Goal: Information Seeking & Learning: Check status

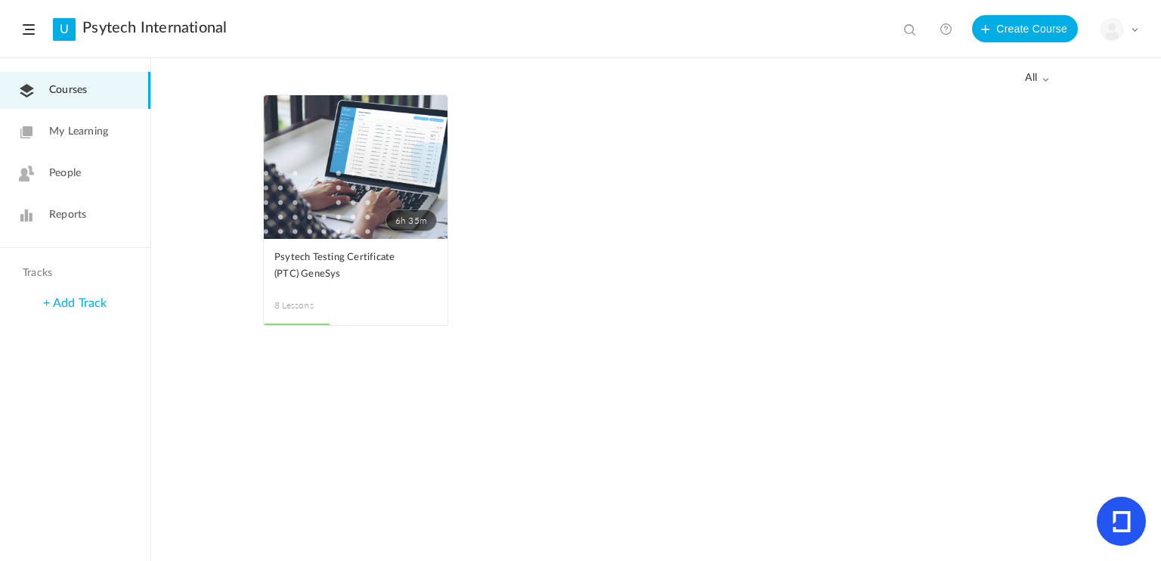
click at [63, 175] on span "People" at bounding box center [65, 174] width 32 height 16
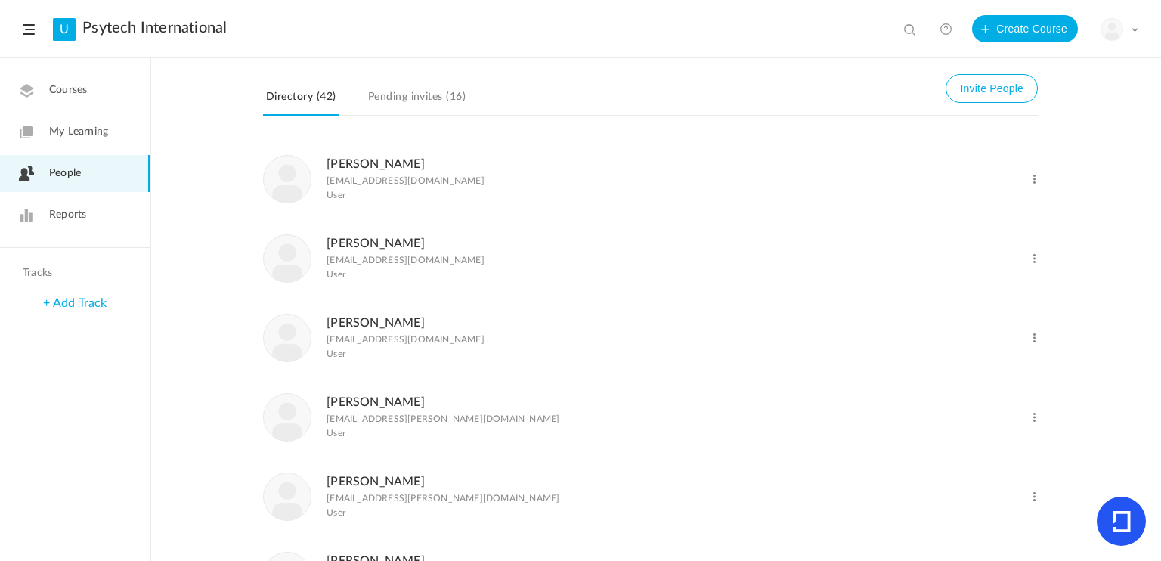
click at [1113, 26] on img at bounding box center [1111, 29] width 21 height 21
click at [1036, 122] on link "Current Plan" at bounding box center [1067, 123] width 142 height 28
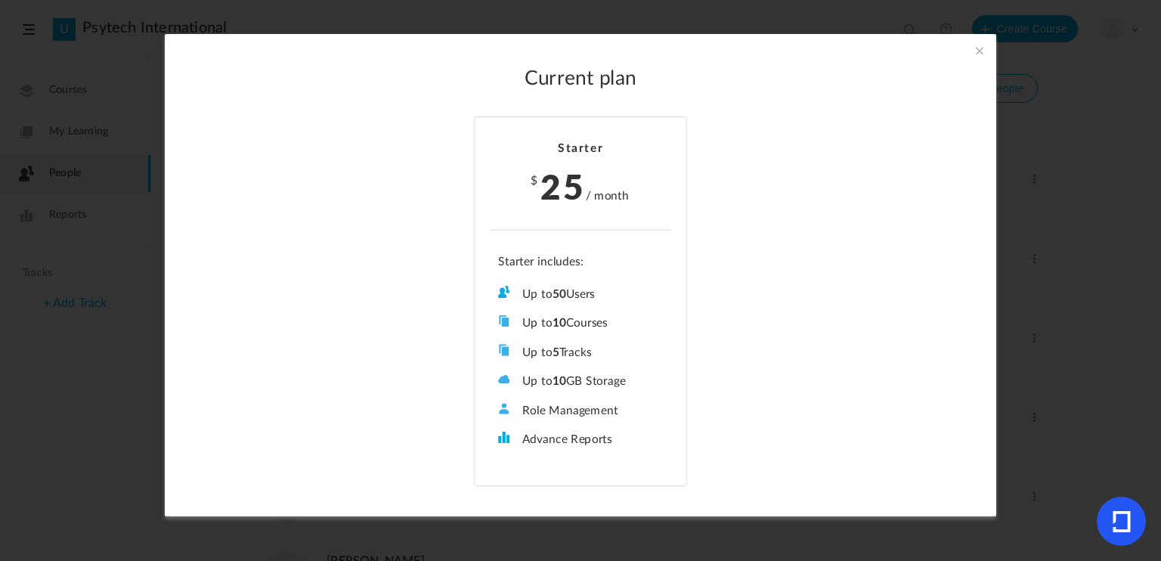
click at [975, 48] on span at bounding box center [979, 50] width 17 height 17
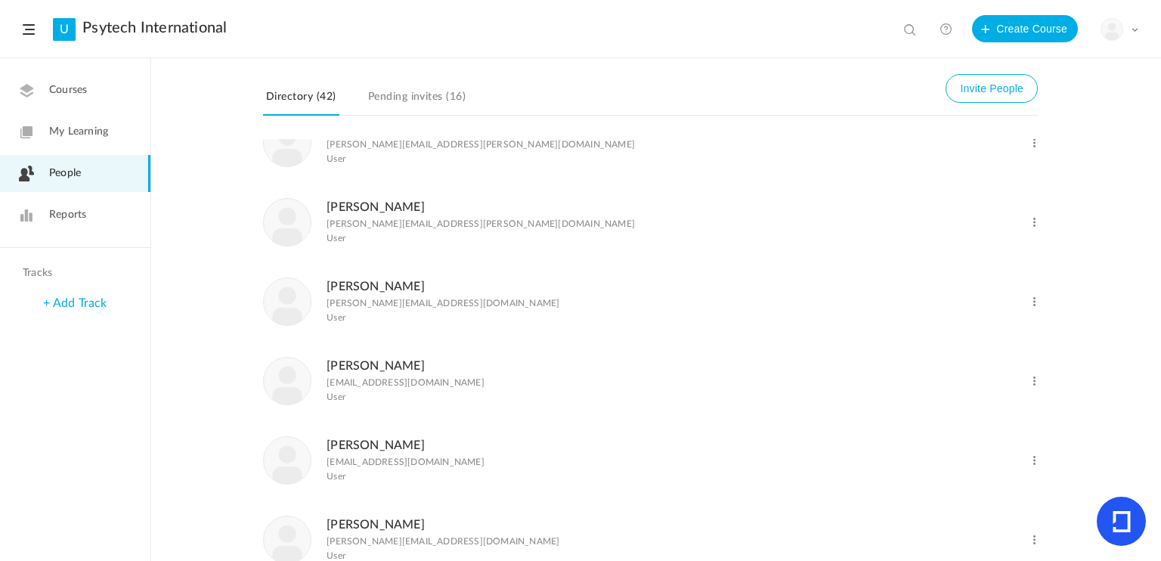
scroll to position [992, 0]
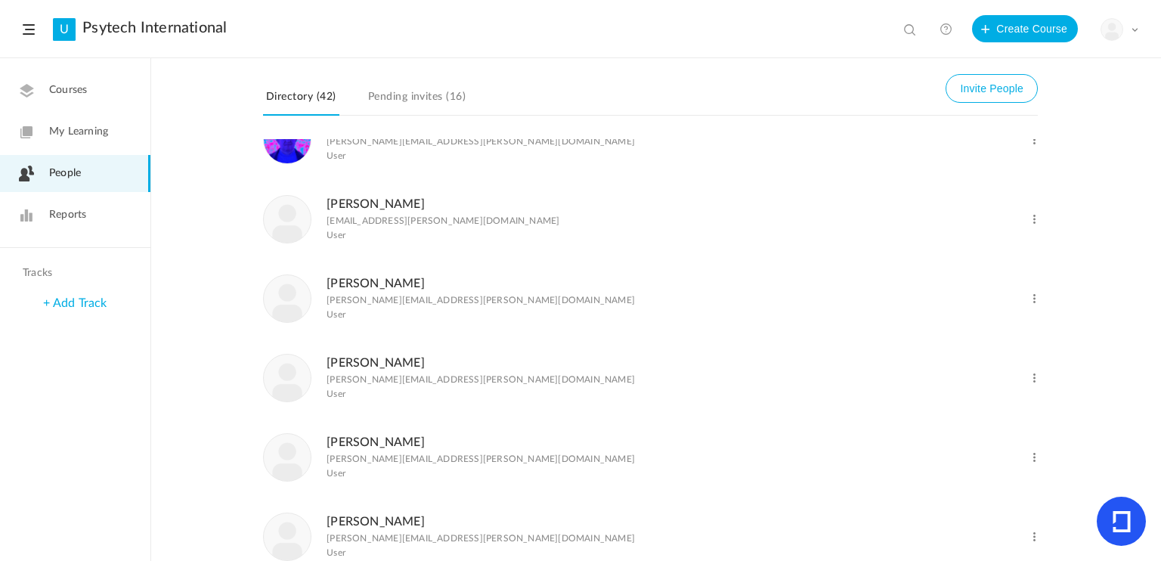
click at [428, 96] on link "Pending invites (16)" at bounding box center [417, 101] width 104 height 29
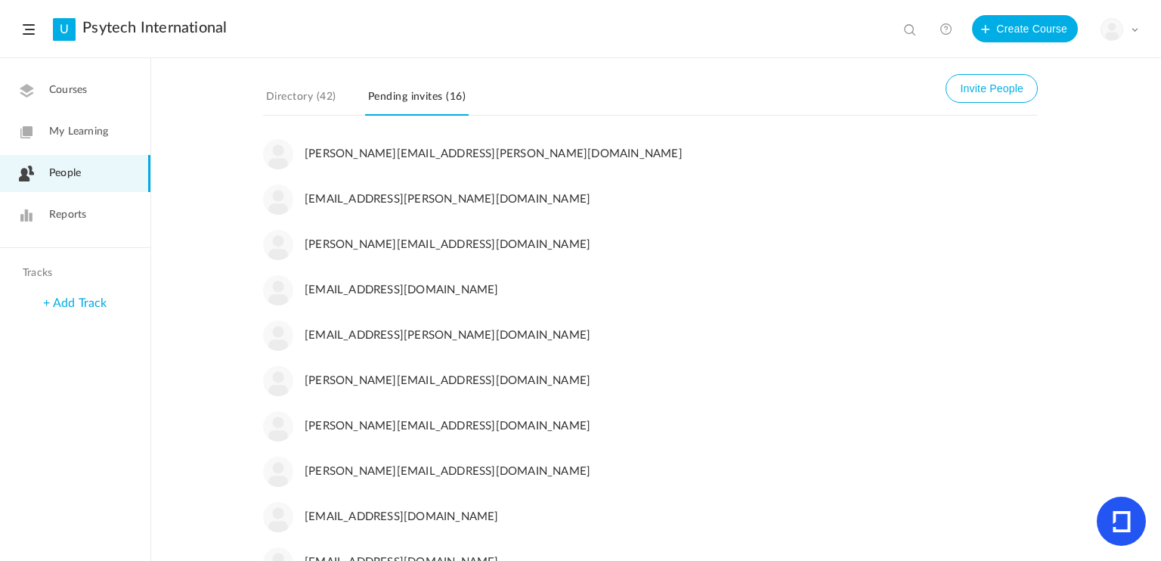
click at [299, 94] on link "Directory (42)" at bounding box center [301, 101] width 76 height 29
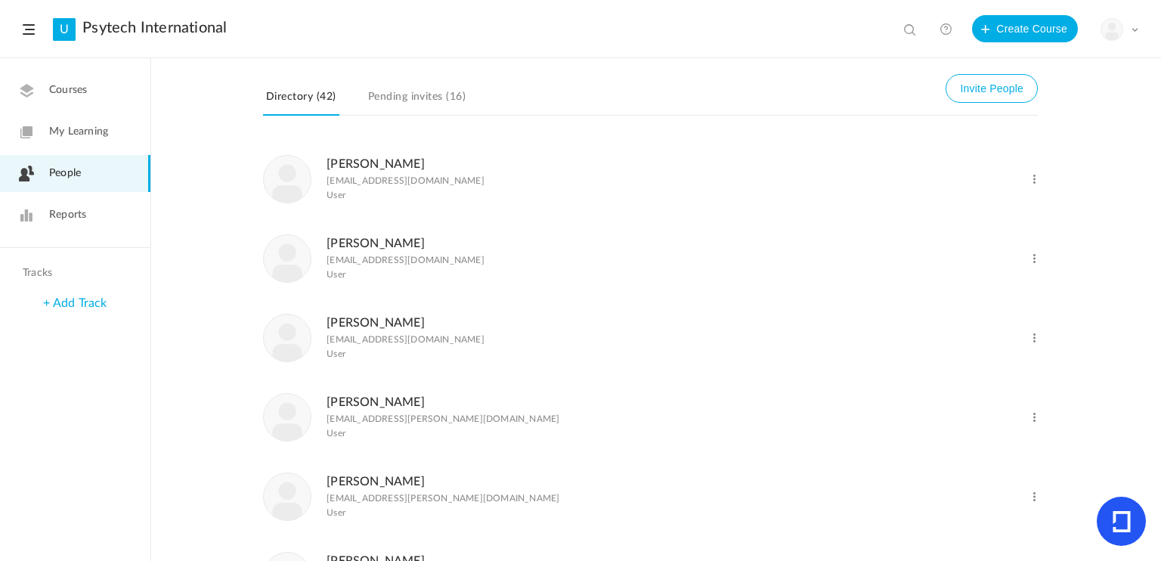
click at [384, 160] on link "[PERSON_NAME]" at bounding box center [376, 164] width 98 height 12
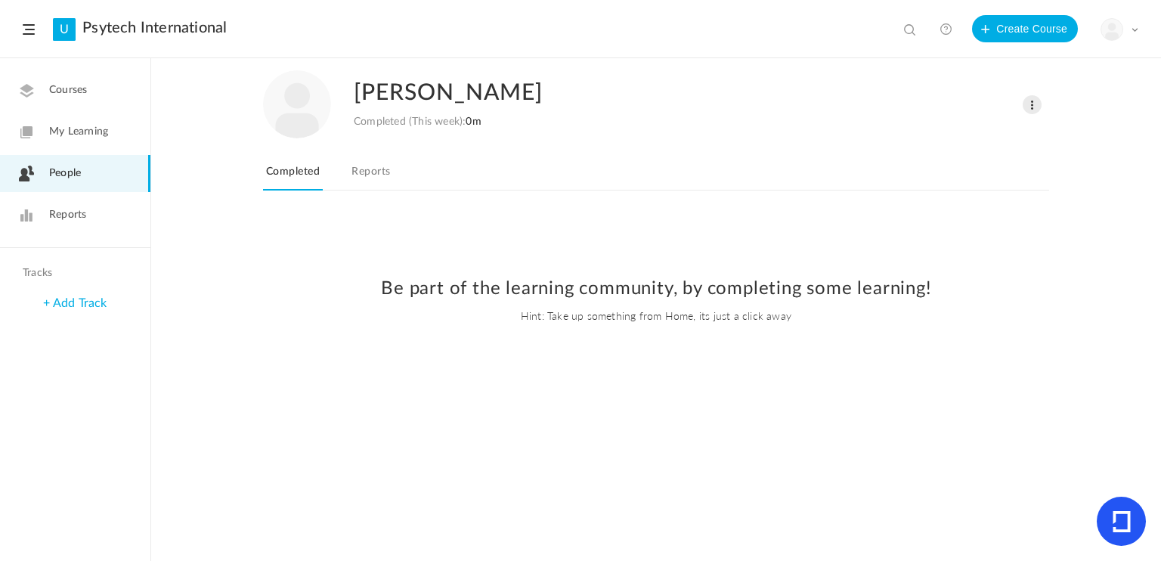
click at [371, 169] on link "Reports" at bounding box center [371, 176] width 45 height 29
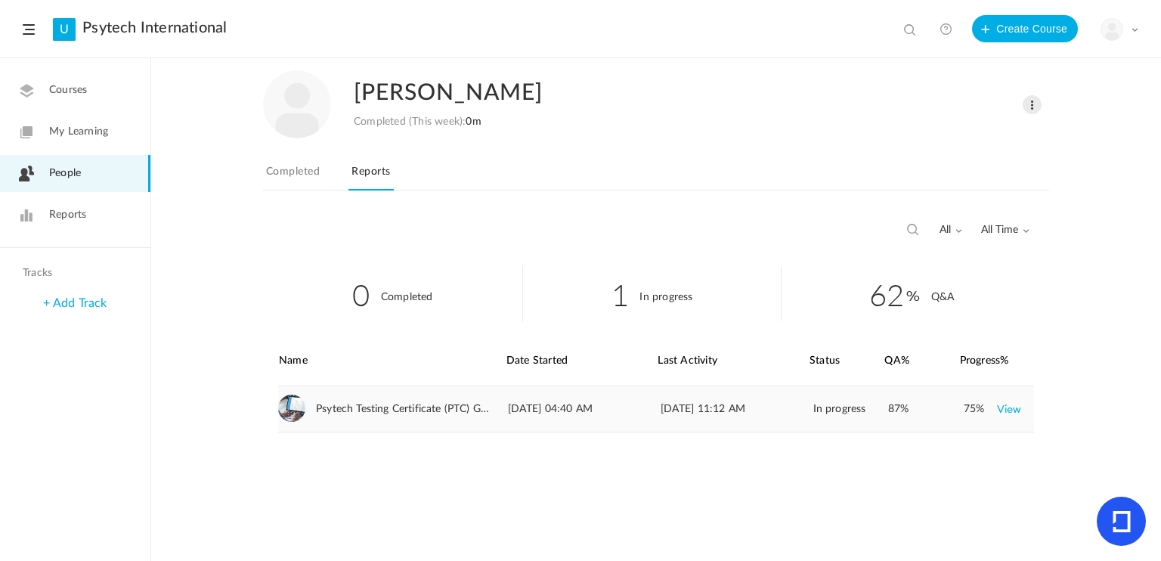
click at [1022, 407] on div "75% View" at bounding box center [999, 408] width 70 height 45
click at [1015, 407] on link "View" at bounding box center [1009, 408] width 25 height 27
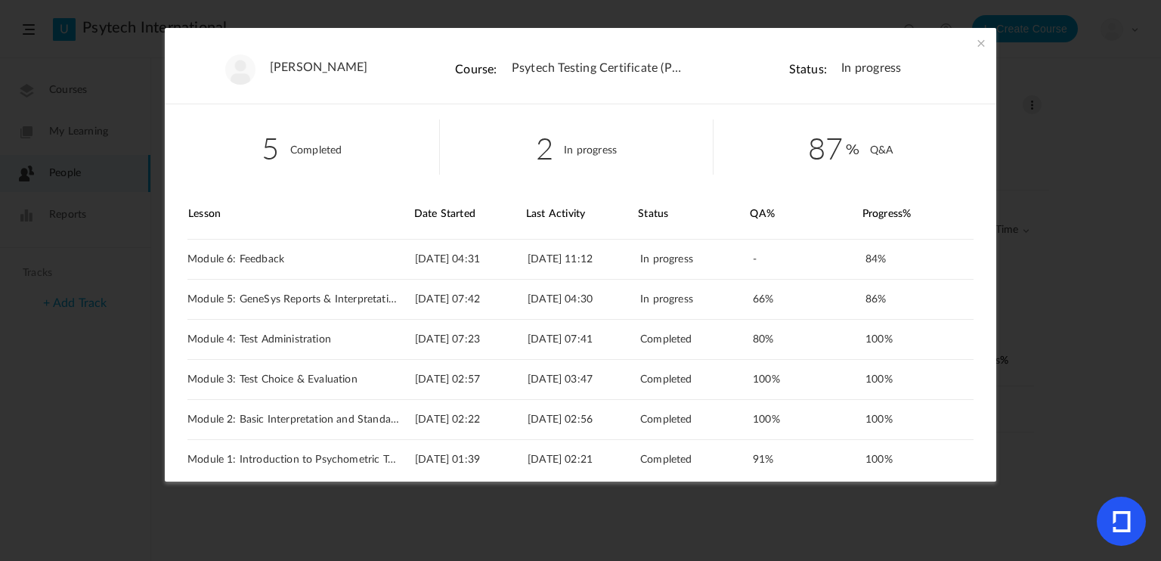
click at [982, 41] on span at bounding box center [981, 43] width 15 height 15
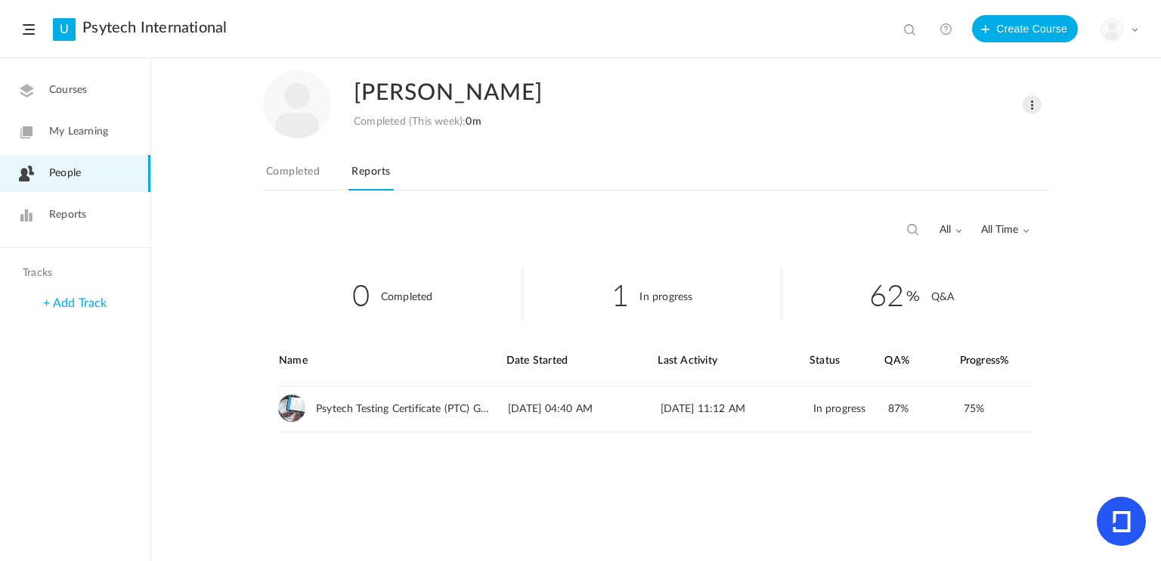
click at [73, 178] on span "People" at bounding box center [65, 174] width 32 height 16
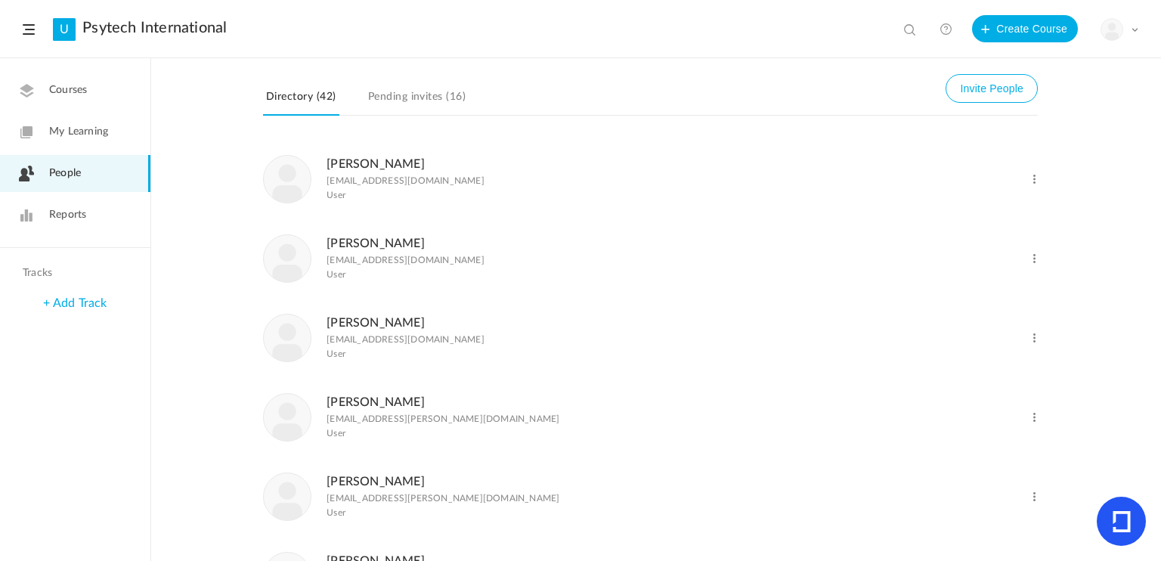
click at [357, 244] on link "[PERSON_NAME]" at bounding box center [376, 243] width 98 height 12
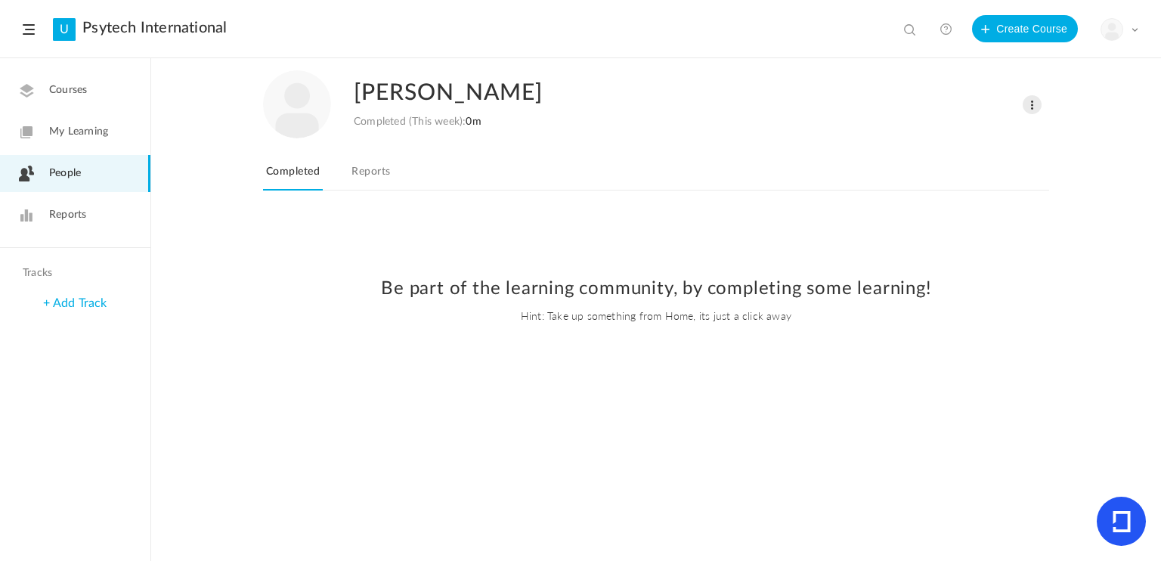
click at [372, 177] on link "Reports" at bounding box center [371, 176] width 45 height 29
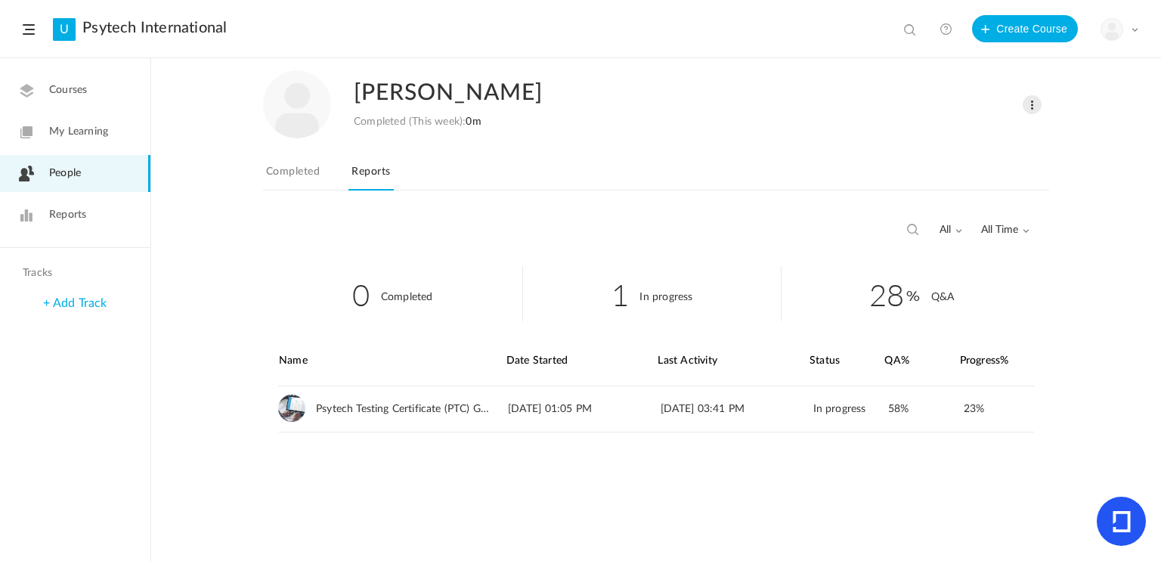
click at [70, 170] on span "People" at bounding box center [65, 174] width 32 height 16
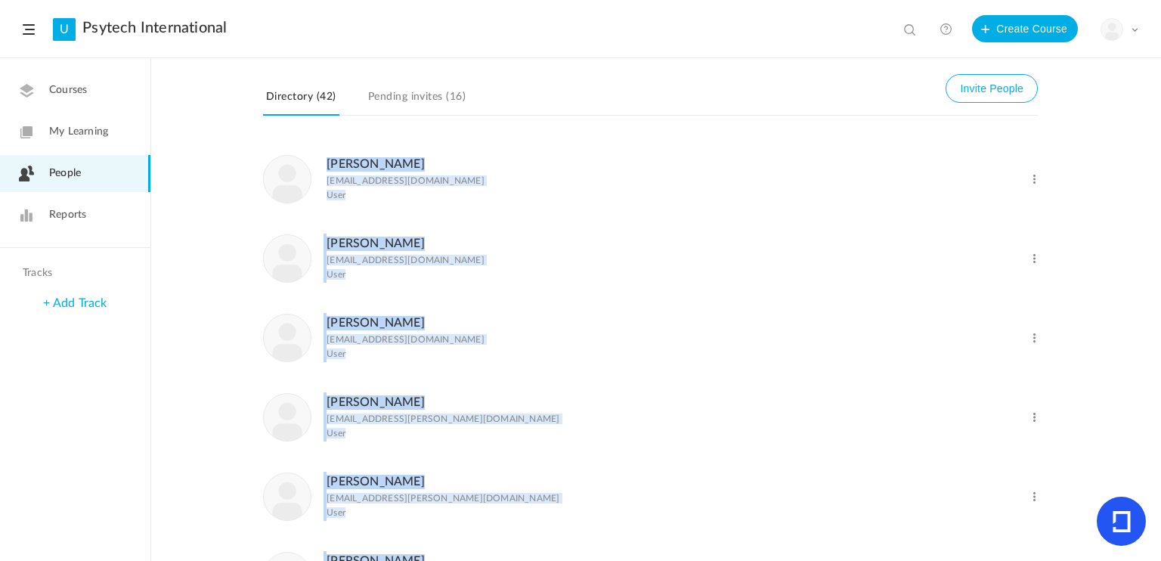
drag, startPoint x: 451, startPoint y: 510, endPoint x: 324, endPoint y: 176, distance: 357.5
copy ul "[PERSON_NAME] [EMAIL_ADDRESS][DOMAIN_NAME] User Change Role Delete User [PERSON…"
click at [658, 214] on li "[PERSON_NAME] [EMAIL_ADDRESS][DOMAIN_NAME] User Change Role Delete User" at bounding box center [650, 178] width 775 height 79
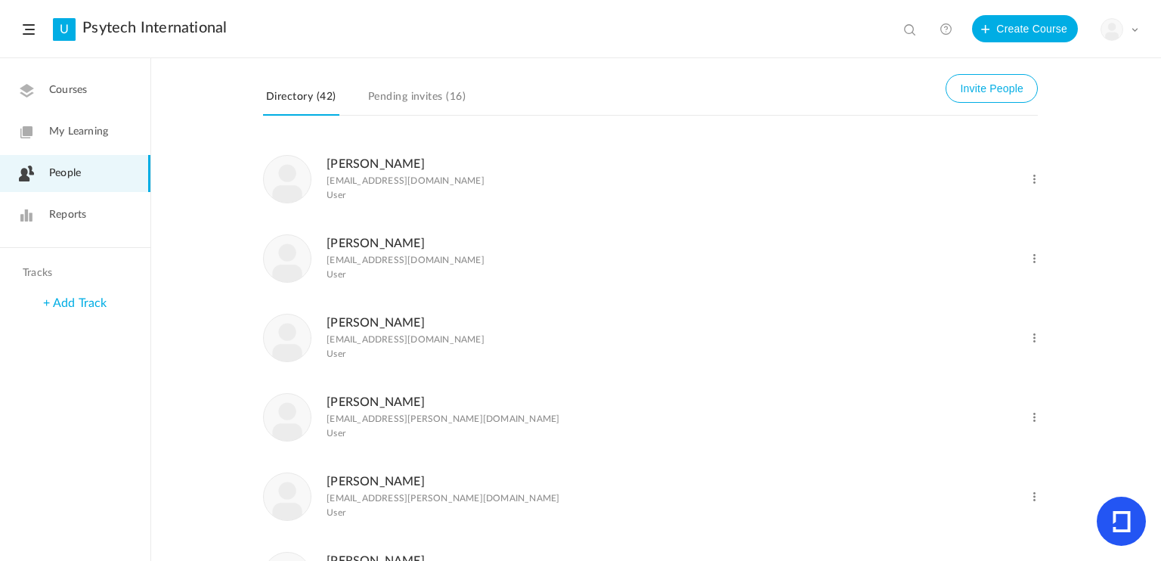
click at [363, 165] on link "[PERSON_NAME]" at bounding box center [376, 164] width 98 height 12
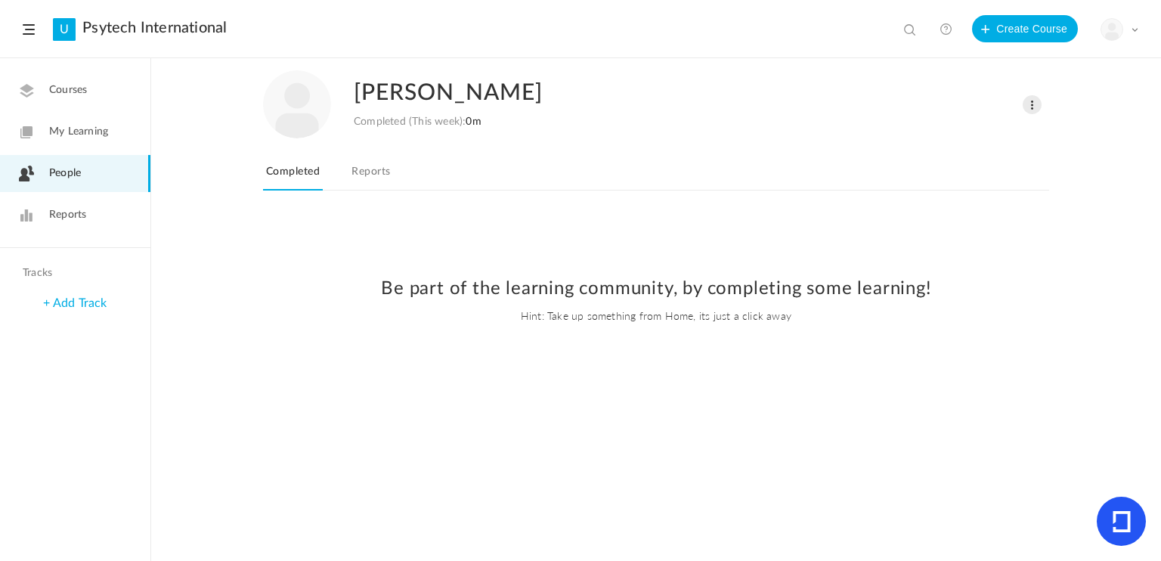
click at [373, 172] on link "Reports" at bounding box center [371, 176] width 45 height 29
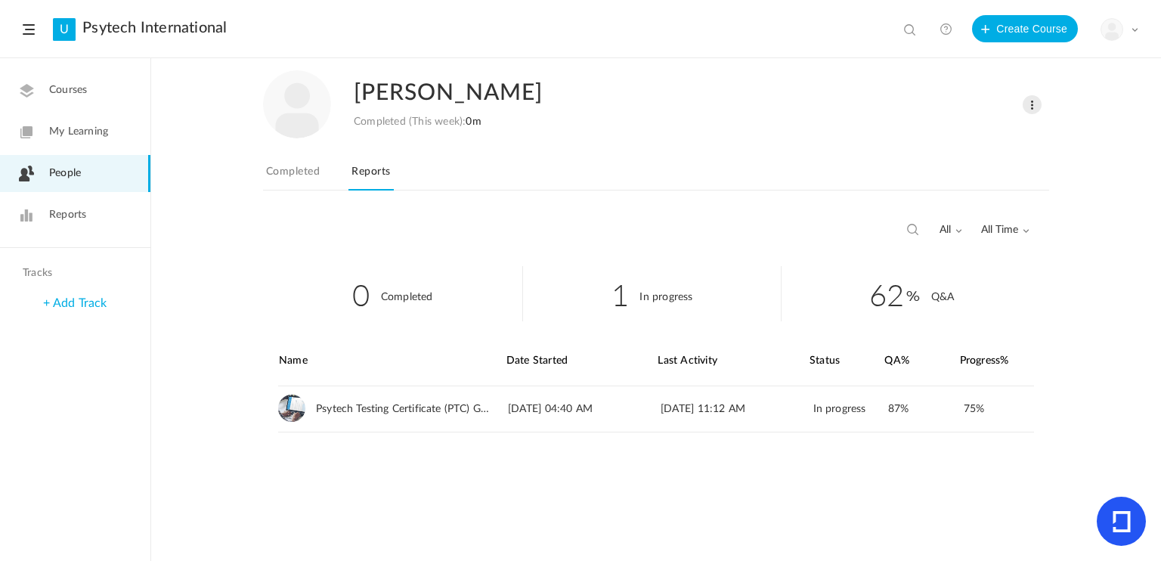
drag, startPoint x: 67, startPoint y: 171, endPoint x: 76, endPoint y: 169, distance: 9.9
click at [67, 171] on span "People" at bounding box center [65, 174] width 32 height 16
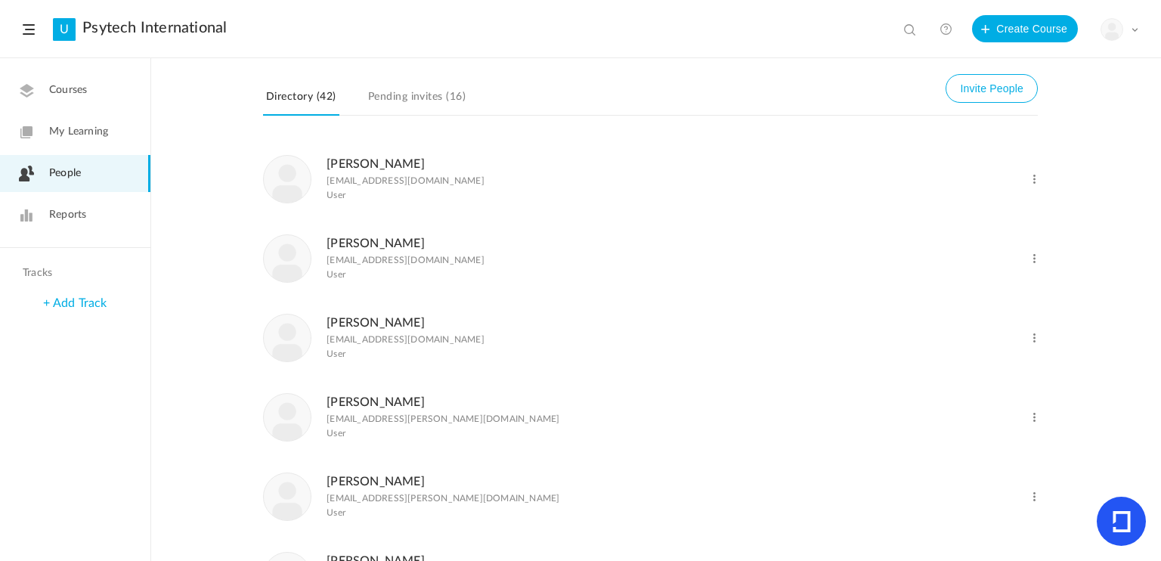
click at [358, 251] on figcaption "[PERSON_NAME] [EMAIL_ADDRESS][DOMAIN_NAME] User" at bounding box center [406, 258] width 158 height 49
click at [361, 242] on link "[PERSON_NAME]" at bounding box center [376, 243] width 98 height 12
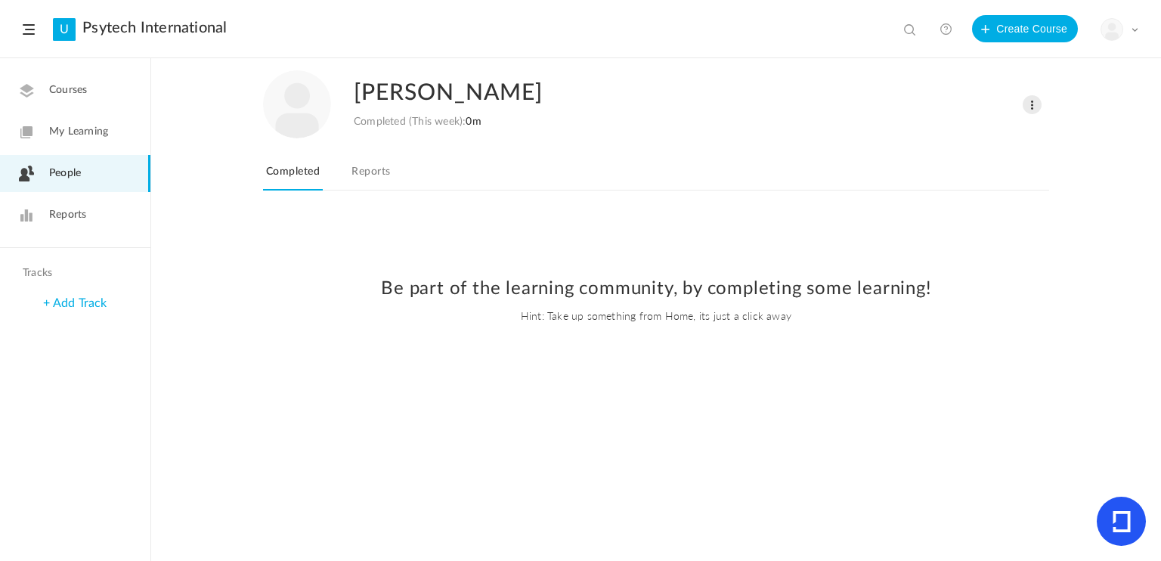
click at [370, 164] on link "Reports" at bounding box center [371, 176] width 45 height 29
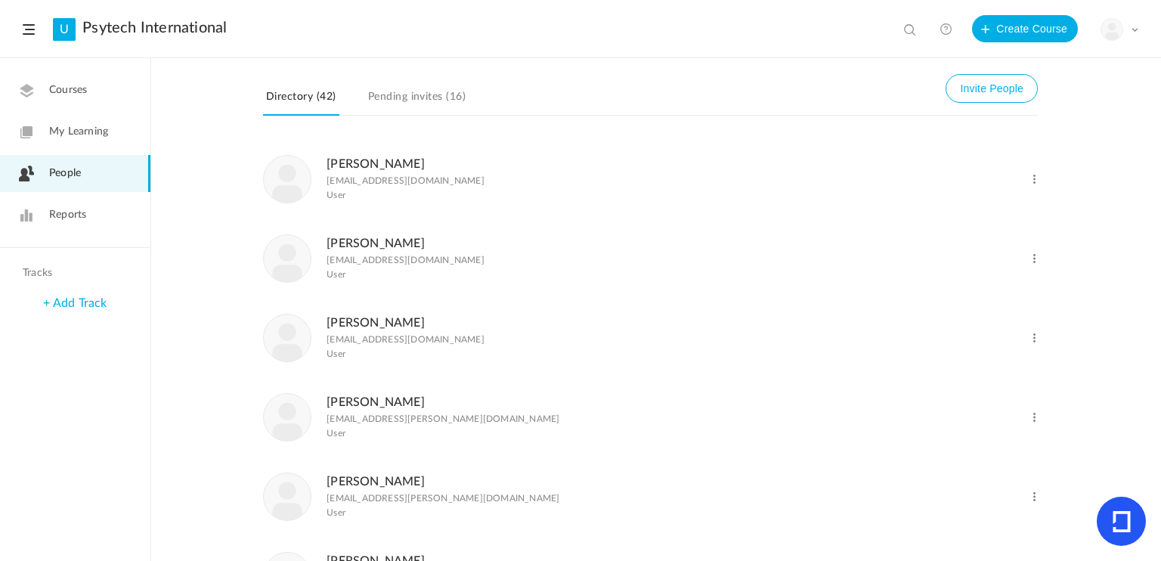
click at [369, 324] on link "[PERSON_NAME]" at bounding box center [376, 323] width 98 height 12
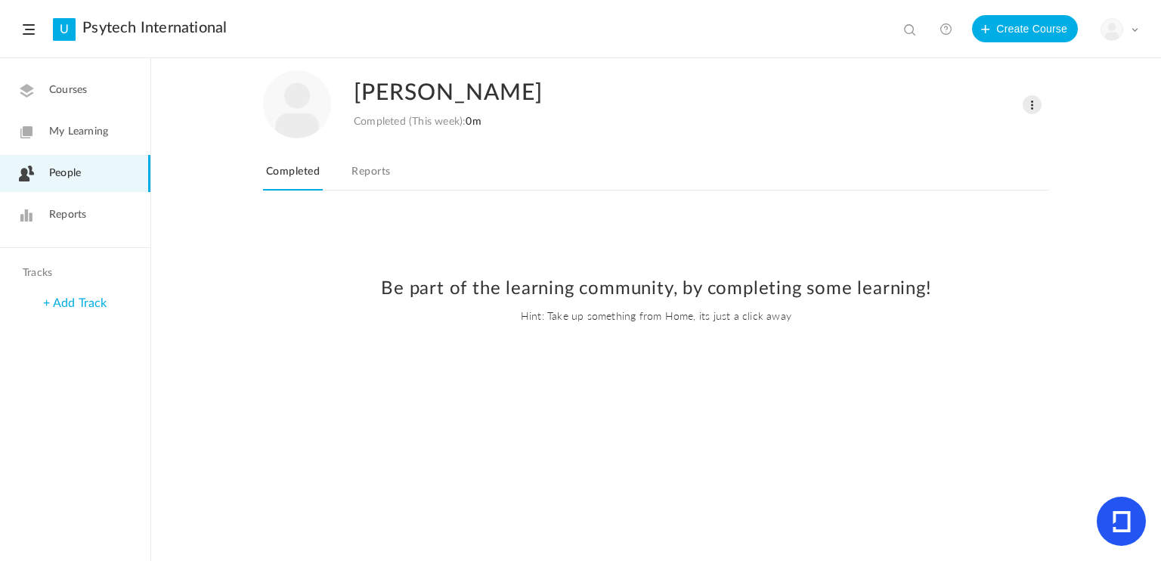
click at [363, 166] on link "Reports" at bounding box center [371, 176] width 45 height 29
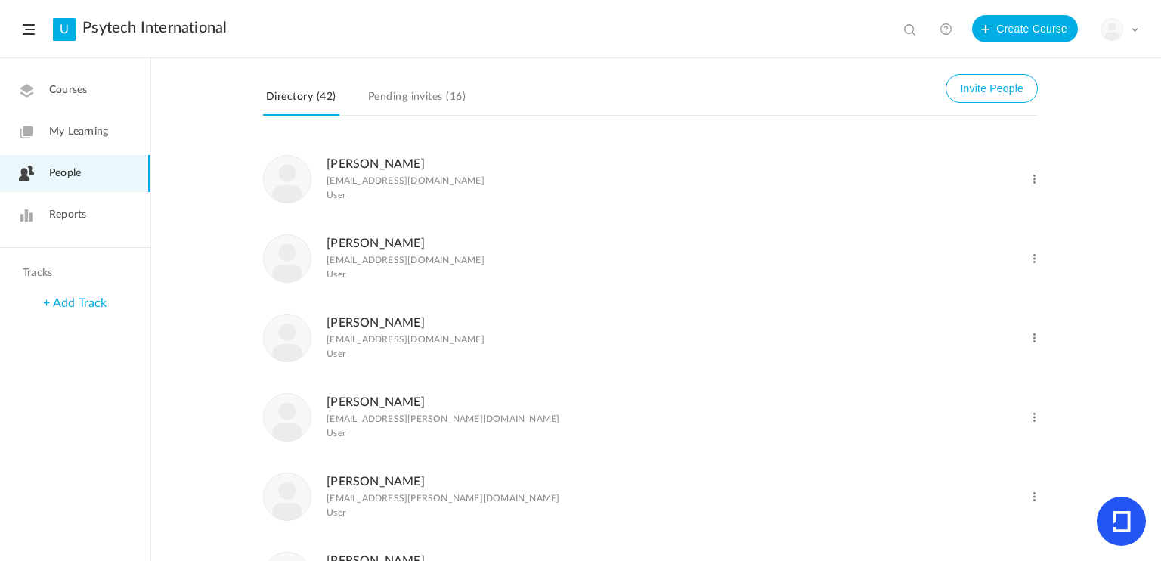
click at [361, 400] on link "[PERSON_NAME]" at bounding box center [376, 402] width 98 height 12
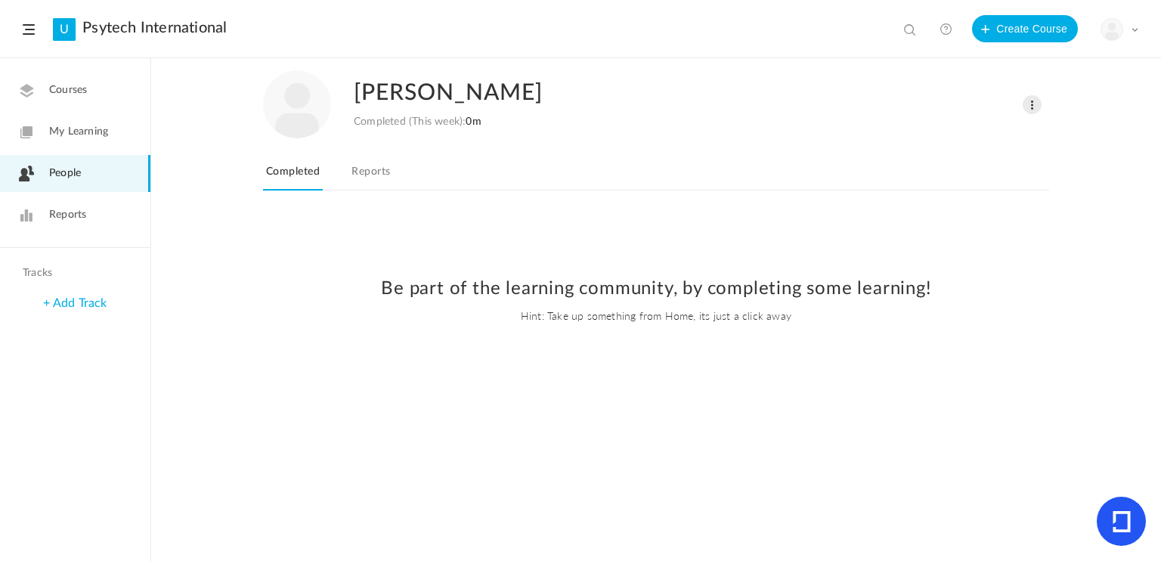
click at [376, 169] on link "Reports" at bounding box center [371, 176] width 45 height 29
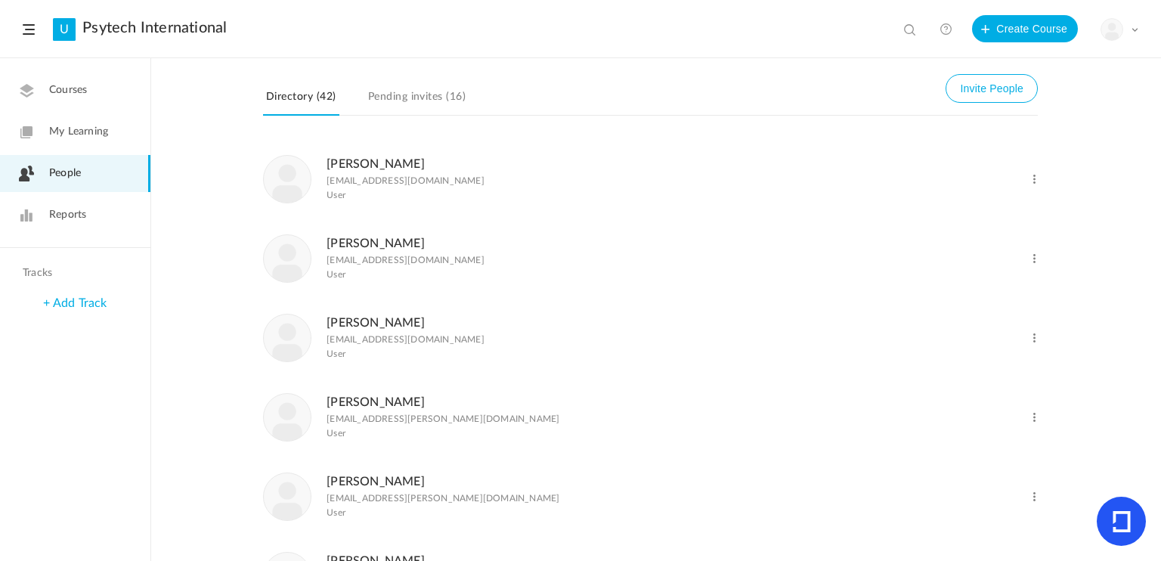
click at [354, 485] on link "[PERSON_NAME]" at bounding box center [376, 482] width 98 height 12
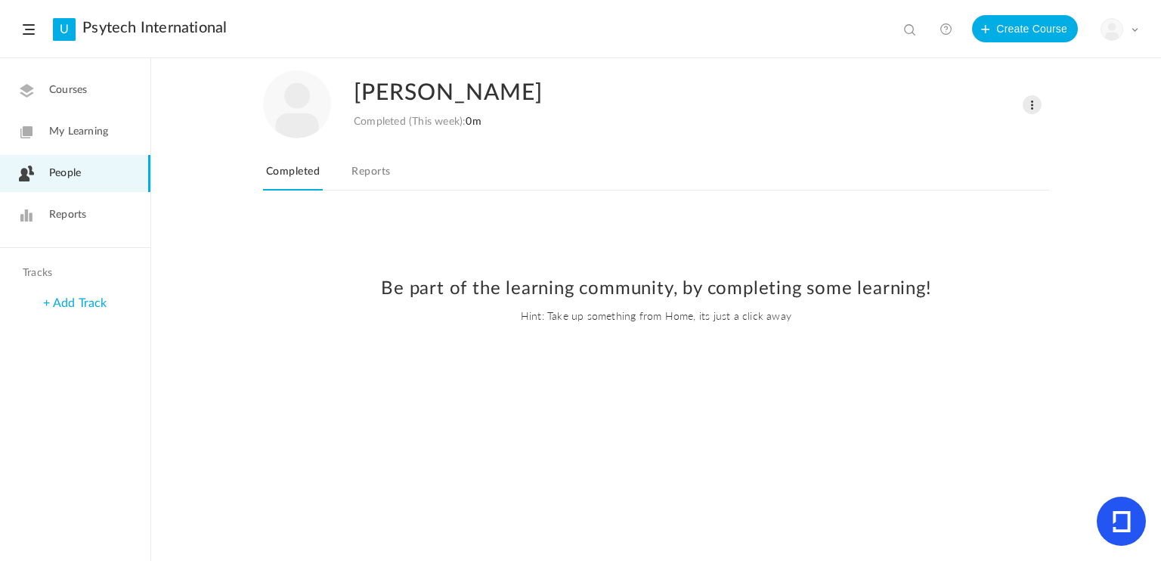
click at [368, 172] on link "Reports" at bounding box center [371, 176] width 45 height 29
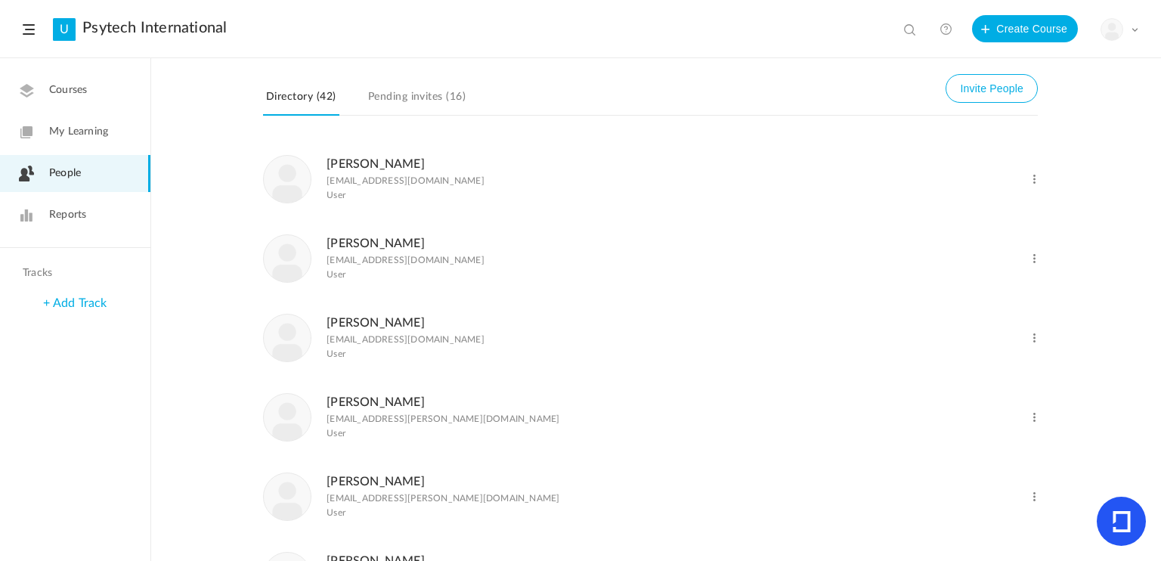
click at [73, 218] on span "Reports" at bounding box center [67, 215] width 37 height 16
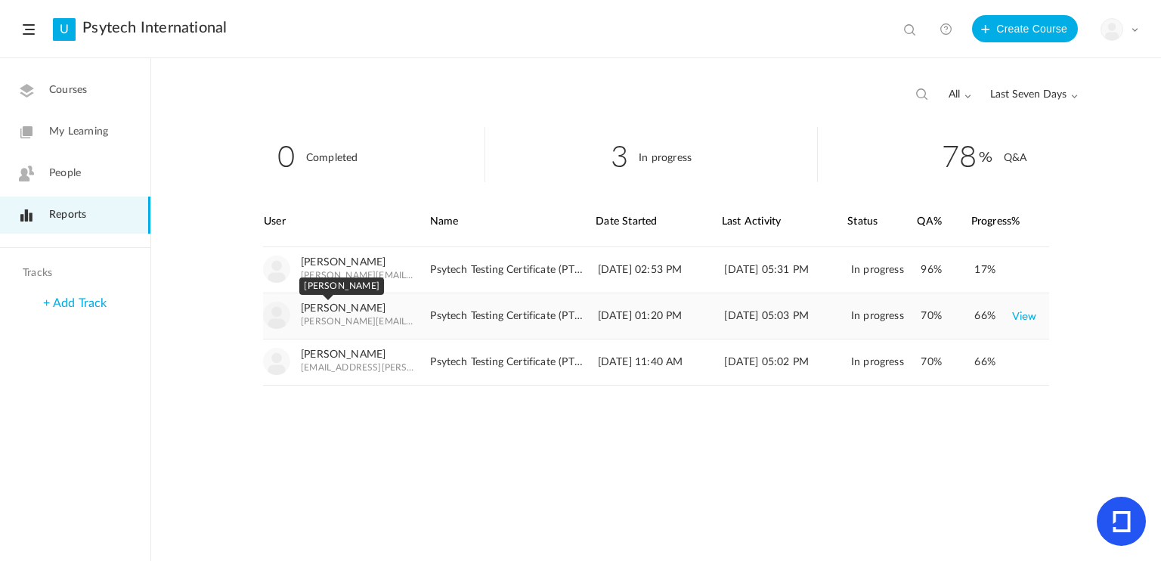
click at [324, 311] on link "[PERSON_NAME]" at bounding box center [343, 308] width 85 height 13
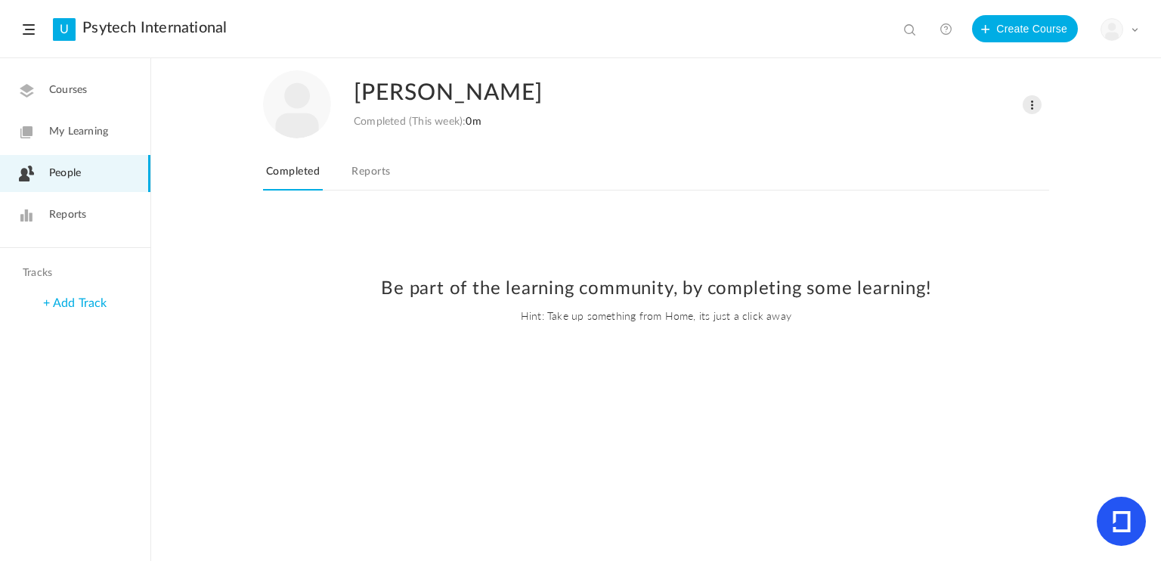
click at [379, 166] on link "Reports" at bounding box center [371, 176] width 45 height 29
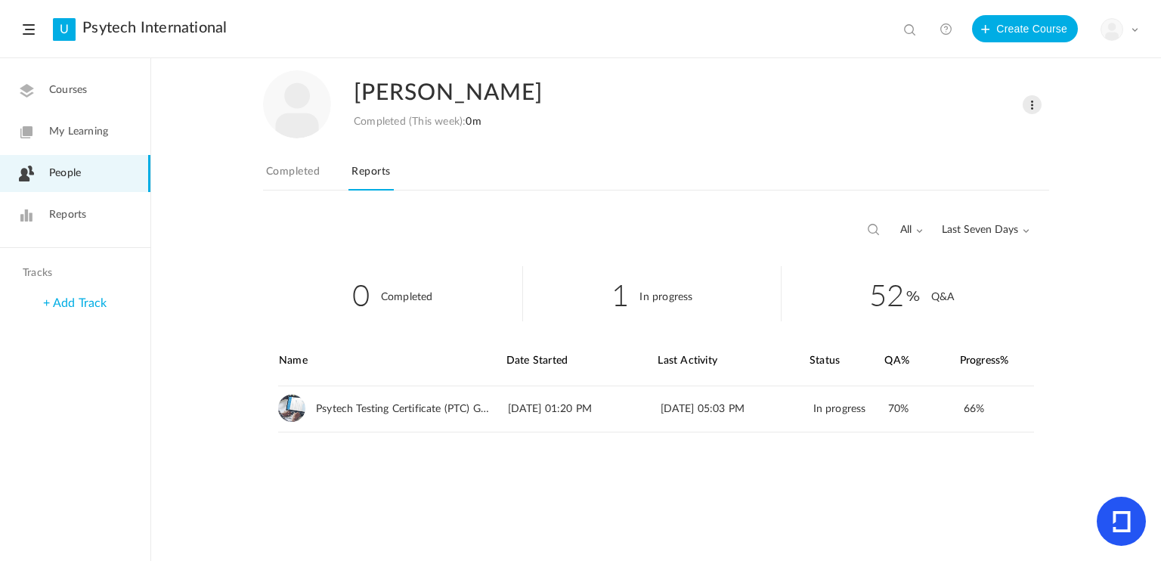
click at [62, 172] on span "People" at bounding box center [65, 174] width 32 height 16
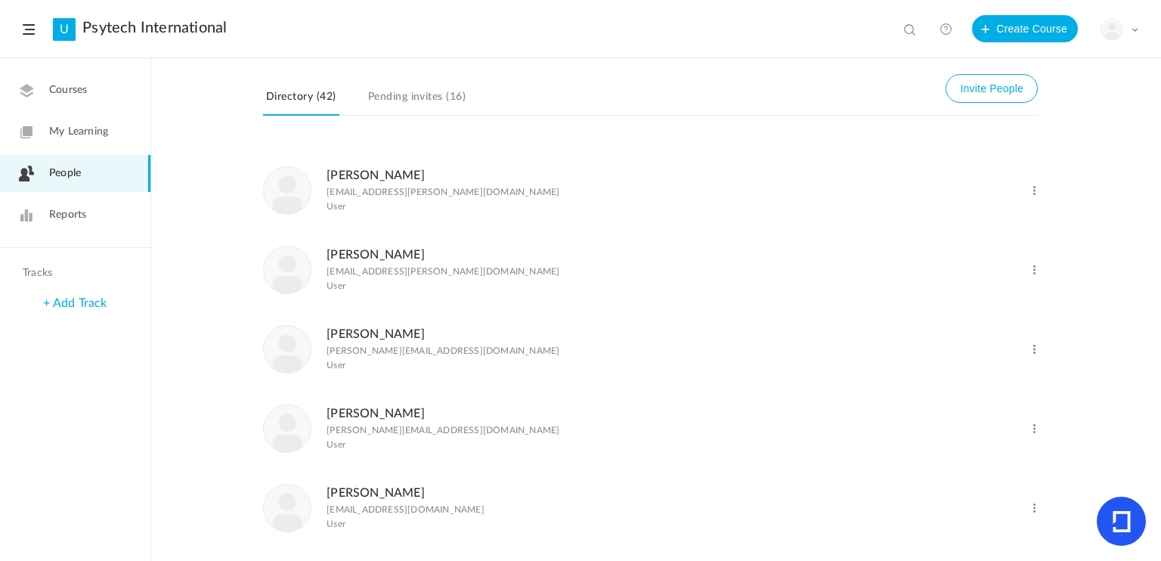
scroll to position [302, 0]
click at [373, 257] on link "[PERSON_NAME]" at bounding box center [376, 258] width 98 height 12
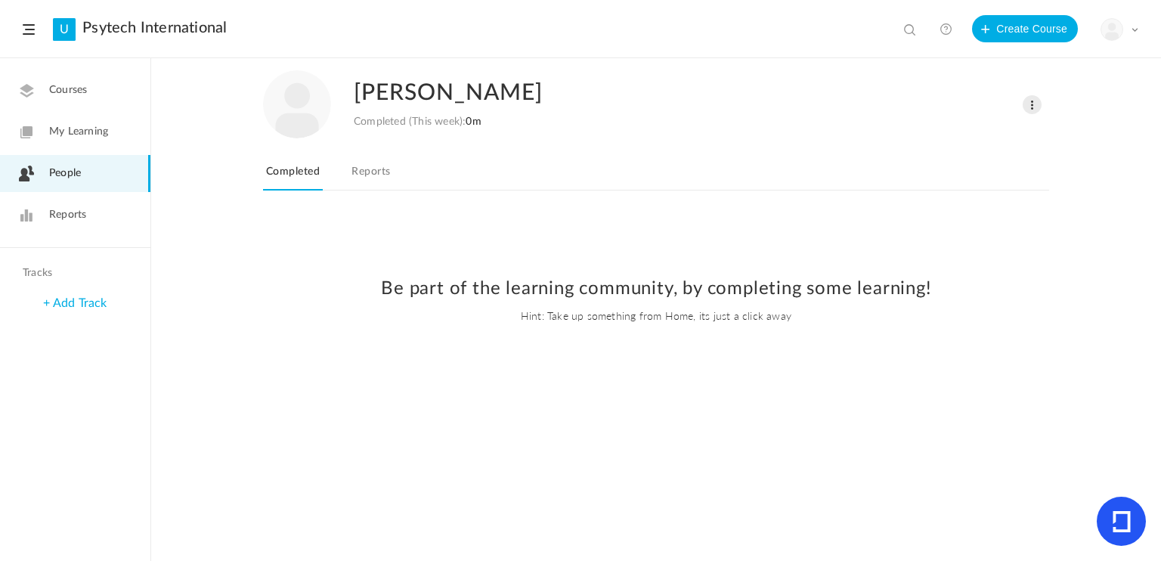
click at [380, 172] on link "Reports" at bounding box center [371, 176] width 45 height 29
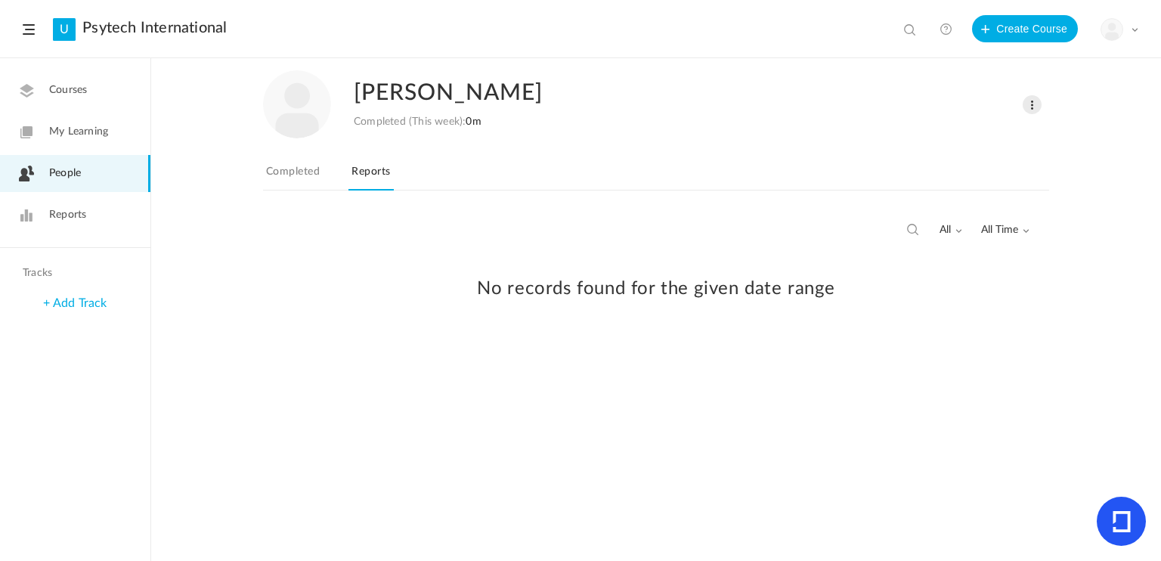
click at [67, 174] on span "People" at bounding box center [65, 174] width 32 height 16
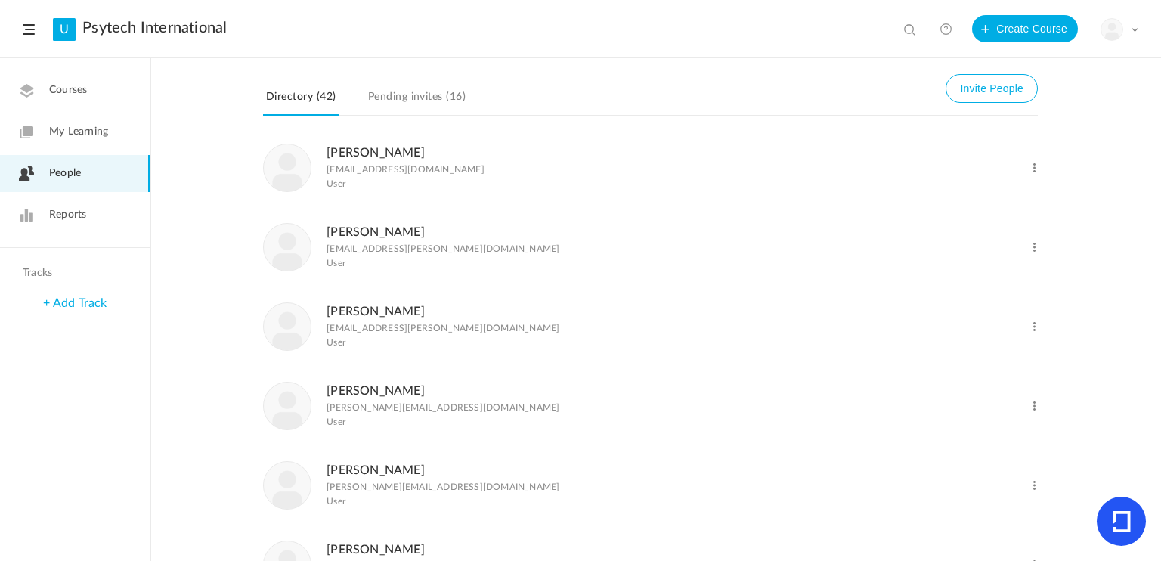
scroll to position [227, 0]
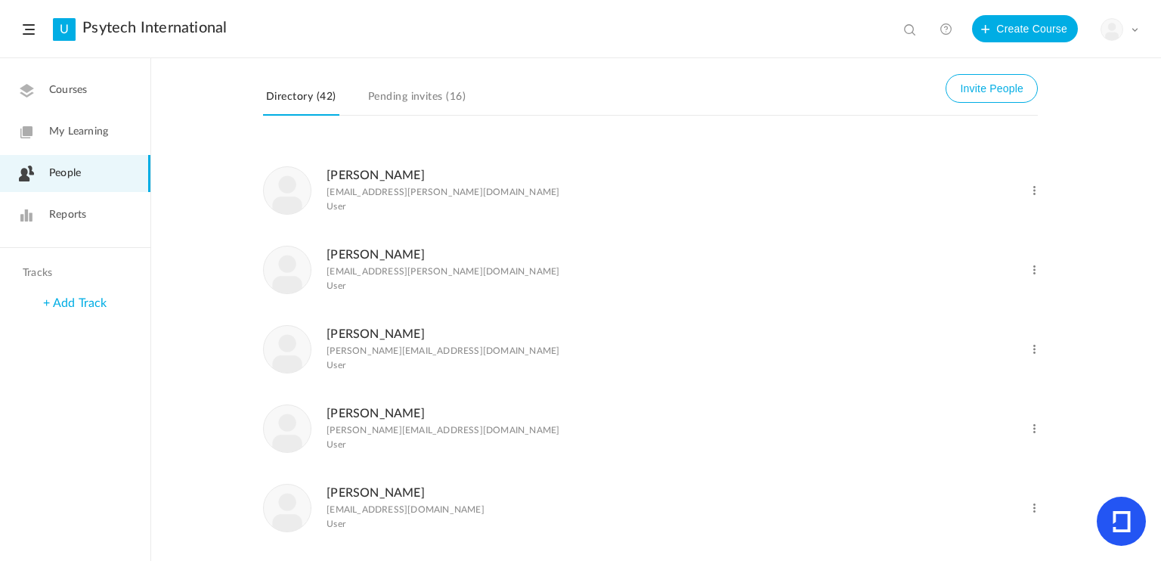
click at [360, 254] on link "[PERSON_NAME]" at bounding box center [376, 255] width 98 height 12
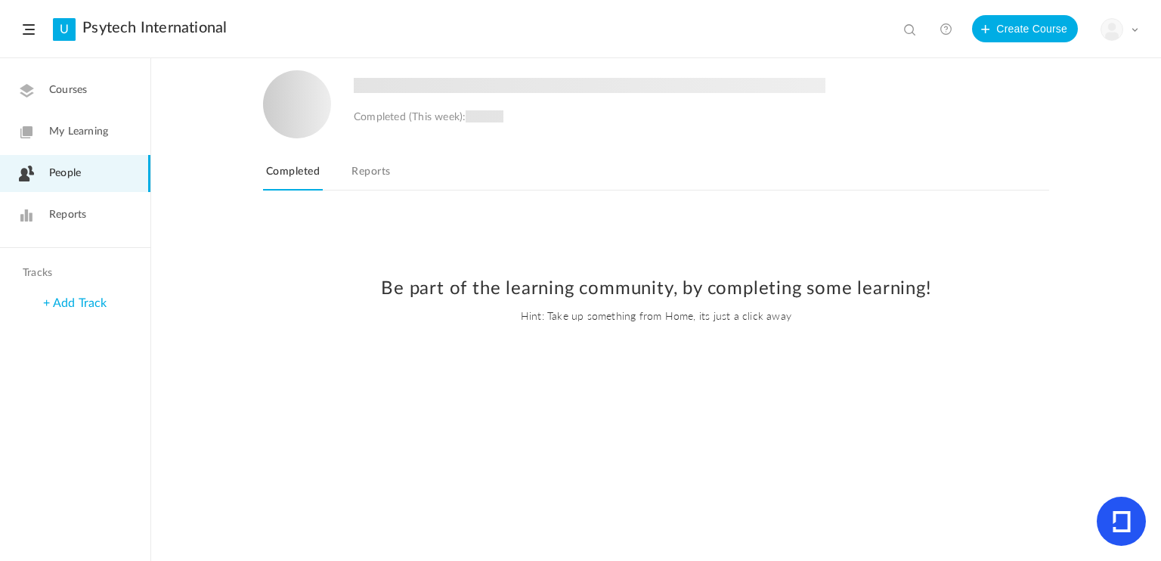
click at [376, 172] on link "Reports" at bounding box center [371, 176] width 45 height 29
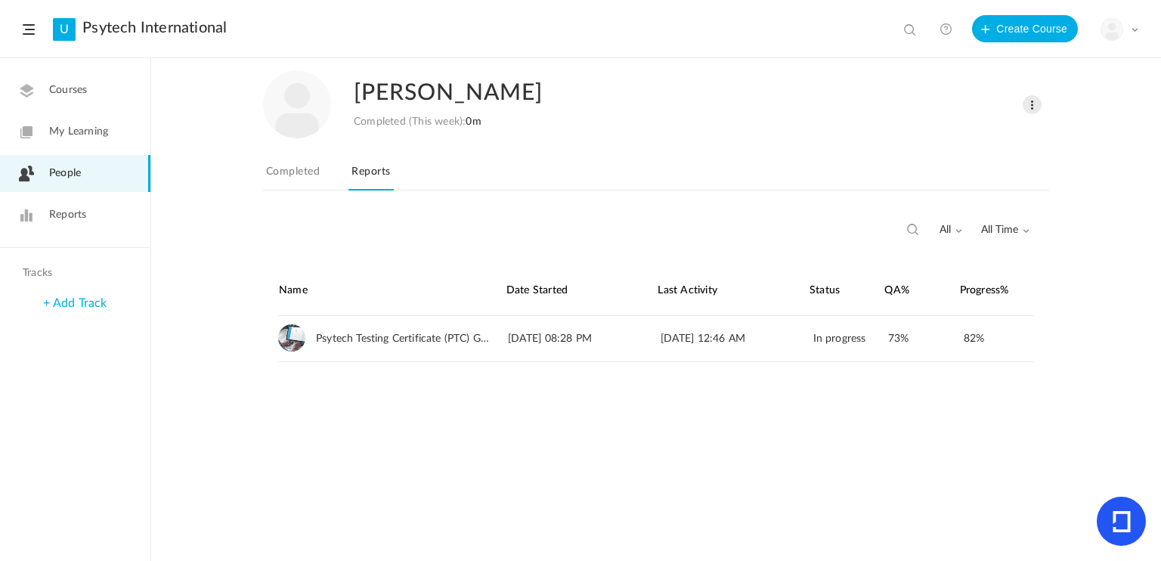
click at [76, 177] on span "People" at bounding box center [65, 174] width 32 height 16
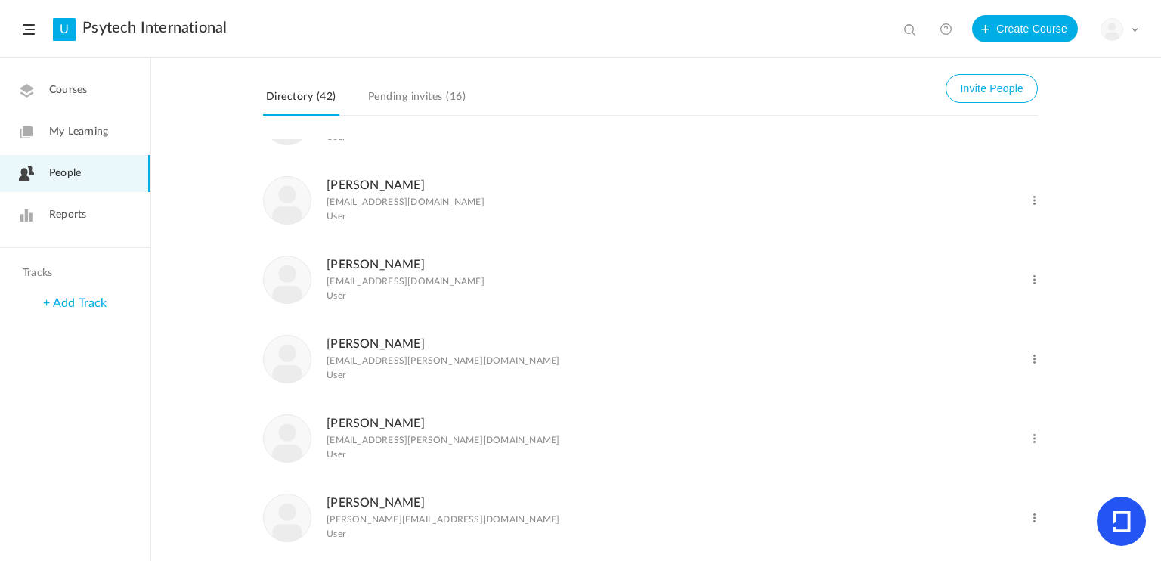
scroll to position [151, 0]
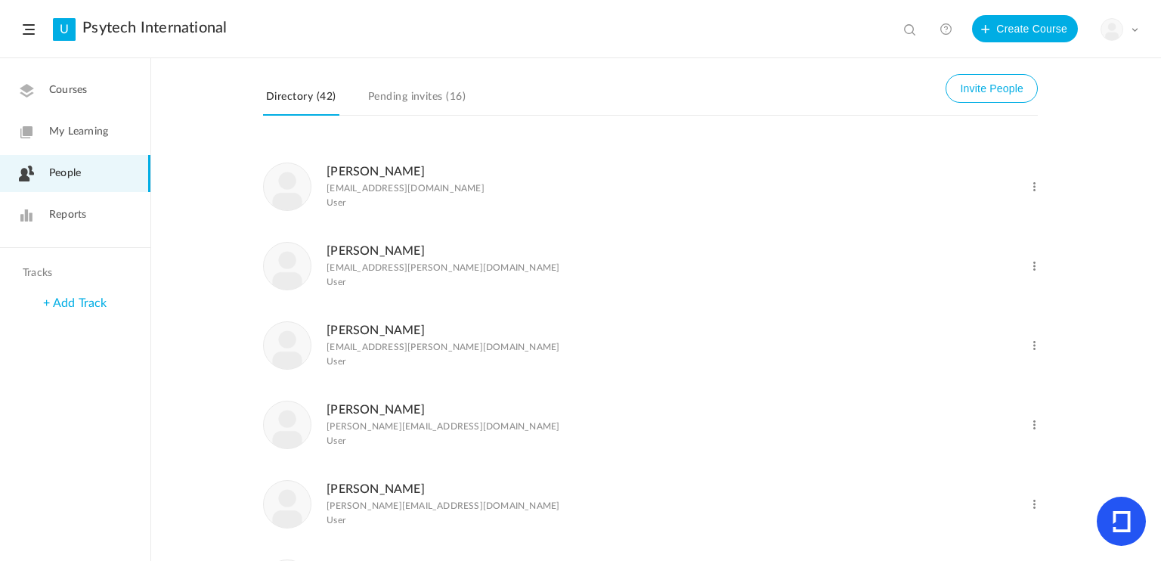
click at [364, 415] on link "[PERSON_NAME]" at bounding box center [376, 410] width 98 height 12
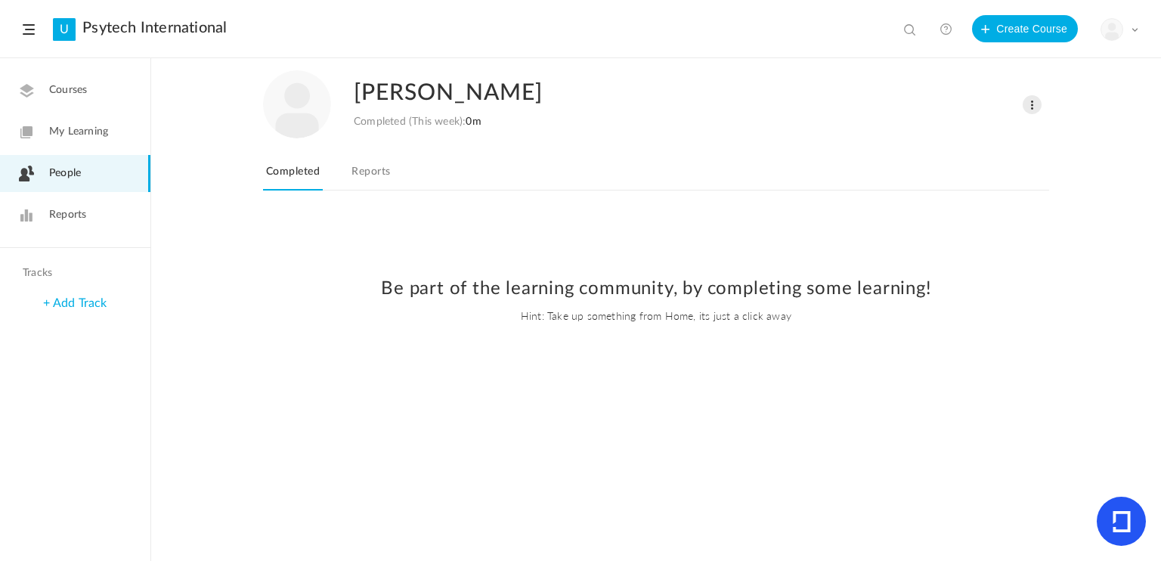
click at [370, 172] on link "Reports" at bounding box center [371, 176] width 45 height 29
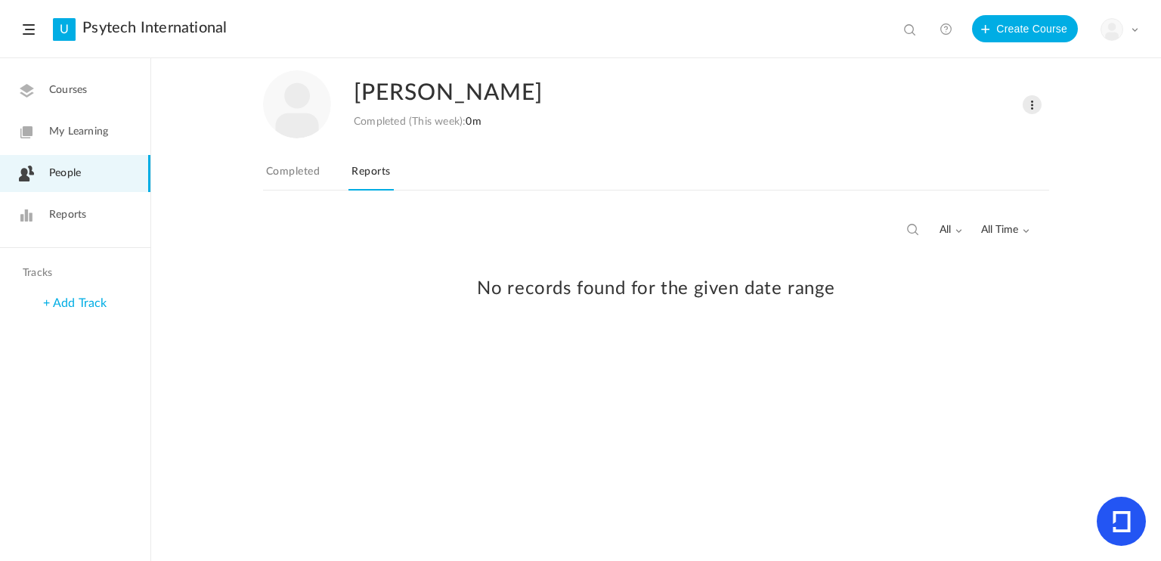
click at [58, 172] on span "People" at bounding box center [65, 174] width 32 height 16
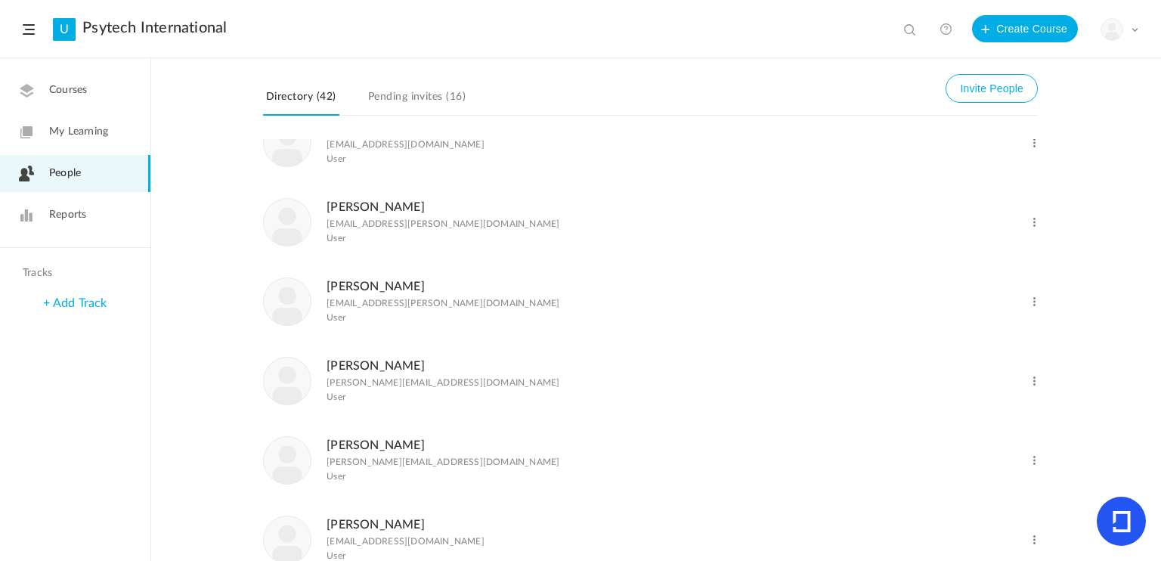
scroll to position [227, 0]
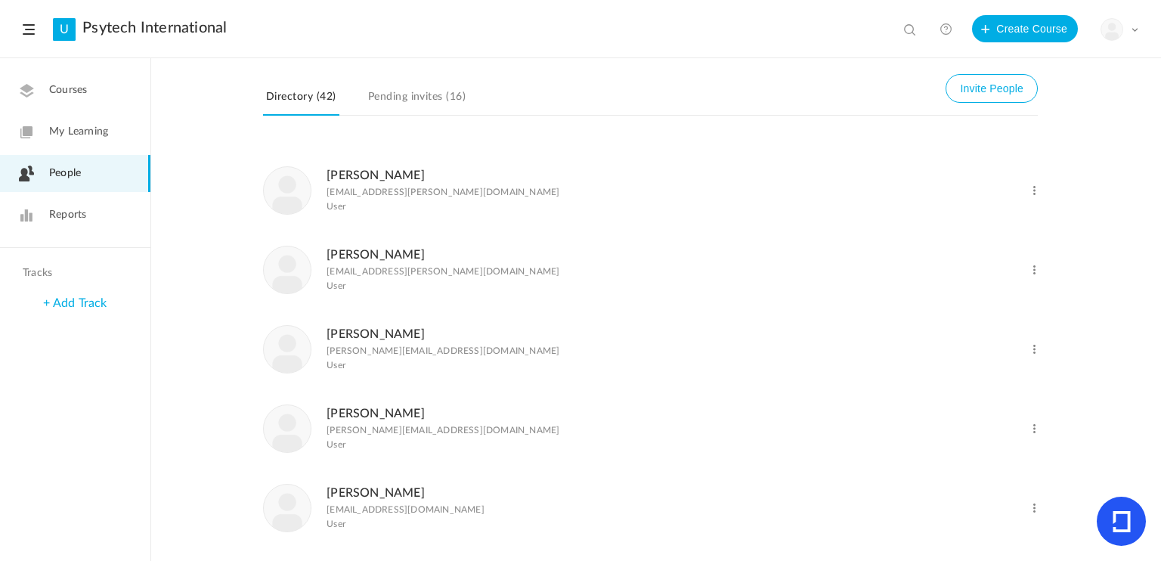
click at [345, 419] on link "[PERSON_NAME]" at bounding box center [376, 413] width 98 height 12
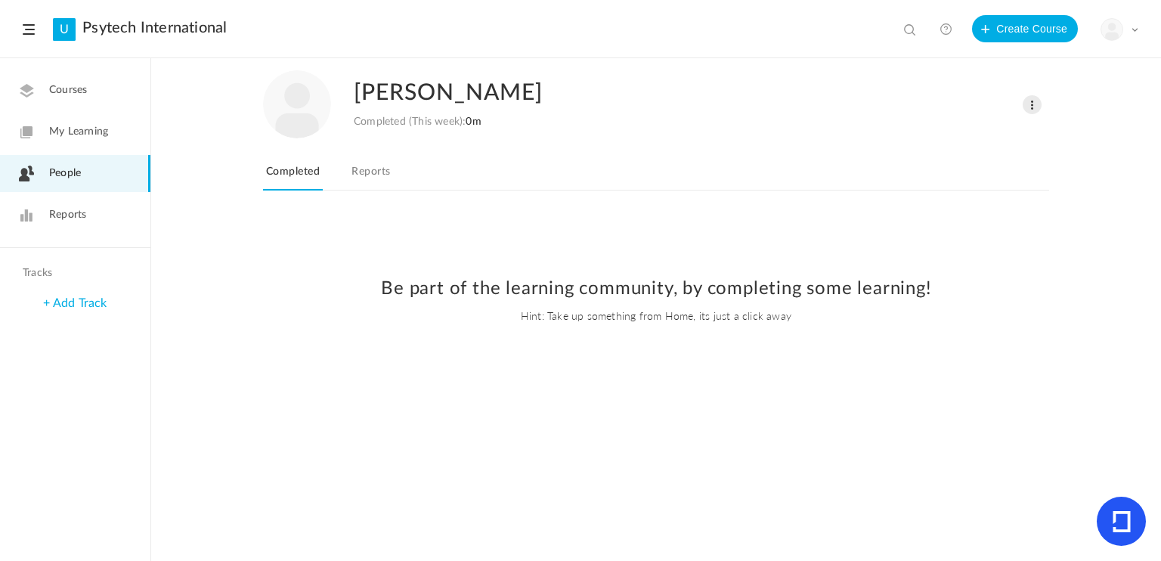
click at [372, 169] on link "Reports" at bounding box center [371, 176] width 45 height 29
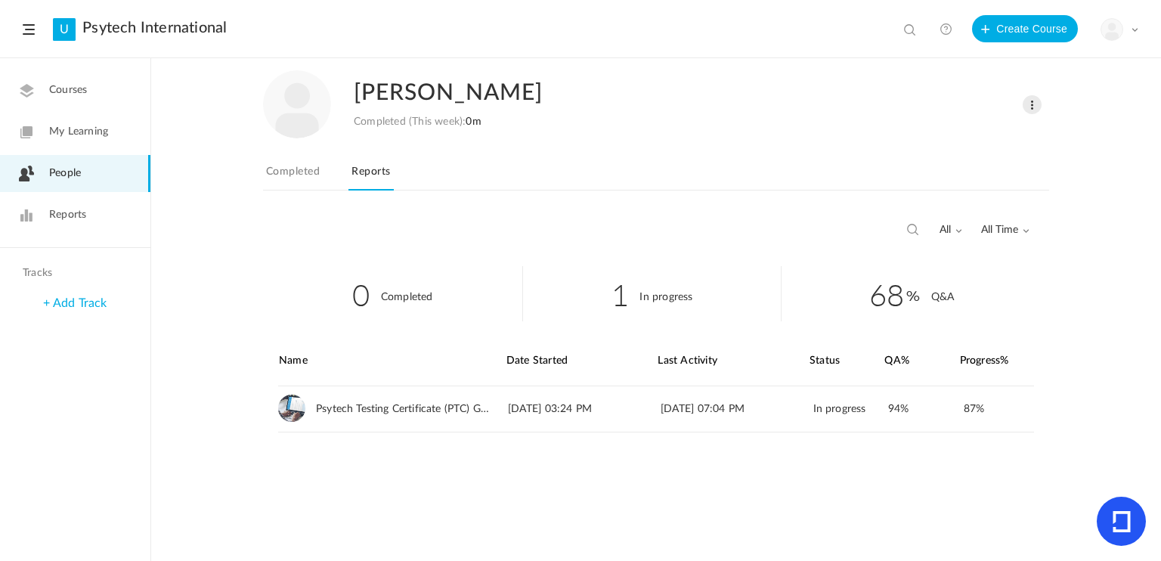
click at [64, 166] on span "People" at bounding box center [65, 174] width 32 height 16
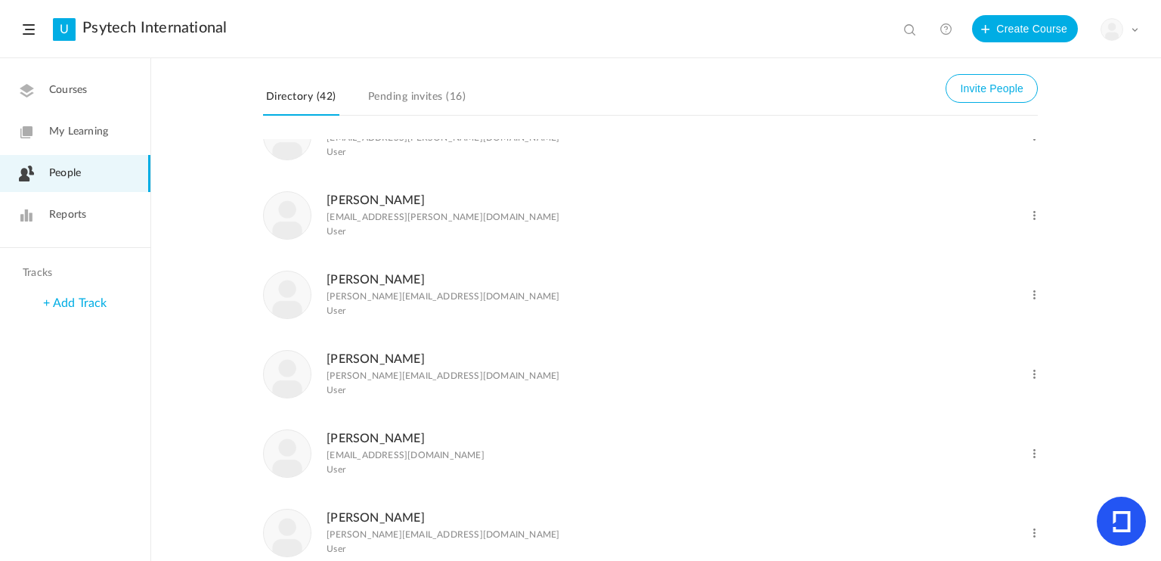
scroll to position [302, 0]
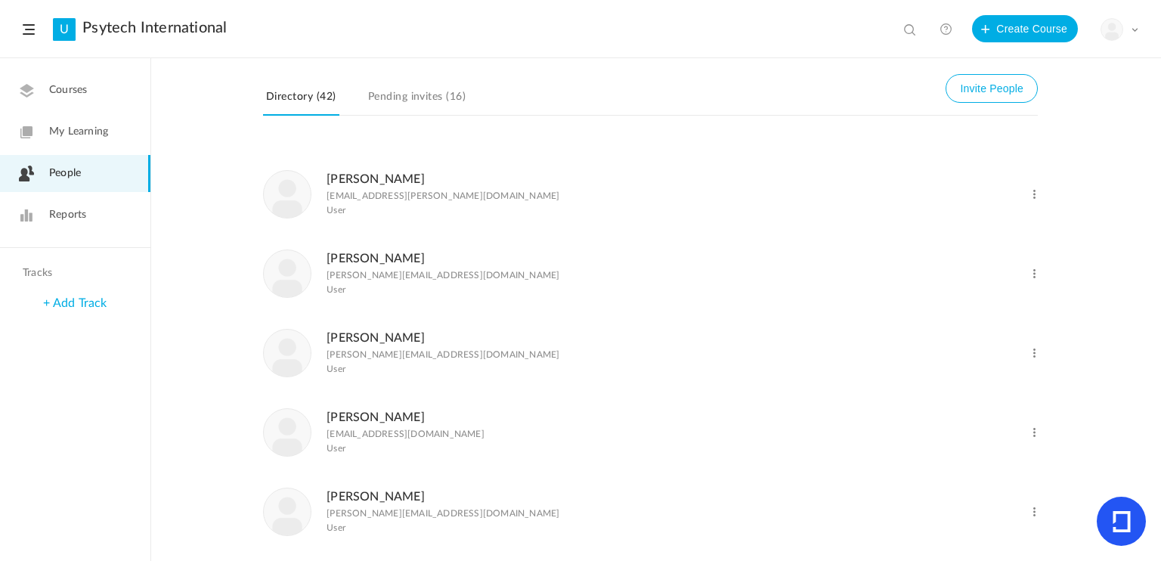
click at [380, 419] on link "[PERSON_NAME]" at bounding box center [376, 417] width 98 height 12
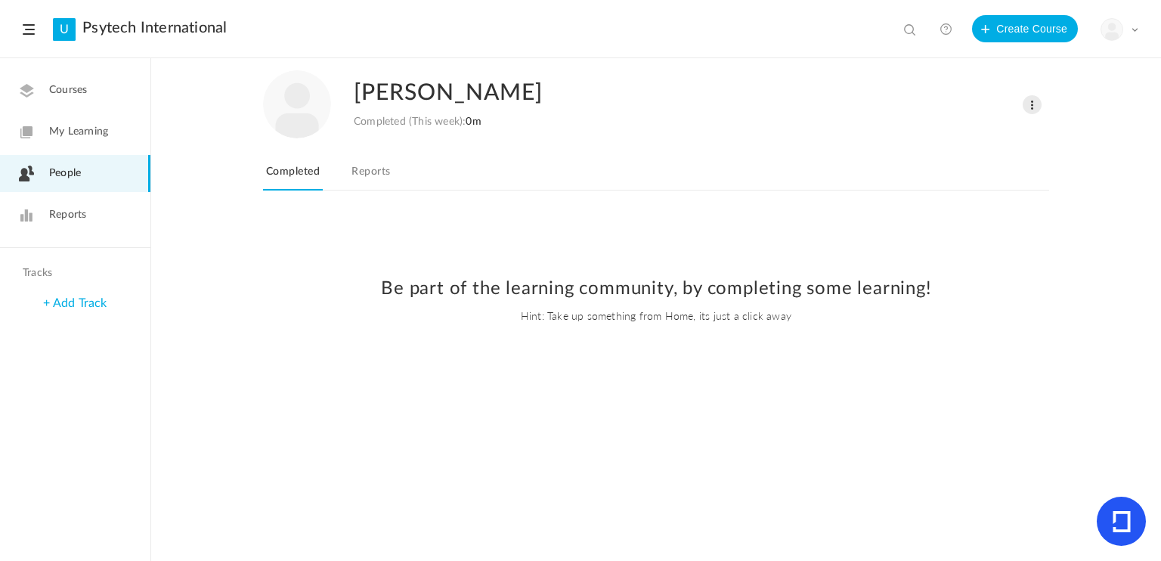
click at [370, 164] on link "Reports" at bounding box center [371, 176] width 45 height 29
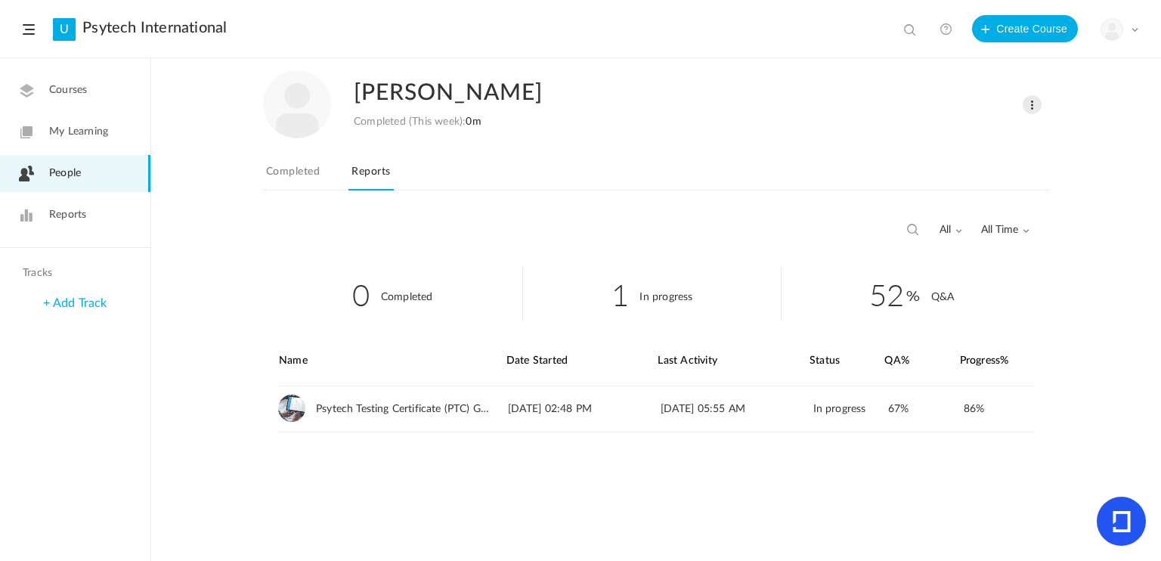
click at [58, 169] on span "People" at bounding box center [65, 174] width 32 height 16
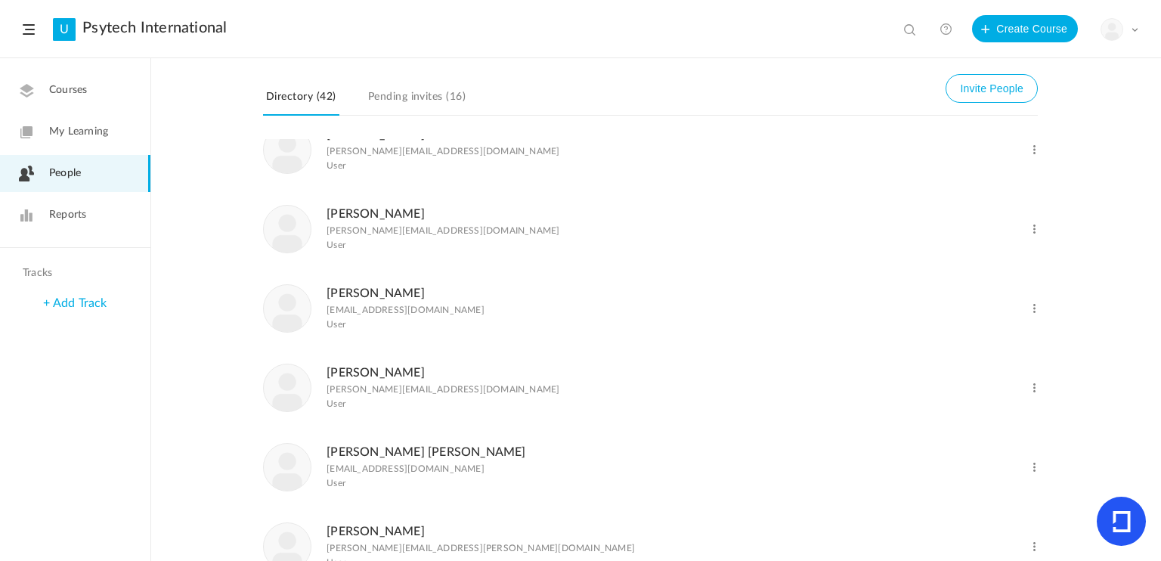
scroll to position [529, 0]
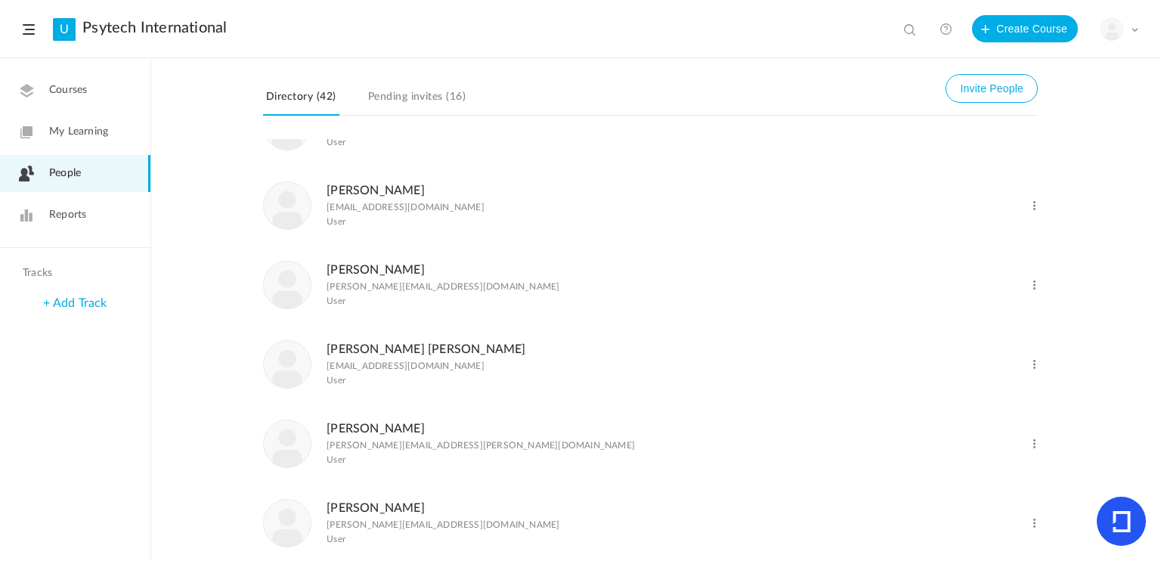
click at [388, 353] on link "[PERSON_NAME] [PERSON_NAME]" at bounding box center [426, 349] width 199 height 12
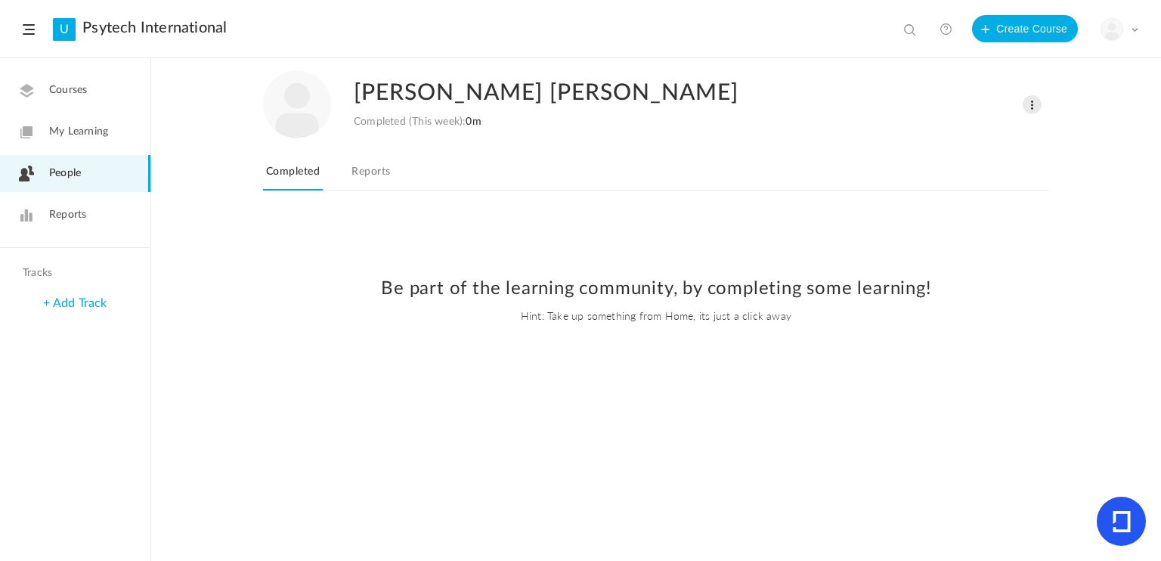
click at [373, 173] on link "Reports" at bounding box center [371, 176] width 45 height 29
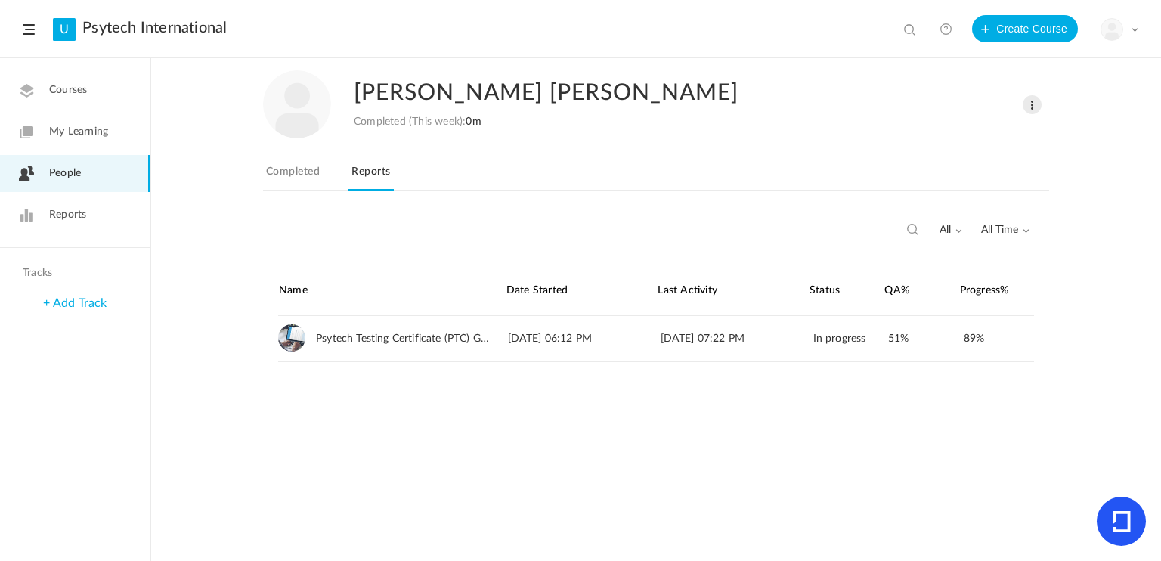
click at [54, 172] on span "People" at bounding box center [65, 174] width 32 height 16
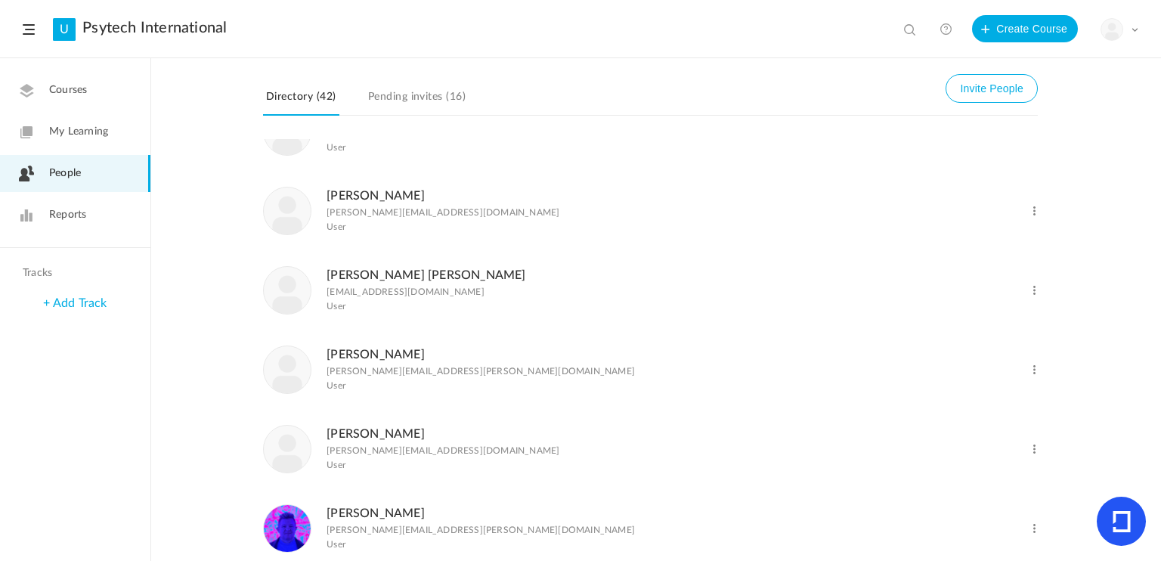
scroll to position [605, 0]
click at [358, 359] on link "[PERSON_NAME]" at bounding box center [376, 353] width 98 height 12
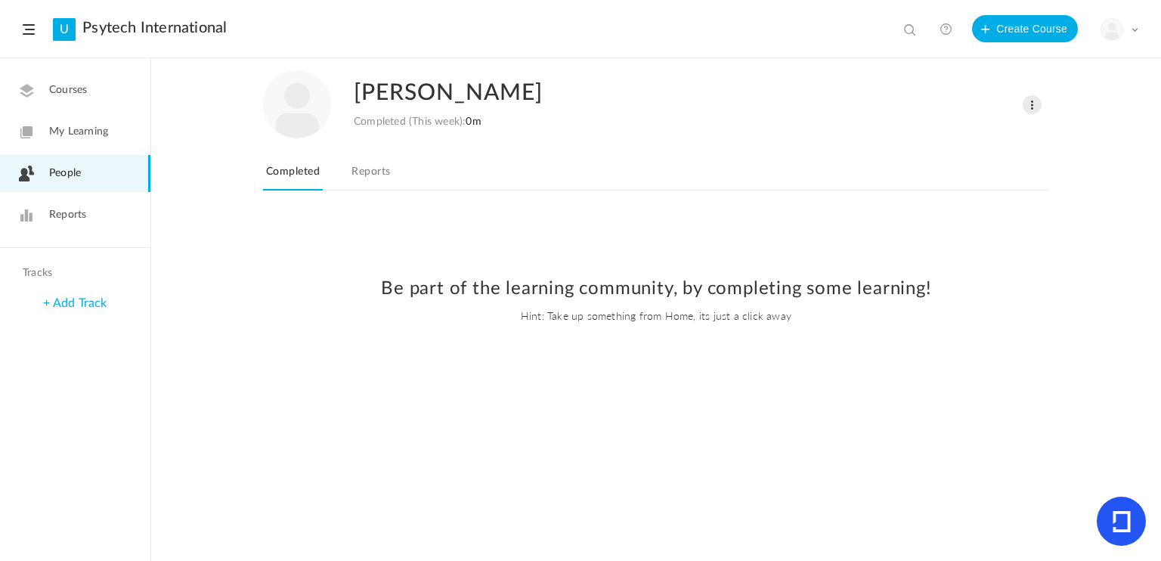
click at [365, 175] on link "Reports" at bounding box center [371, 176] width 45 height 29
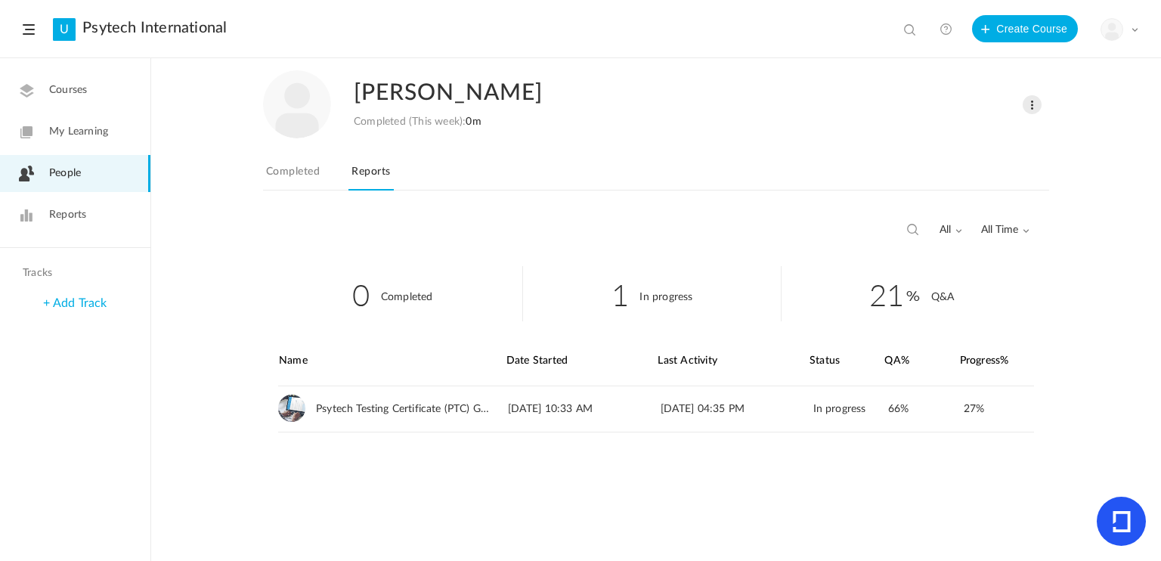
click at [64, 175] on span "People" at bounding box center [65, 174] width 32 height 16
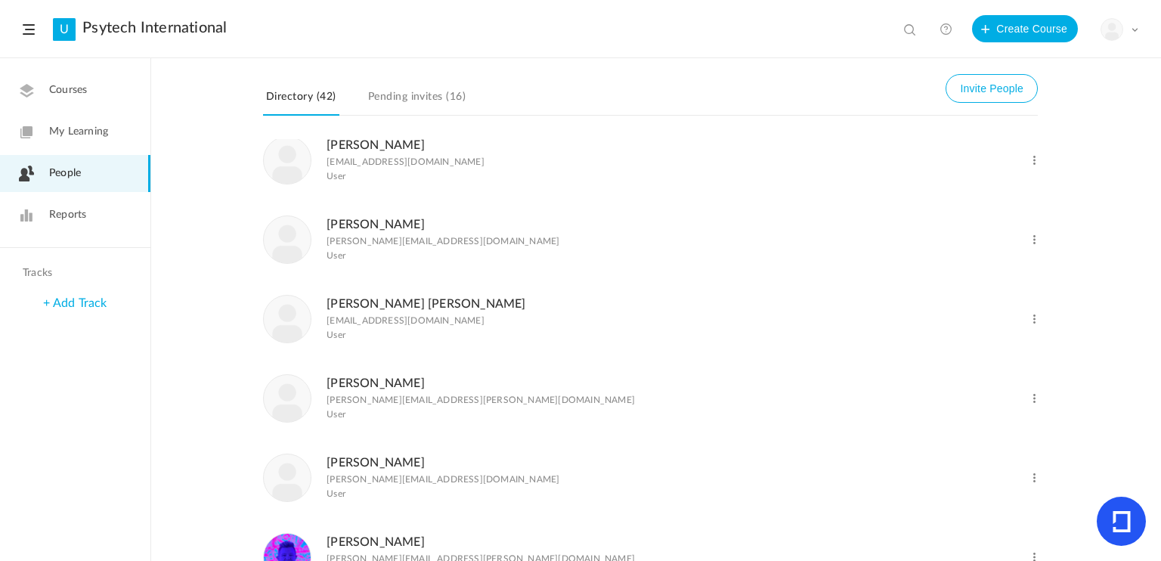
scroll to position [680, 0]
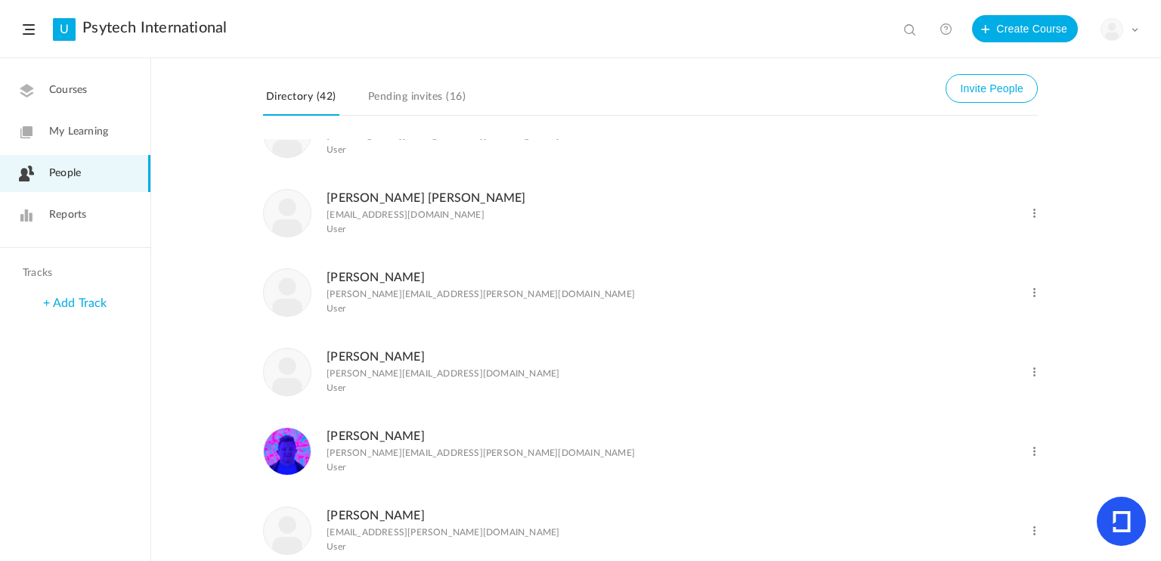
click at [343, 442] on link "[PERSON_NAME]" at bounding box center [376, 436] width 98 height 12
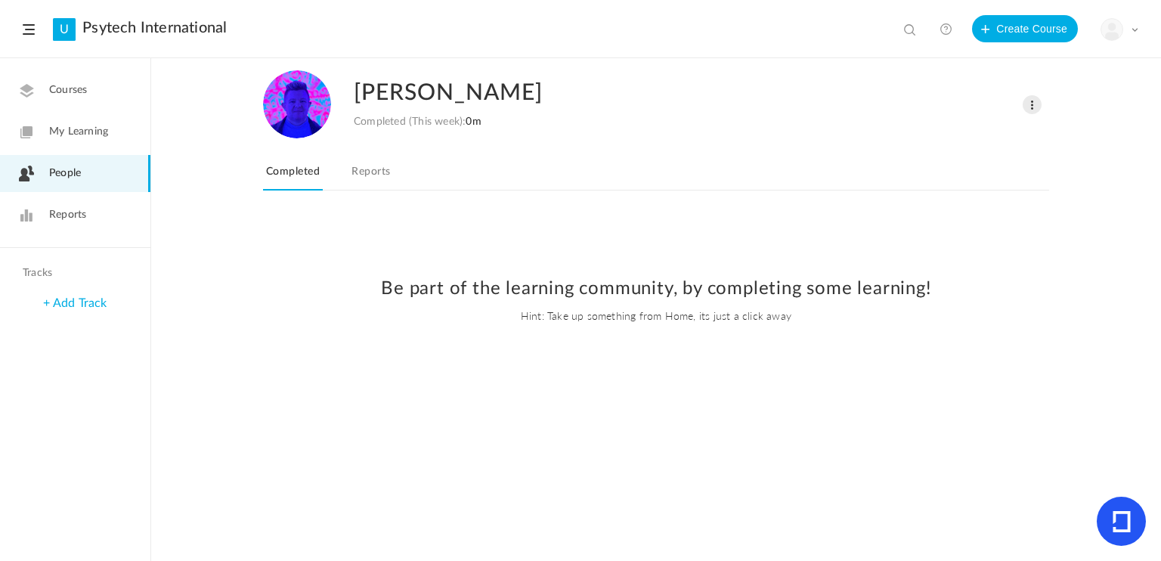
click at [384, 172] on link "Reports" at bounding box center [371, 176] width 45 height 29
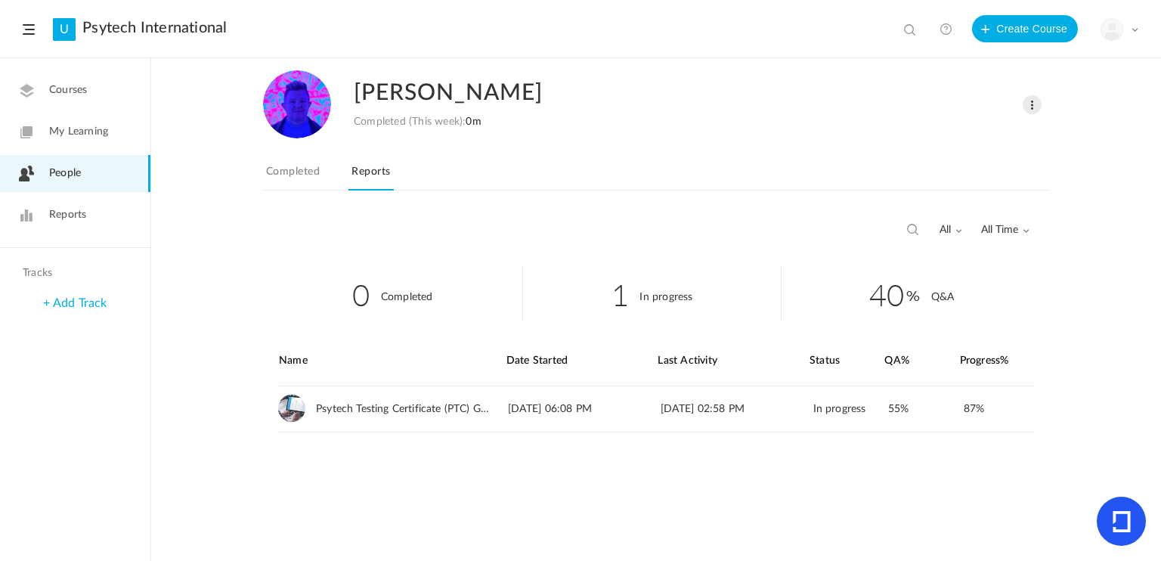
click at [52, 169] on span "People" at bounding box center [65, 174] width 32 height 16
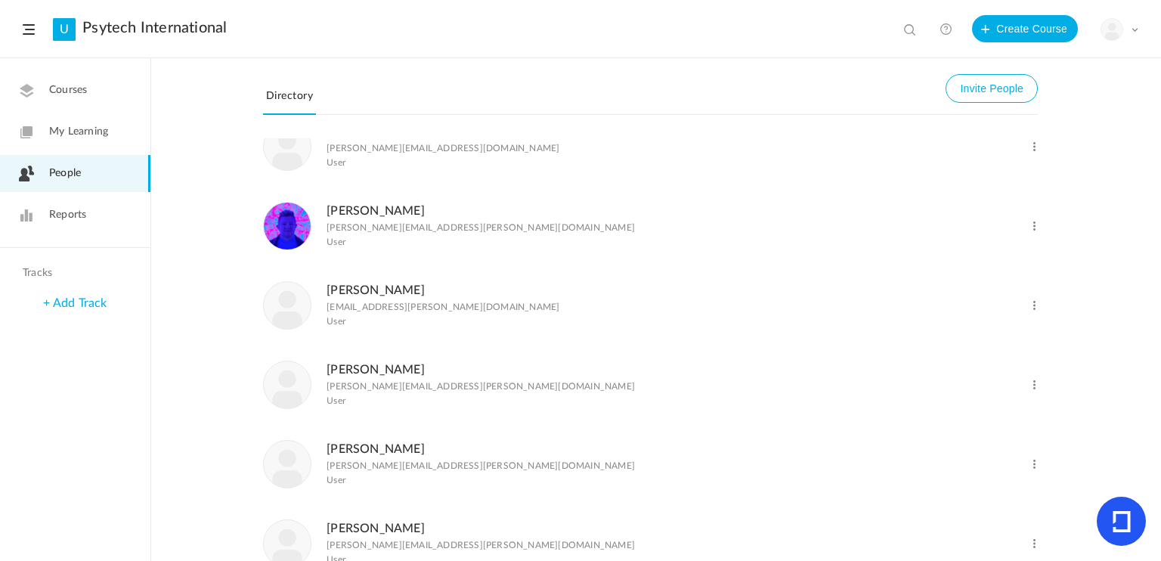
scroll to position [907, 0]
click at [358, 295] on link "[PERSON_NAME]" at bounding box center [376, 289] width 98 height 12
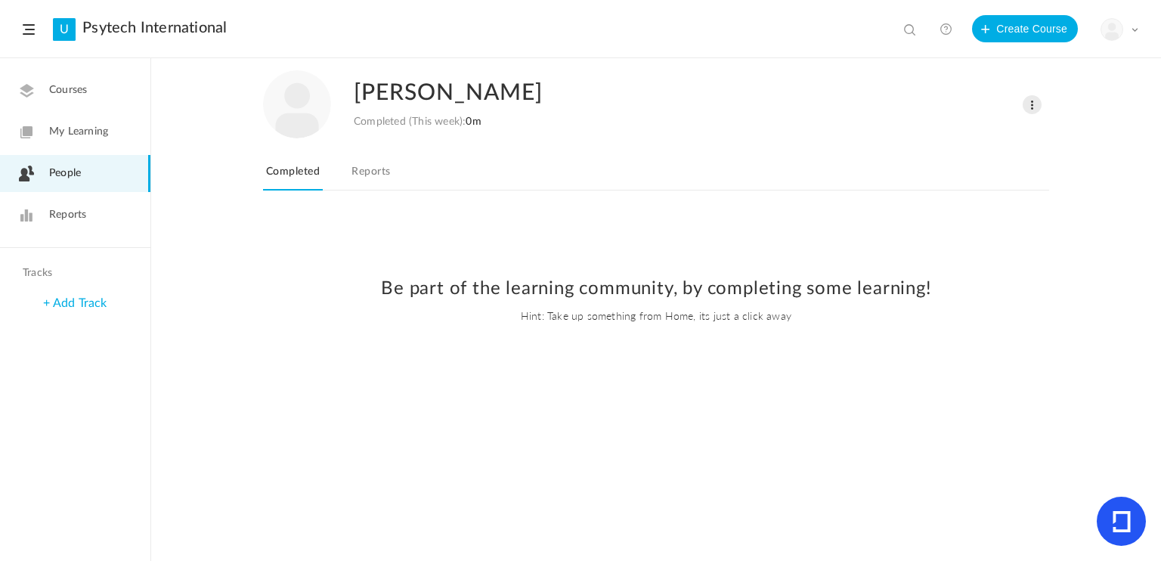
click at [376, 172] on link "Reports" at bounding box center [371, 176] width 45 height 29
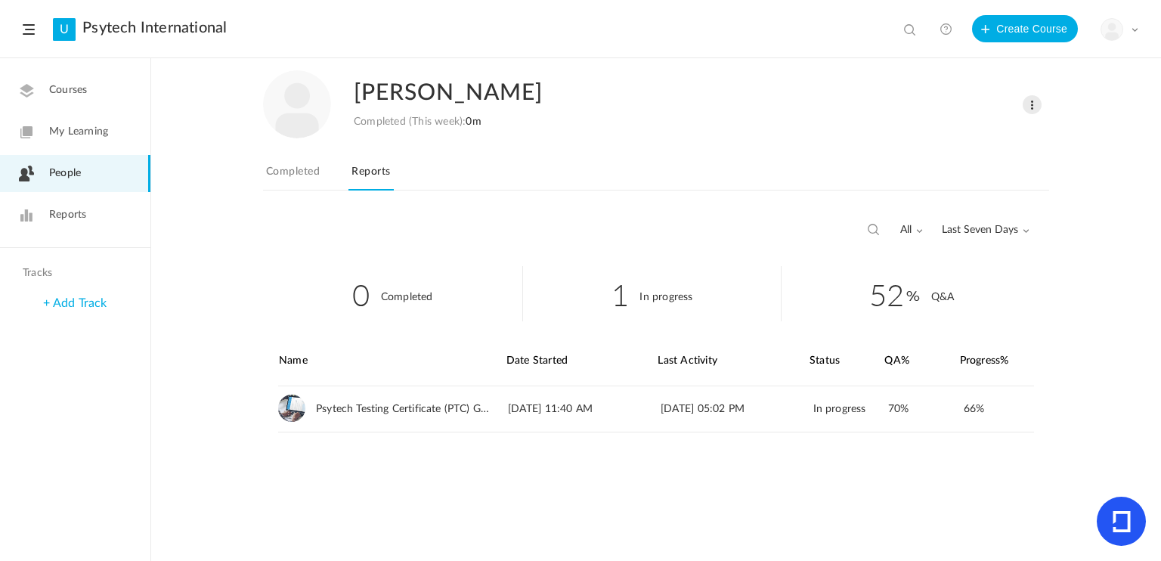
click at [73, 172] on span "People" at bounding box center [65, 174] width 32 height 16
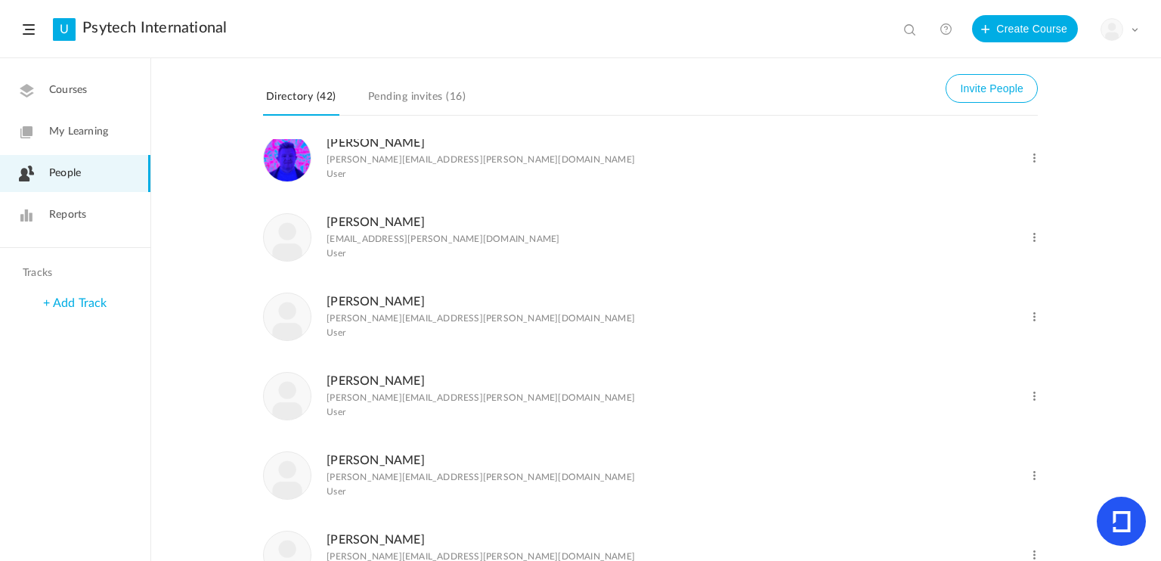
scroll to position [983, 0]
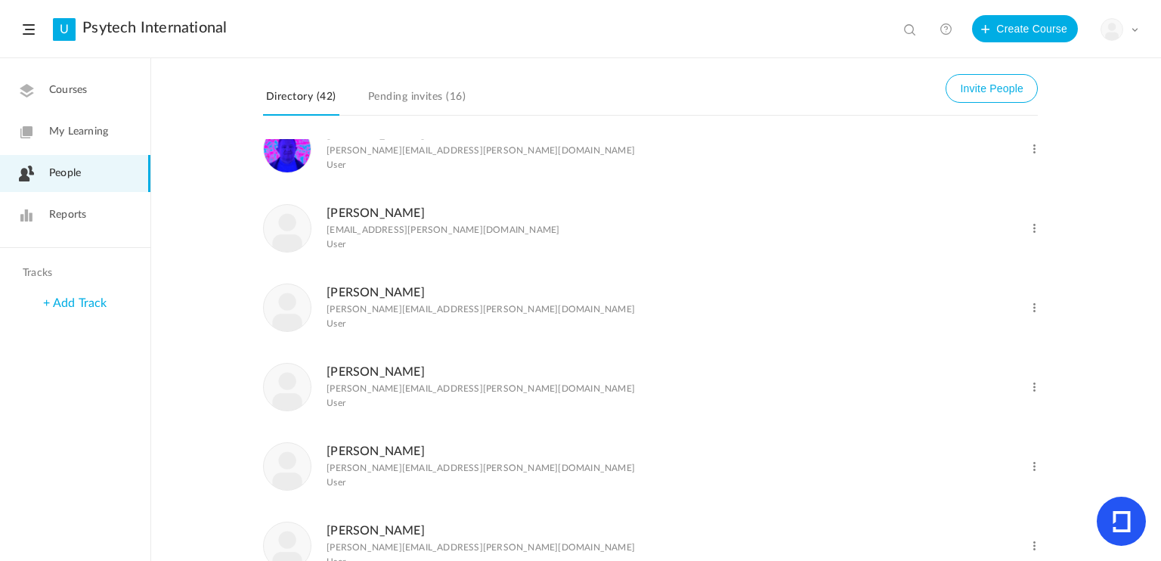
click at [360, 299] on link "[PERSON_NAME]" at bounding box center [376, 293] width 98 height 12
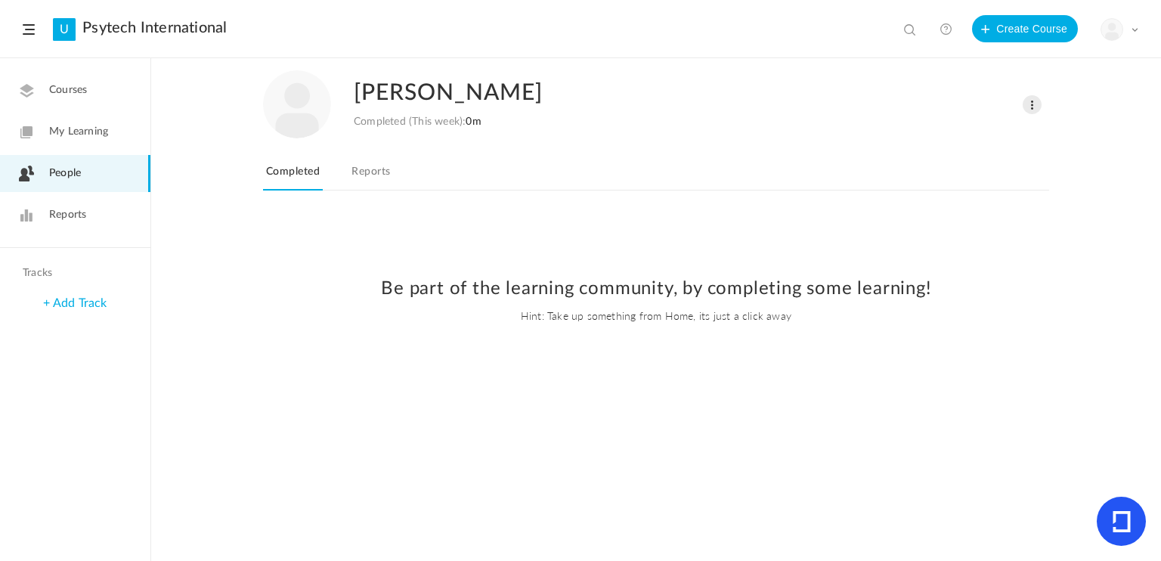
click at [376, 172] on link "Reports" at bounding box center [371, 176] width 45 height 29
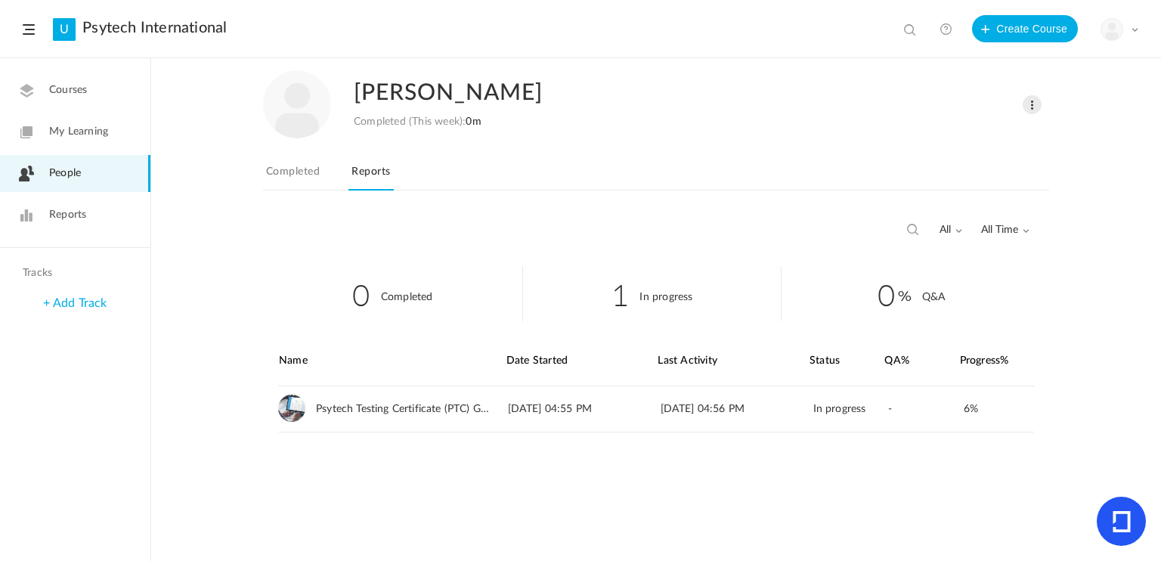
drag, startPoint x: 69, startPoint y: 172, endPoint x: 94, endPoint y: 169, distance: 25.1
click at [69, 172] on span "People" at bounding box center [65, 174] width 32 height 16
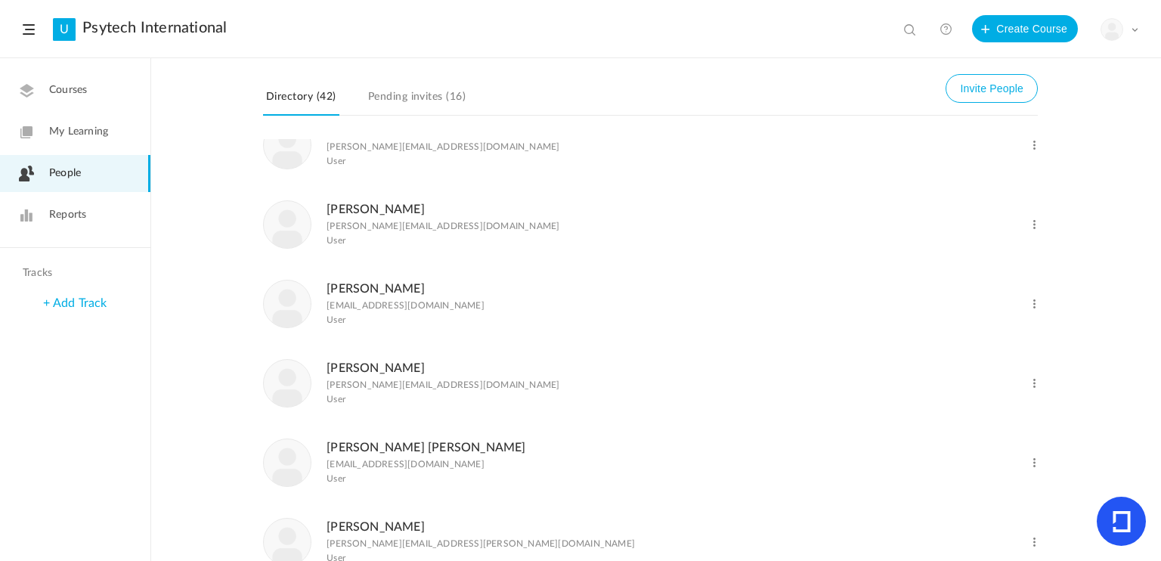
scroll to position [983, 0]
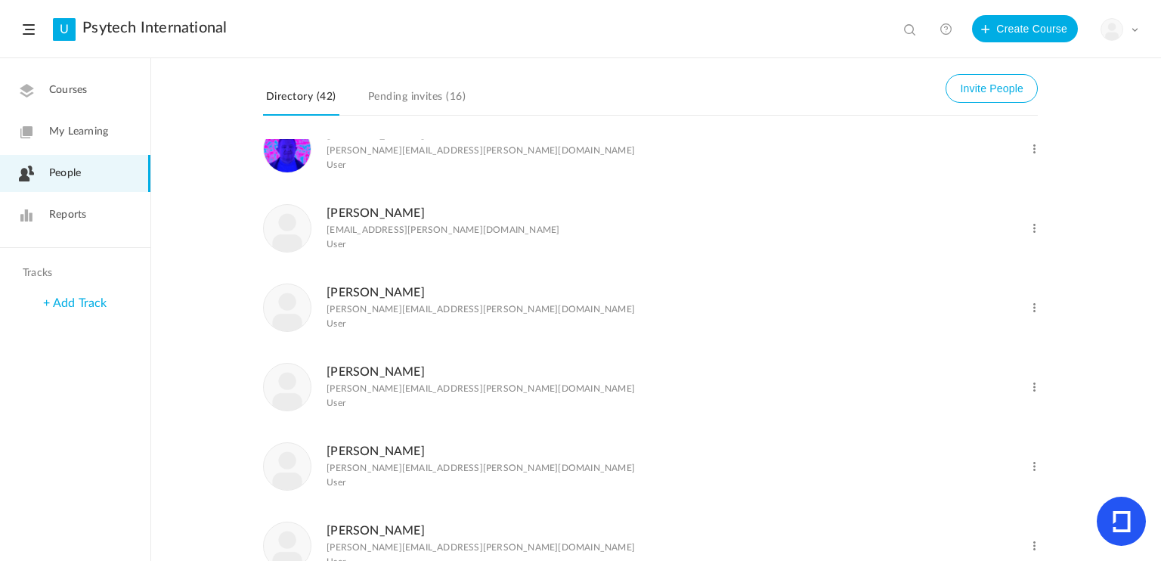
click at [370, 378] on link "[PERSON_NAME]" at bounding box center [376, 372] width 98 height 12
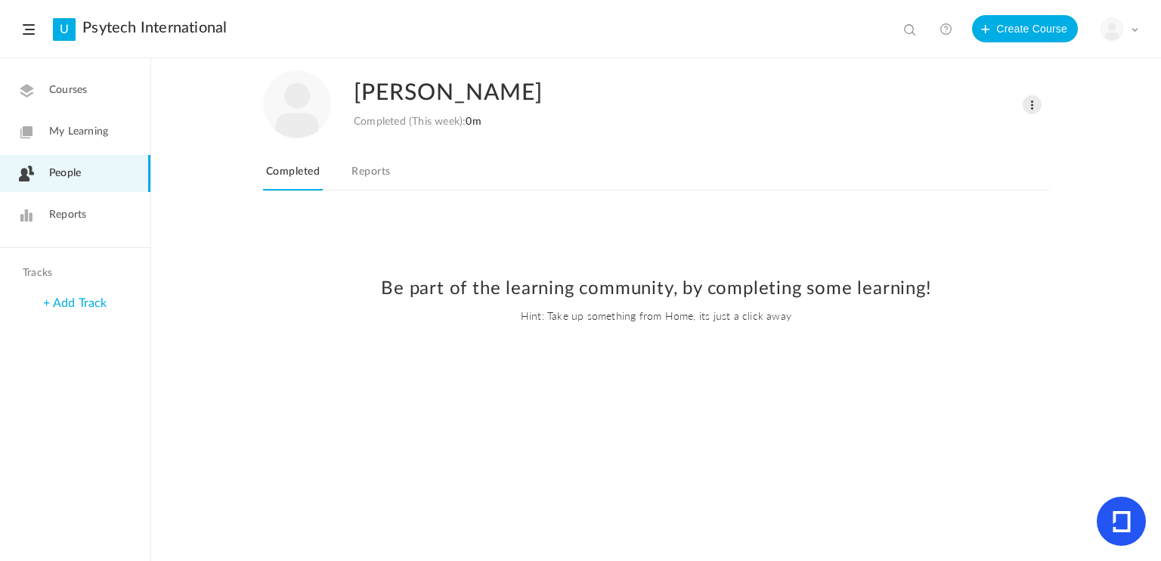
click at [370, 166] on link "Reports" at bounding box center [371, 176] width 45 height 29
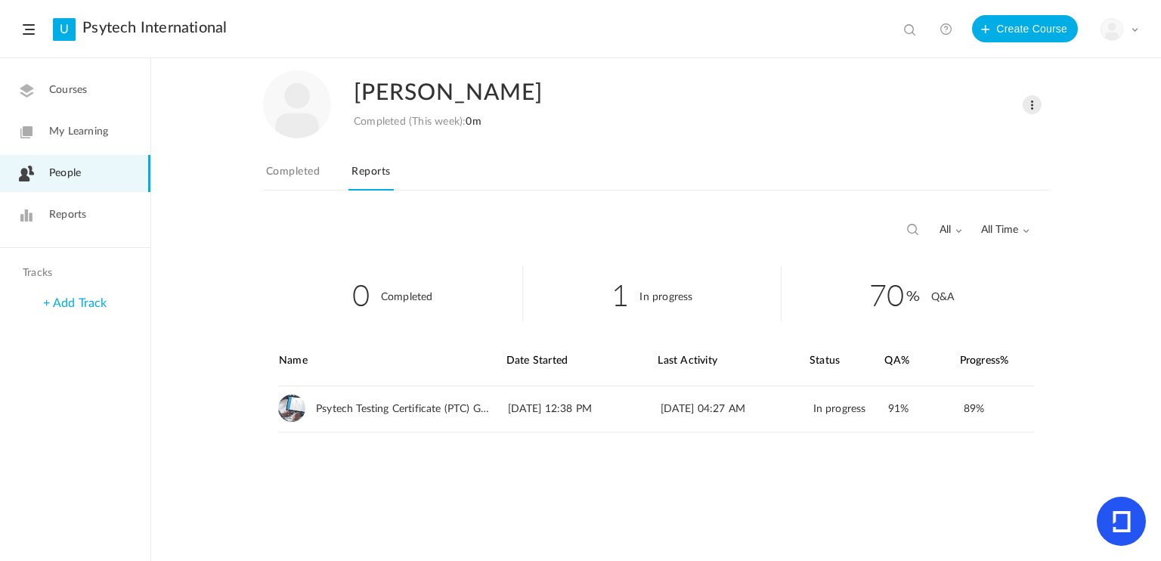
click at [70, 172] on span "People" at bounding box center [65, 174] width 32 height 16
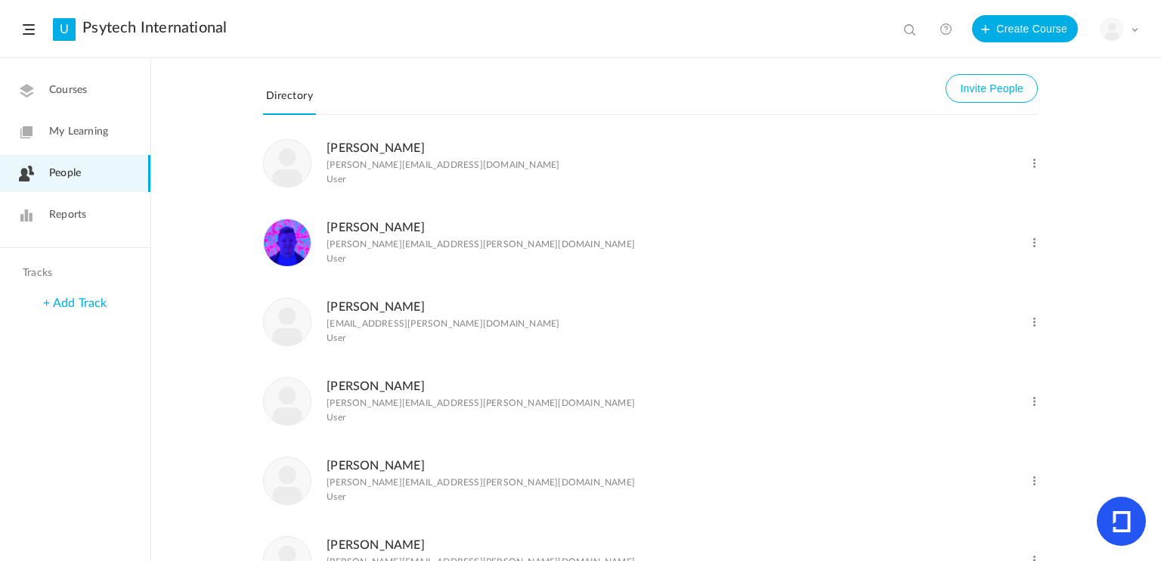
scroll to position [1194, 0]
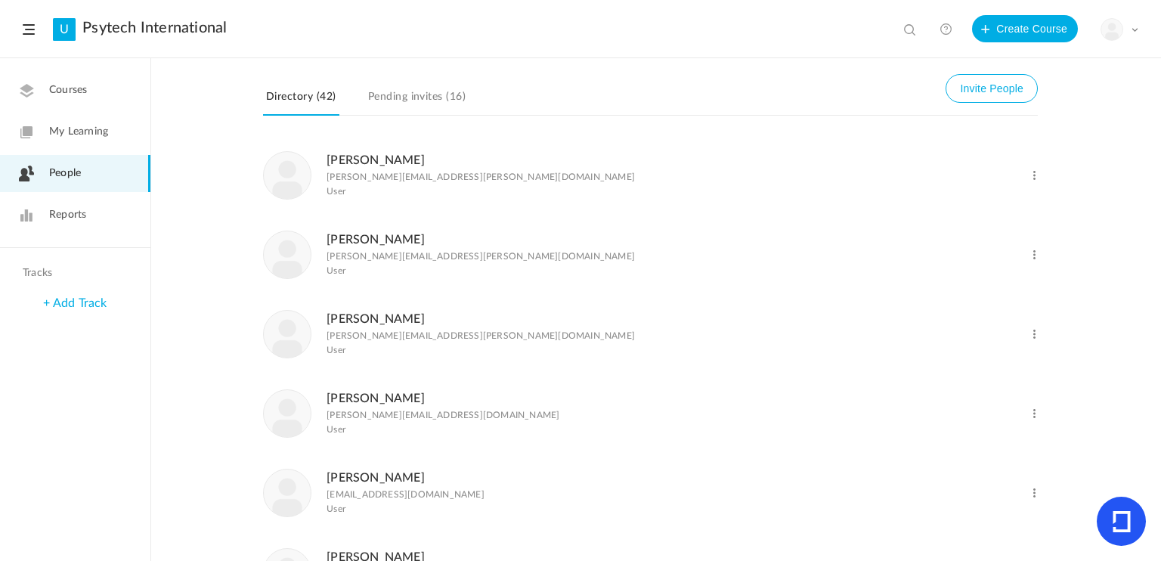
click at [364, 404] on link "[PERSON_NAME]" at bounding box center [376, 398] width 98 height 12
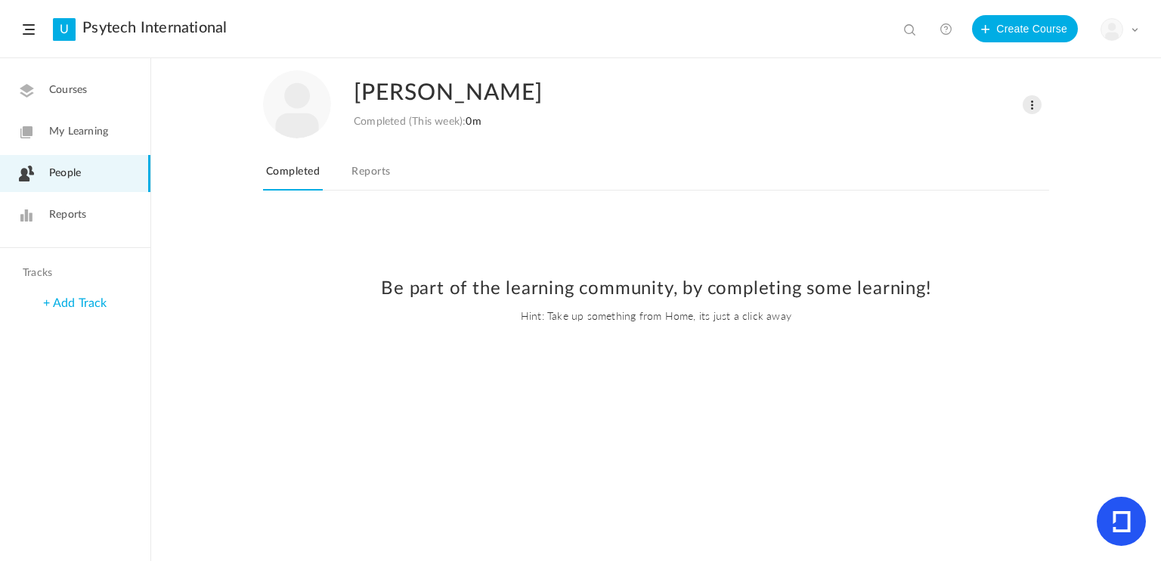
click at [364, 170] on link "Reports" at bounding box center [371, 176] width 45 height 29
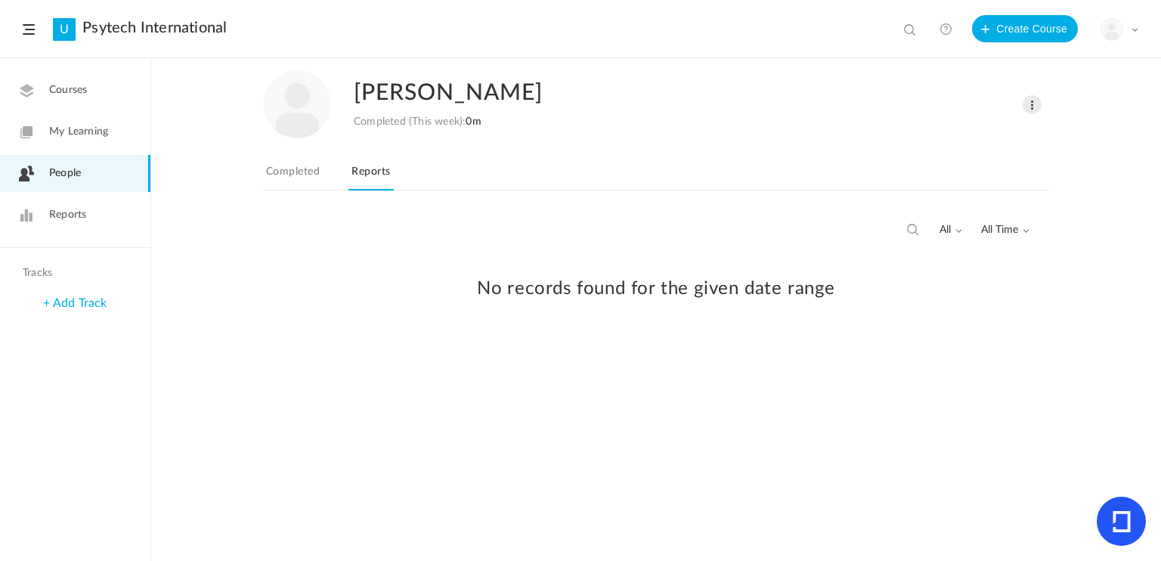
click at [77, 171] on span "People" at bounding box center [65, 174] width 32 height 16
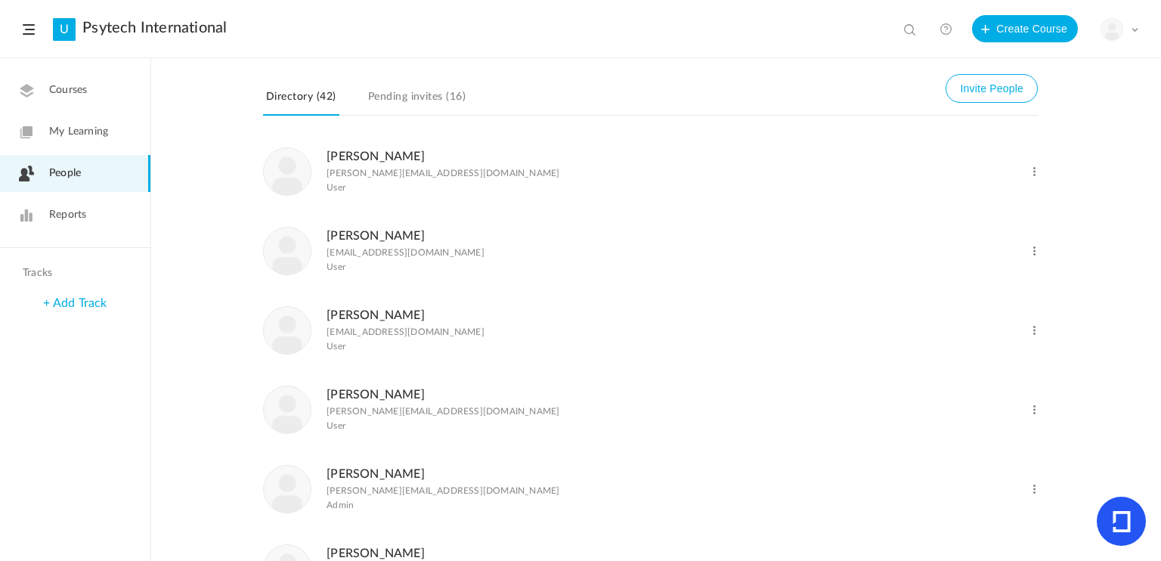
scroll to position [1512, 0]
click at [376, 325] on link "[PERSON_NAME]" at bounding box center [376, 319] width 98 height 12
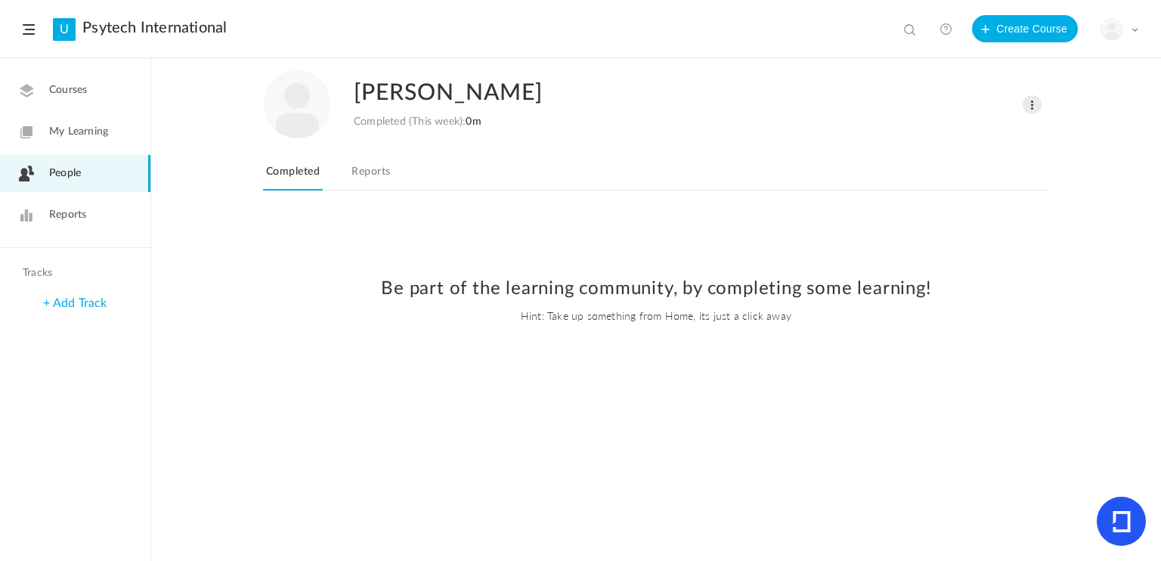
click at [383, 170] on link "Reports" at bounding box center [371, 176] width 45 height 29
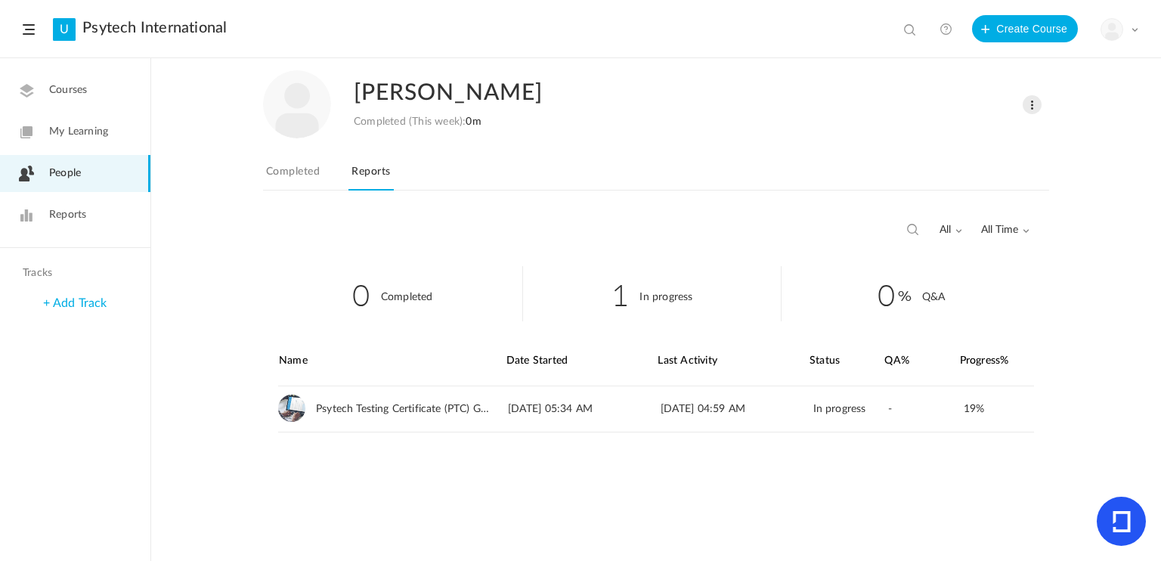
click at [79, 175] on span "People" at bounding box center [65, 174] width 32 height 16
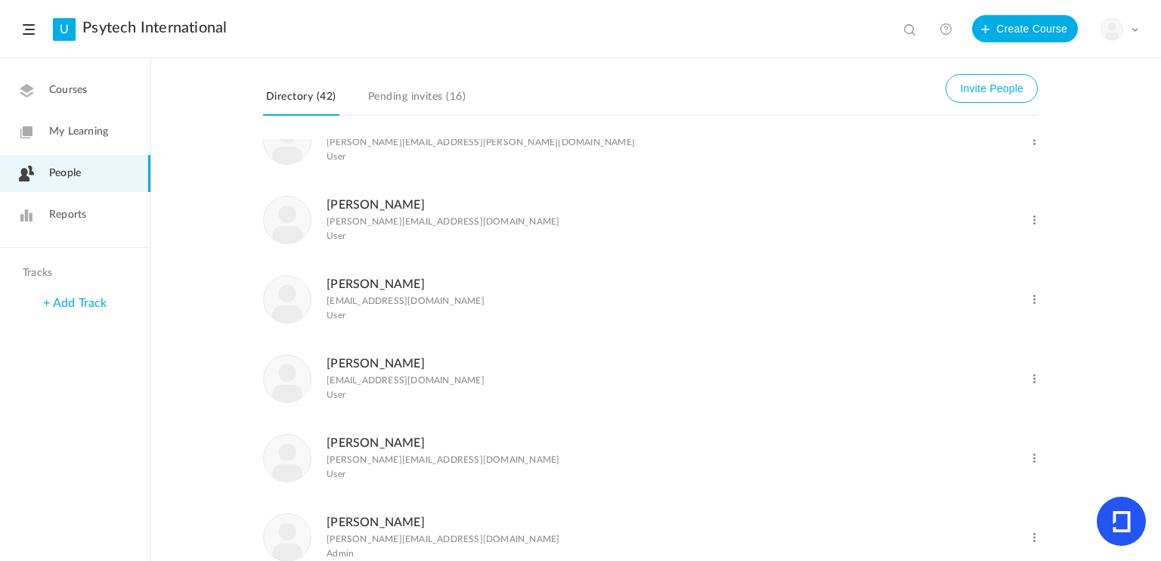
scroll to position [1663, 0]
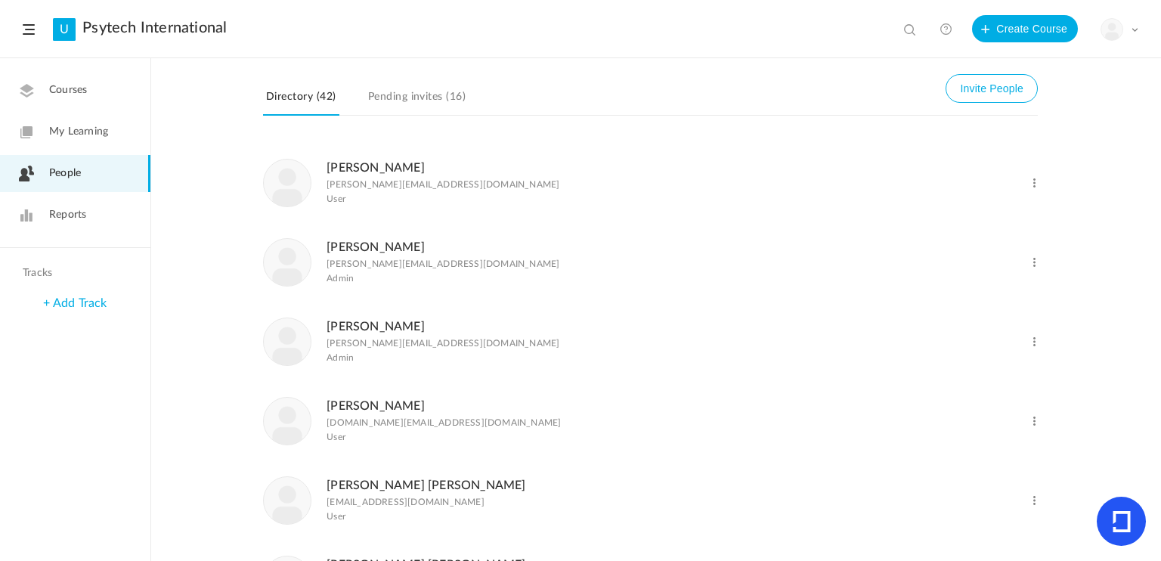
click at [399, 491] on link "[PERSON_NAME] [PERSON_NAME]" at bounding box center [426, 485] width 199 height 12
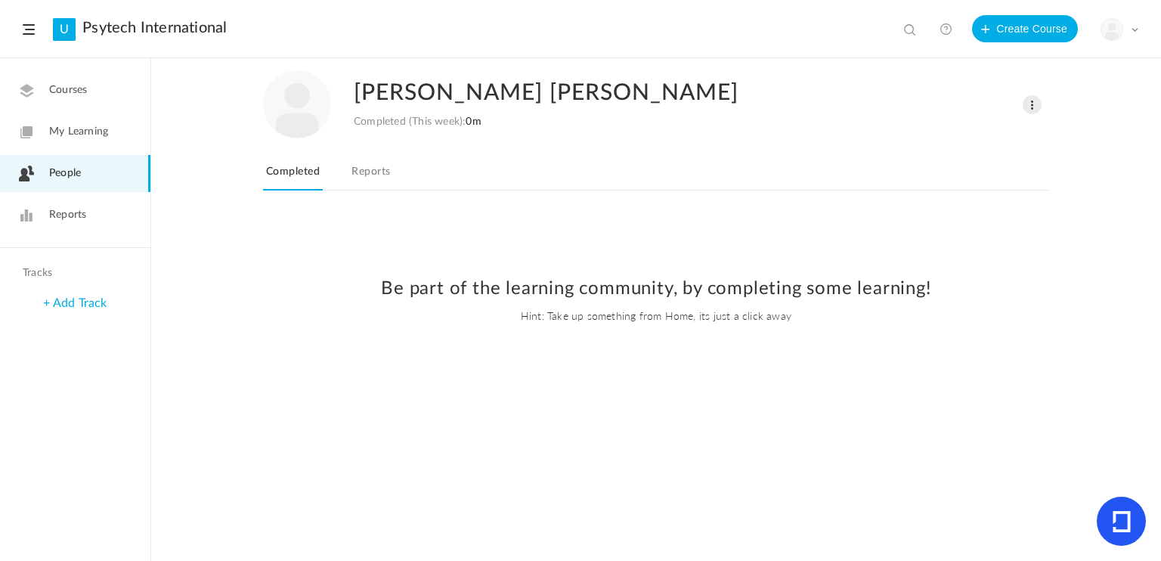
click at [377, 174] on link "Reports" at bounding box center [371, 176] width 45 height 29
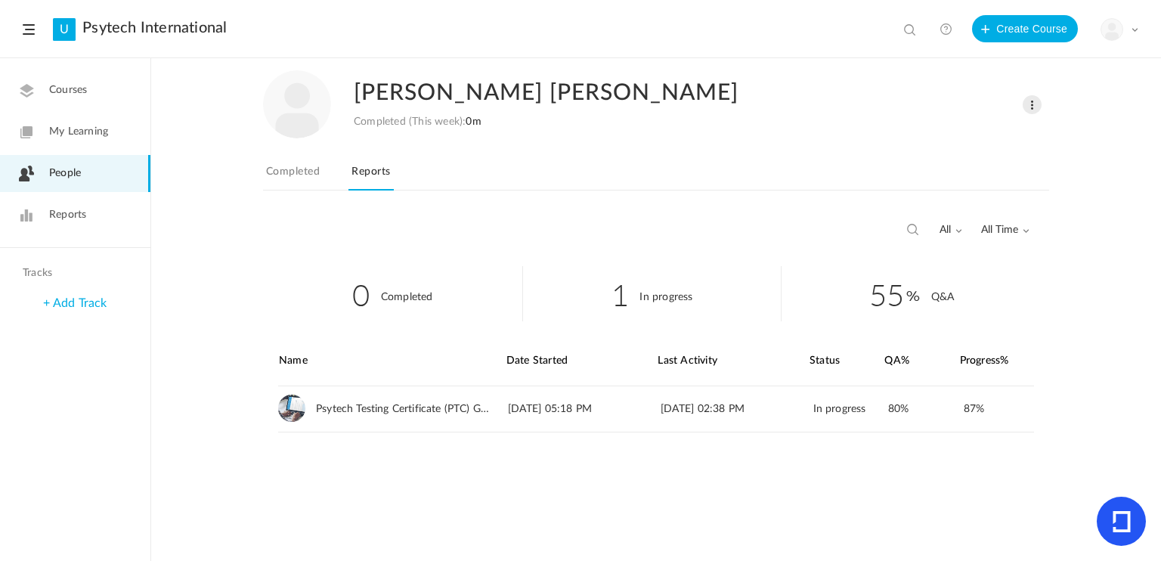
drag, startPoint x: 57, startPoint y: 170, endPoint x: 85, endPoint y: 170, distance: 28.0
click at [58, 170] on span "People" at bounding box center [65, 174] width 32 height 16
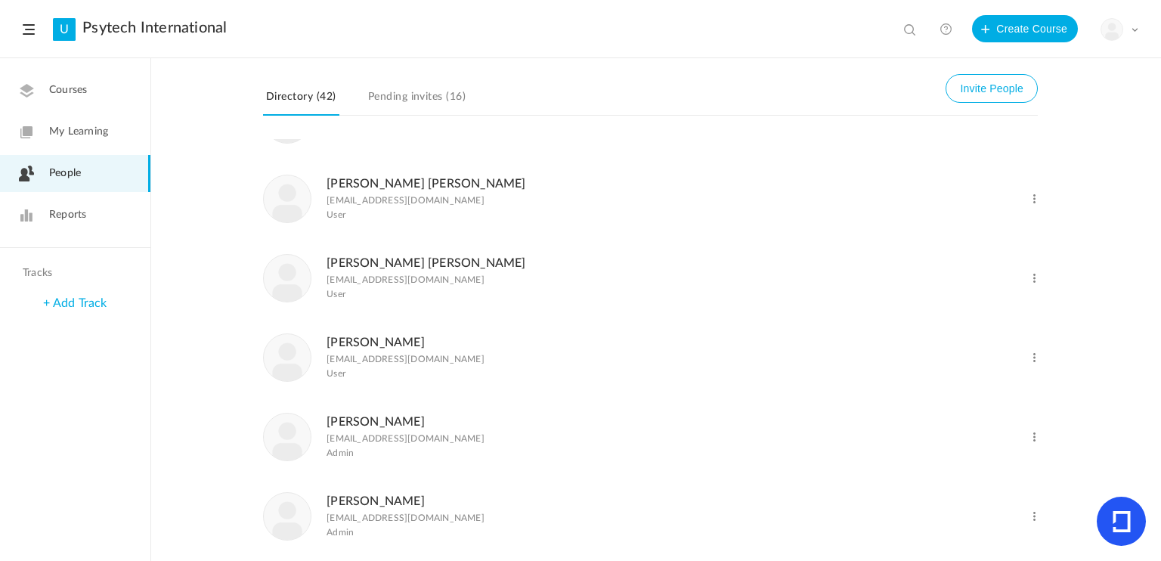
scroll to position [1966, 0]
click at [384, 268] on link "[PERSON_NAME] [PERSON_NAME]" at bounding box center [426, 262] width 199 height 12
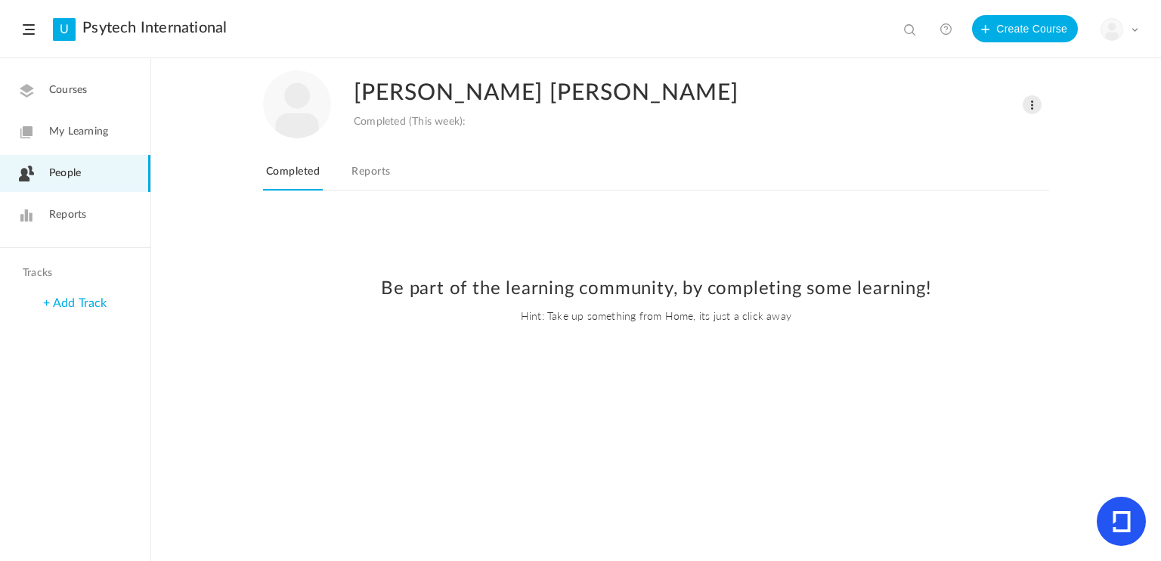
click at [376, 177] on link "Reports" at bounding box center [371, 176] width 45 height 29
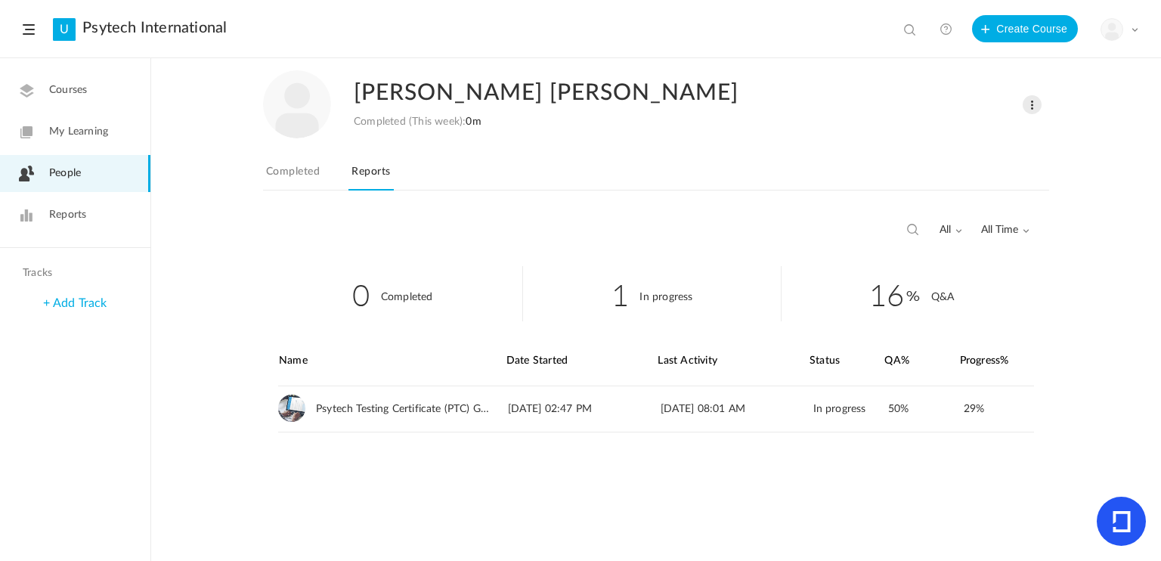
click at [69, 175] on span "People" at bounding box center [65, 174] width 32 height 16
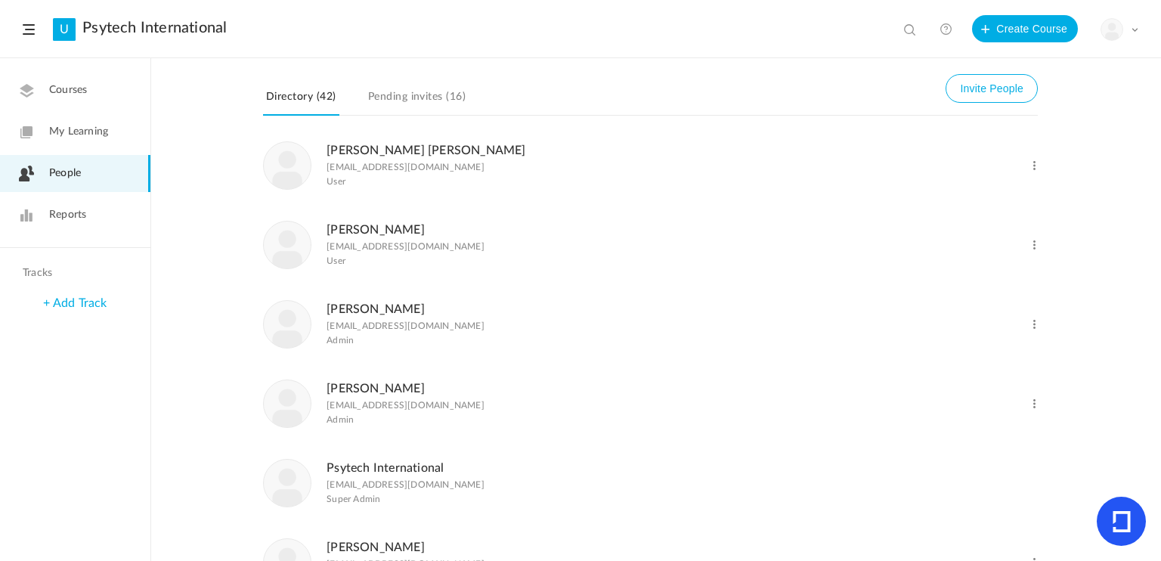
scroll to position [1890, 0]
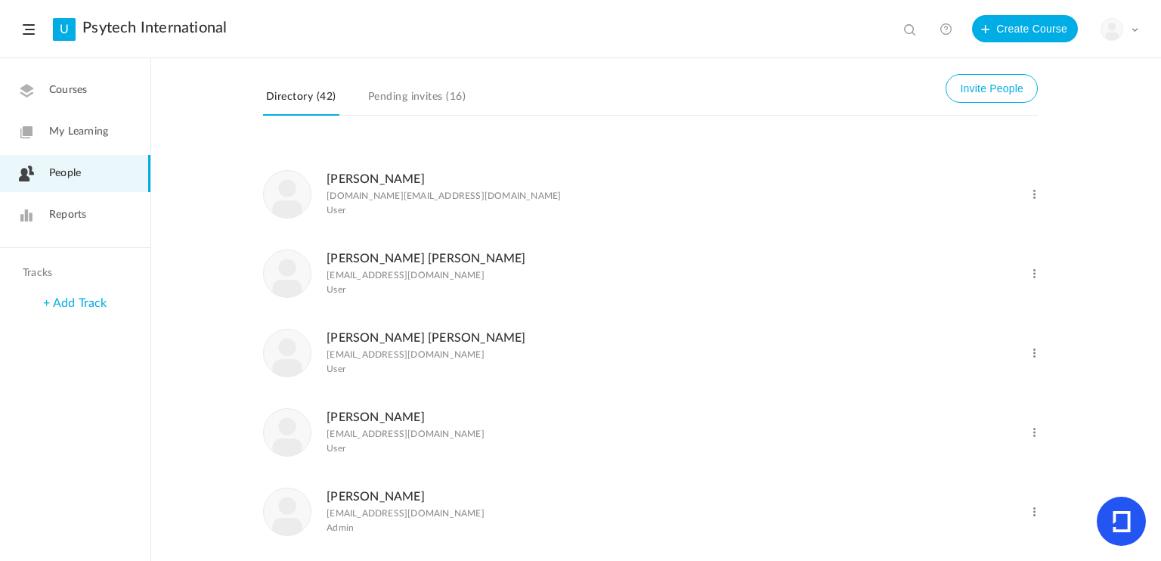
click at [384, 423] on link "[PERSON_NAME]" at bounding box center [376, 417] width 98 height 12
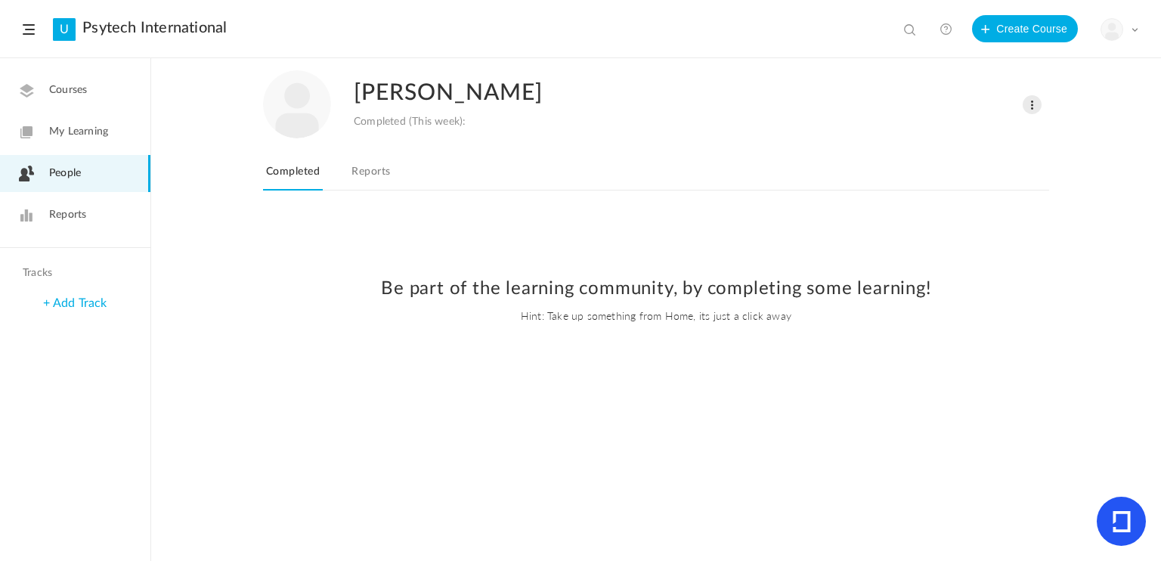
click at [377, 169] on link "Reports" at bounding box center [371, 176] width 45 height 29
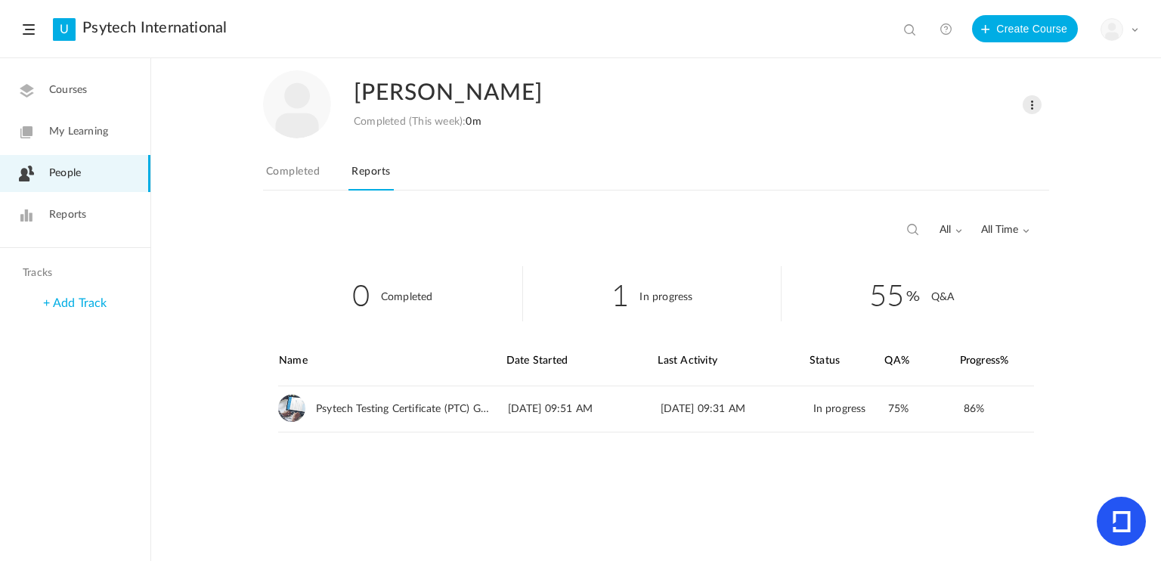
drag, startPoint x: 51, startPoint y: 169, endPoint x: 63, endPoint y: 173, distance: 12.7
click at [51, 169] on span "People" at bounding box center [65, 174] width 32 height 16
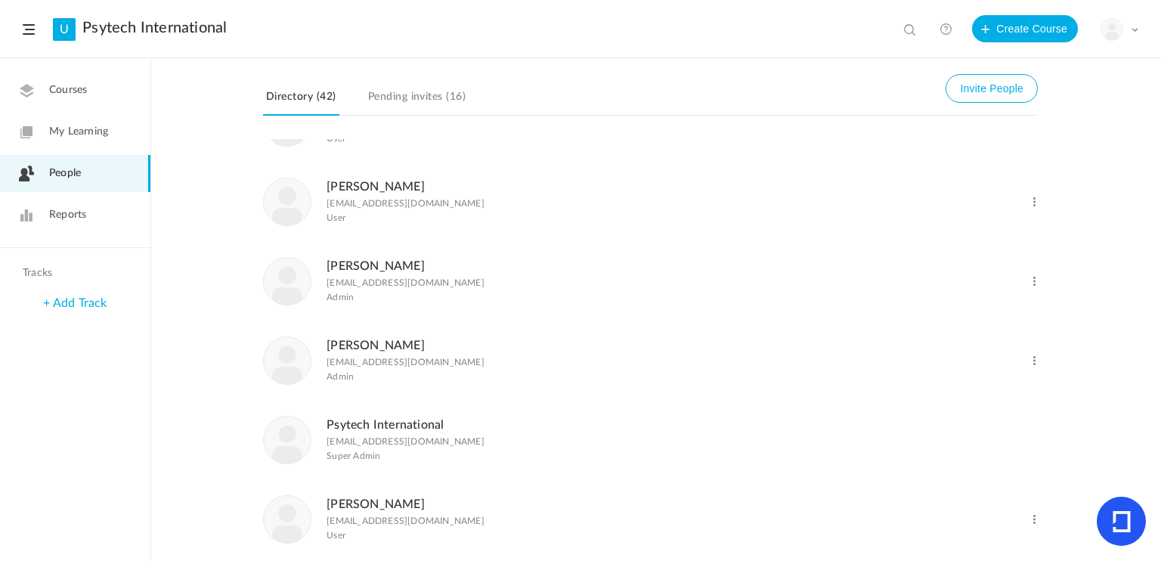
scroll to position [2268, 0]
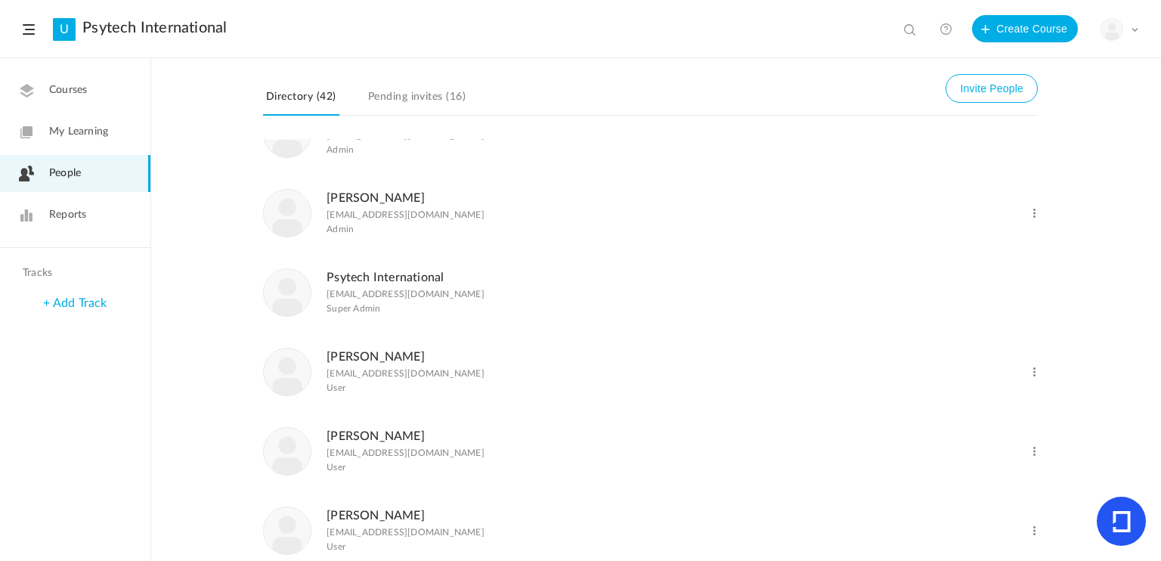
click at [351, 363] on link "[PERSON_NAME]" at bounding box center [376, 357] width 98 height 12
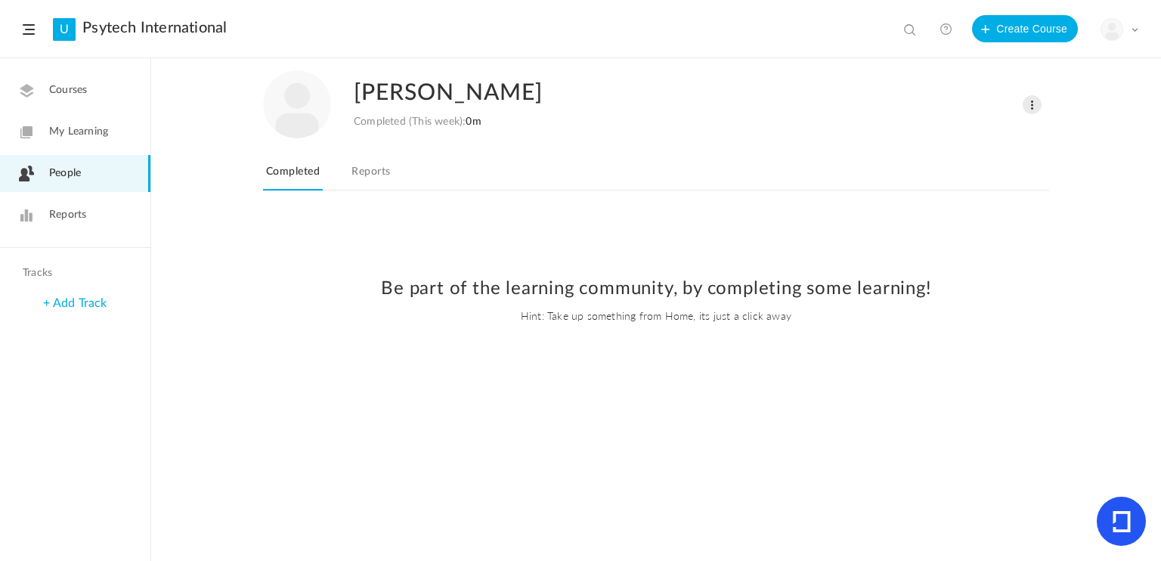
click at [371, 172] on link "Reports" at bounding box center [371, 176] width 45 height 29
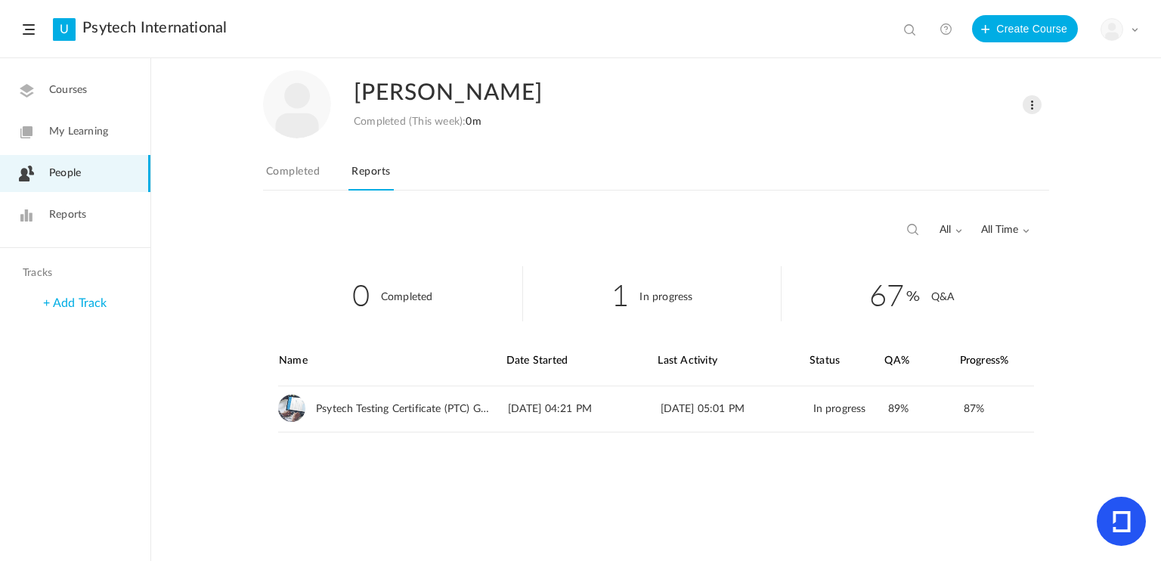
click at [72, 172] on span "People" at bounding box center [65, 174] width 32 height 16
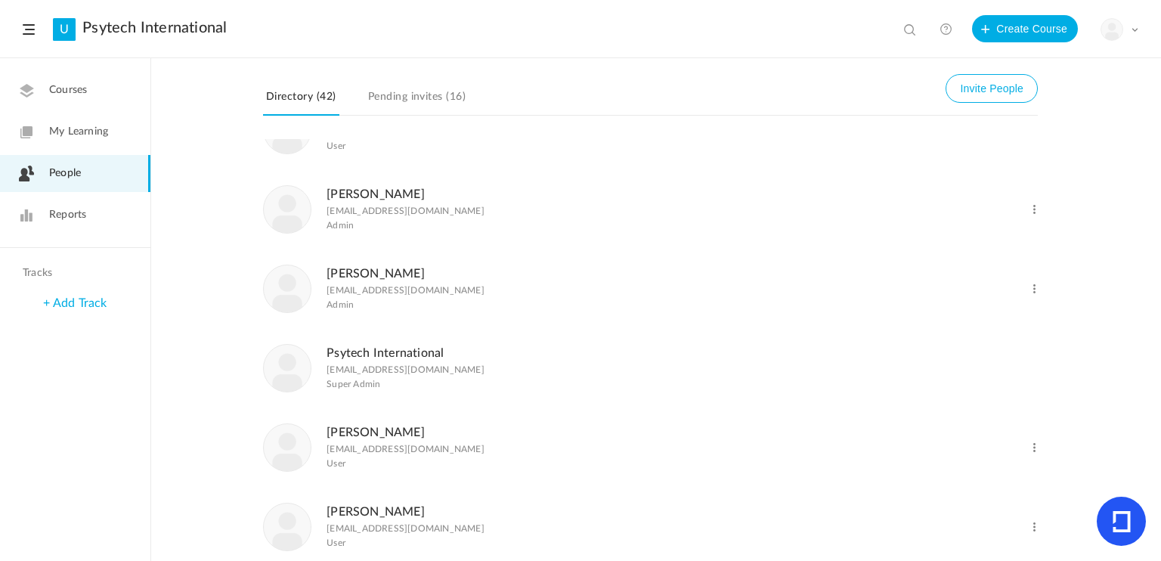
scroll to position [2495, 0]
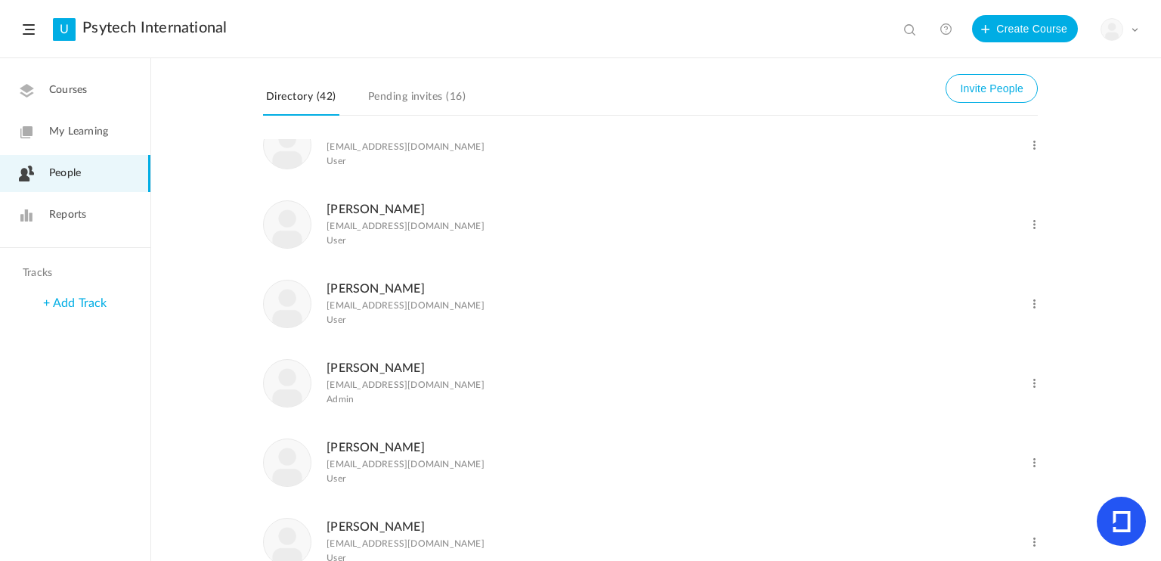
click at [349, 215] on link "[PERSON_NAME]" at bounding box center [376, 209] width 98 height 12
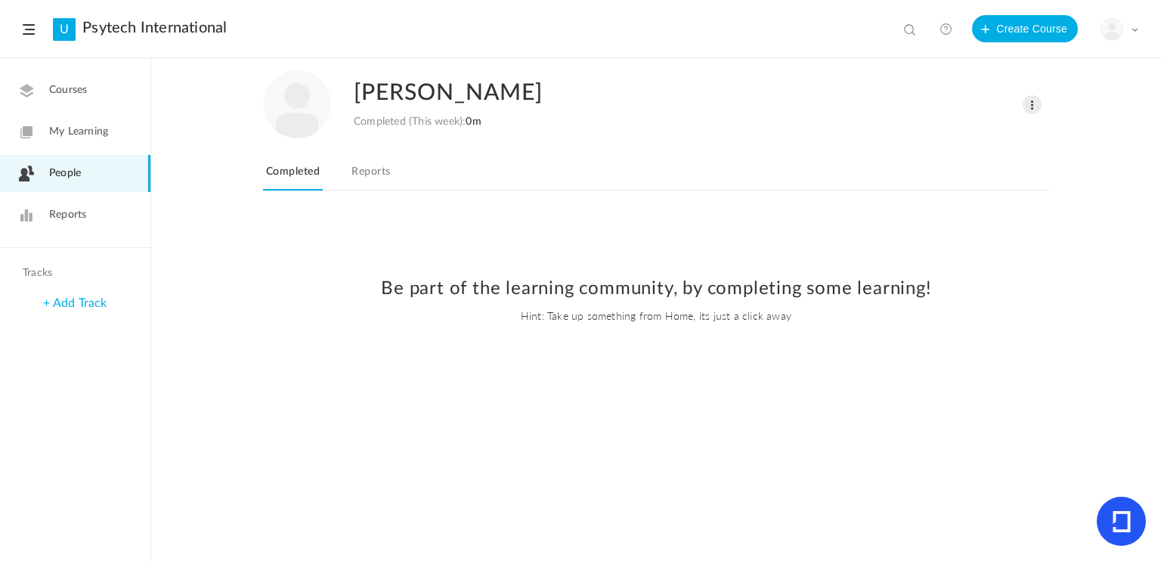
click at [374, 175] on link "Reports" at bounding box center [371, 176] width 45 height 29
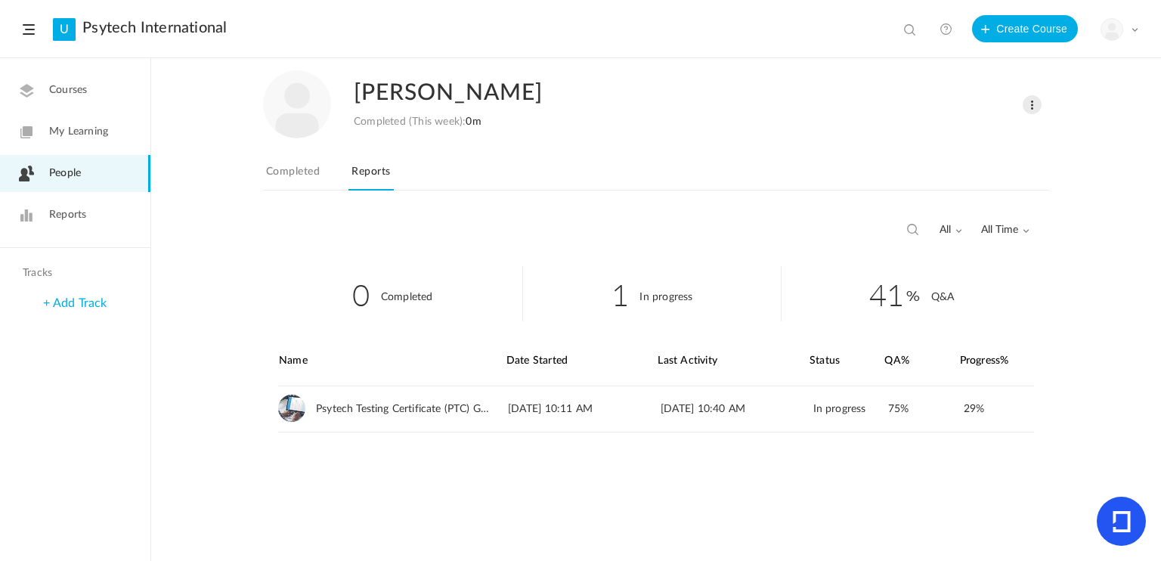
click at [73, 178] on span "People" at bounding box center [65, 174] width 32 height 16
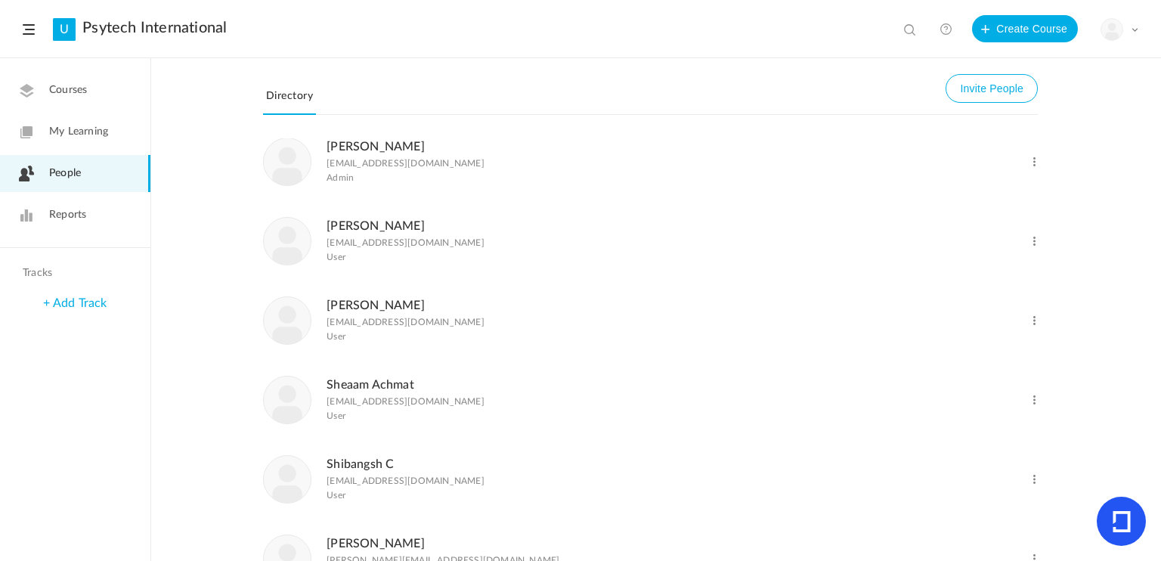
scroll to position [2797, 0]
click at [360, 151] on link "[PERSON_NAME]" at bounding box center [376, 145] width 98 height 12
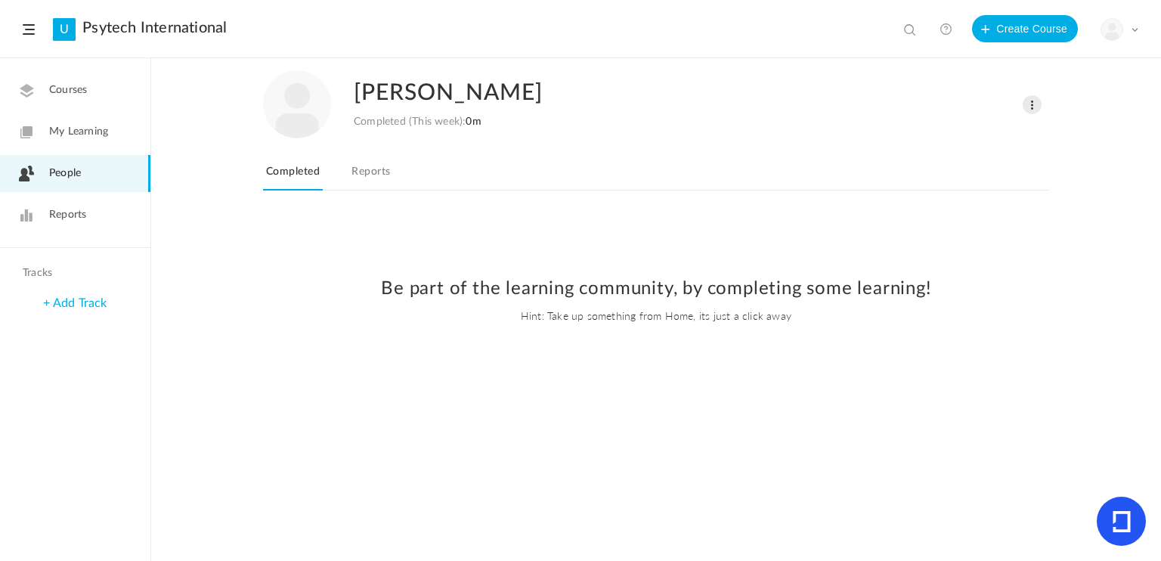
click at [379, 175] on link "Reports" at bounding box center [371, 176] width 45 height 29
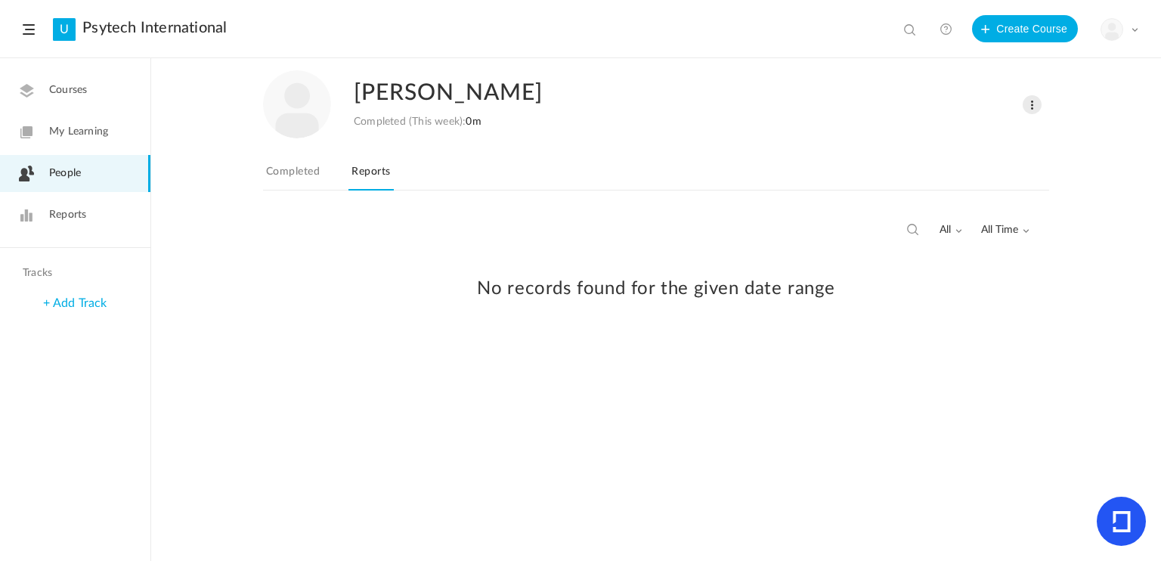
click at [67, 172] on span "People" at bounding box center [65, 174] width 32 height 16
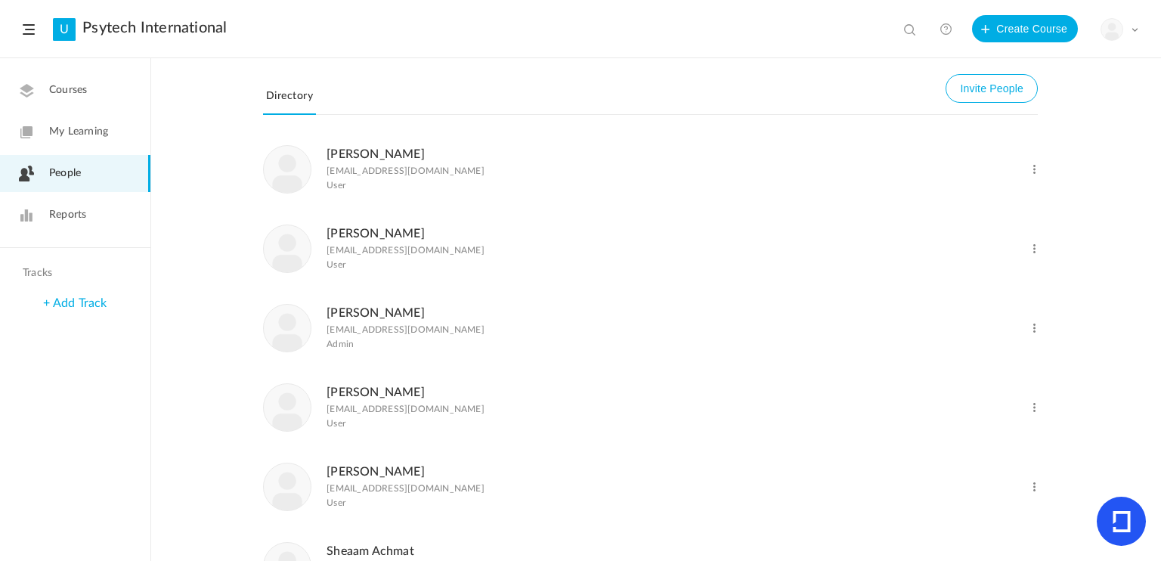
scroll to position [2797, 0]
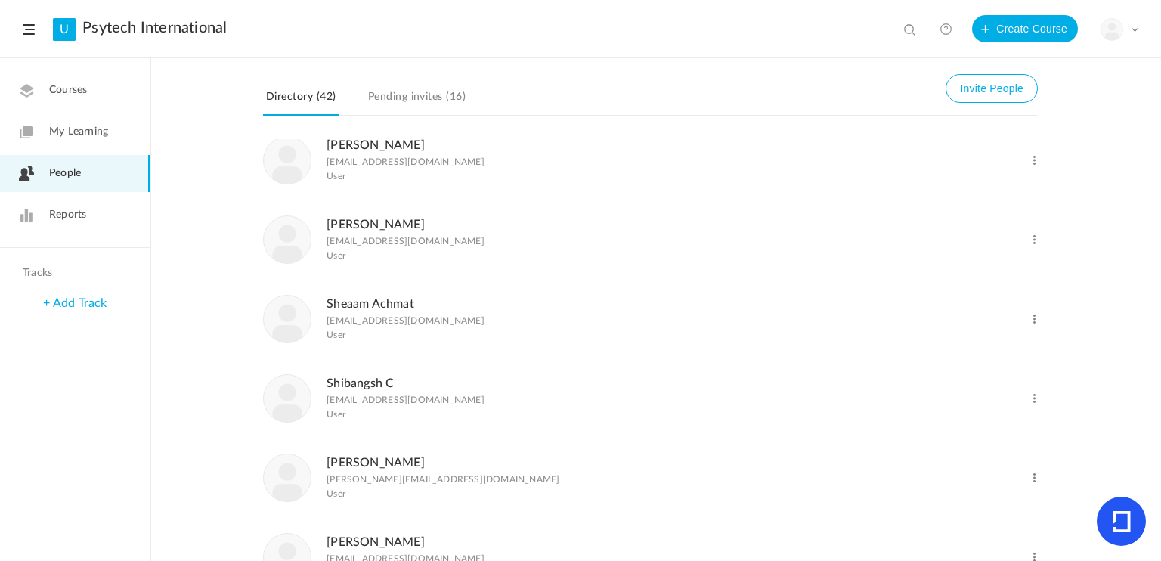
click at [370, 231] on link "[PERSON_NAME]" at bounding box center [376, 224] width 98 height 12
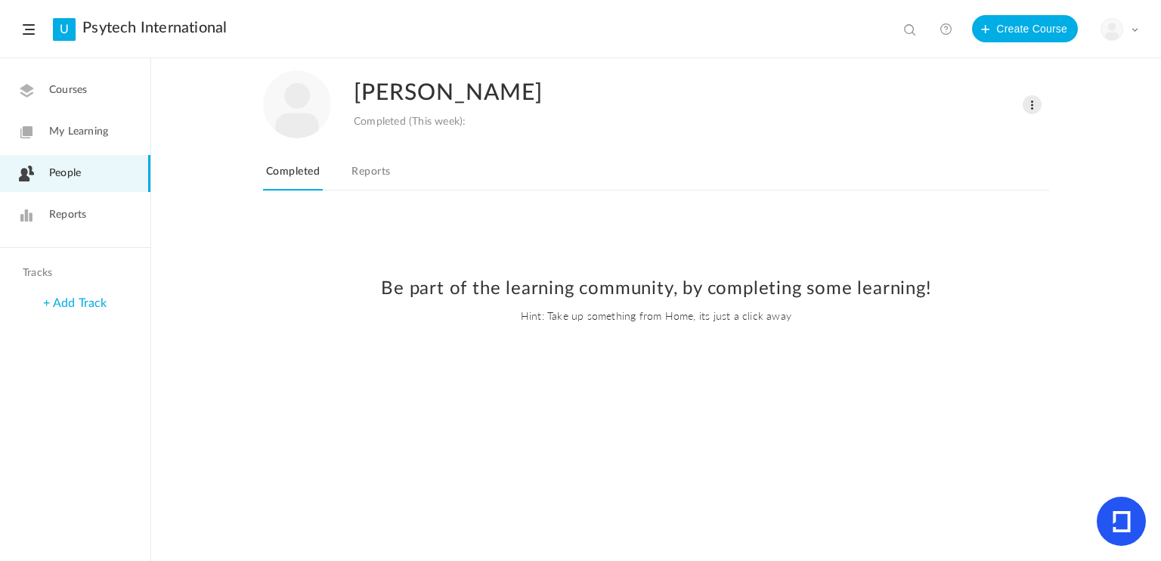
click at [385, 170] on link "Reports" at bounding box center [371, 176] width 45 height 29
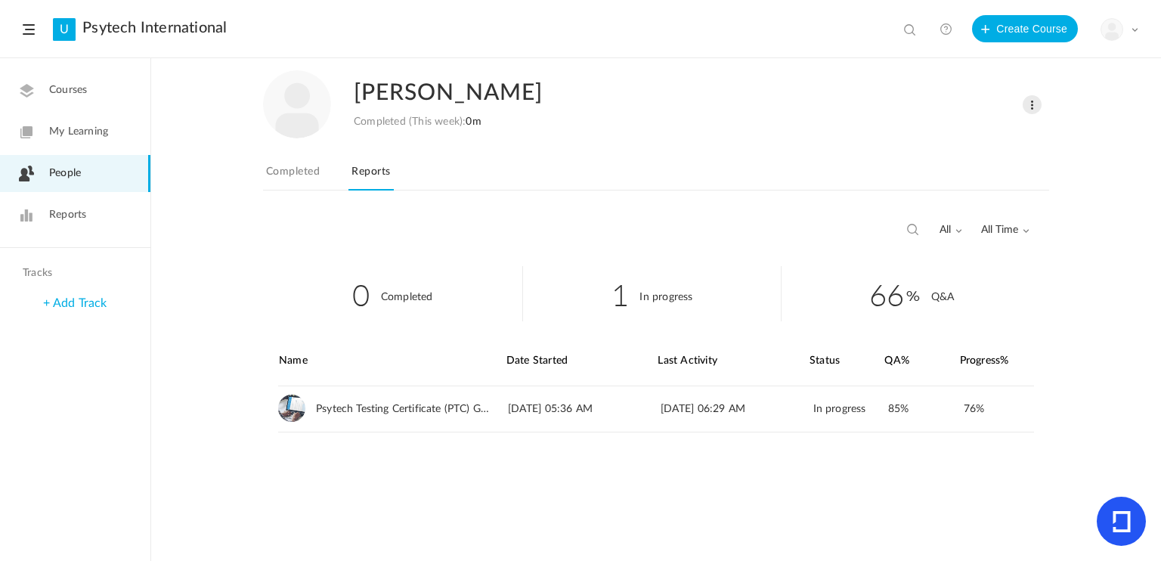
click at [76, 176] on span "People" at bounding box center [65, 174] width 32 height 16
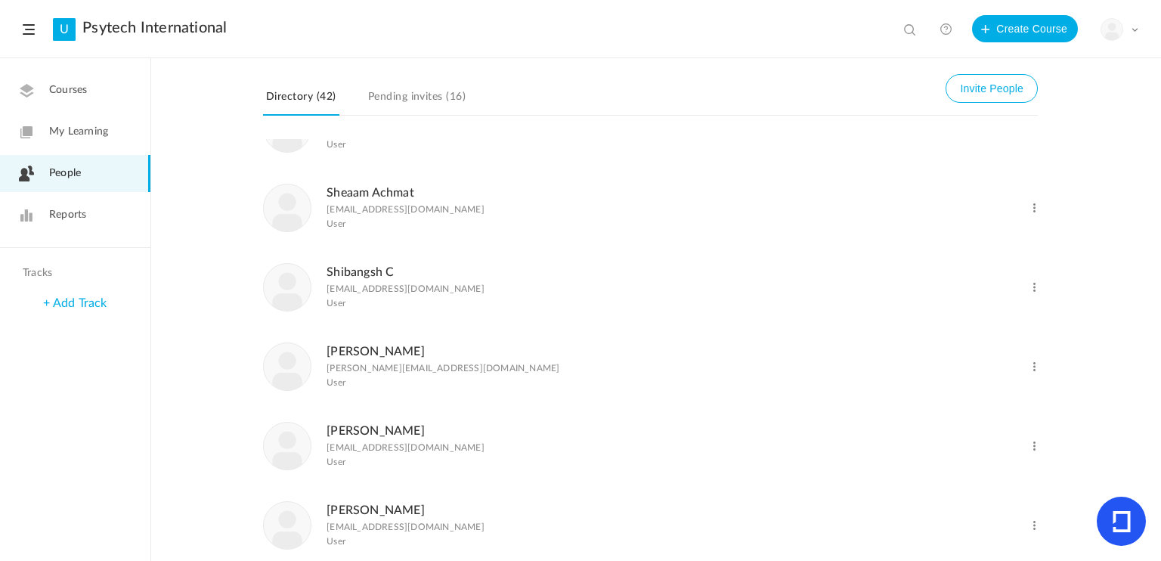
scroll to position [2882, 0]
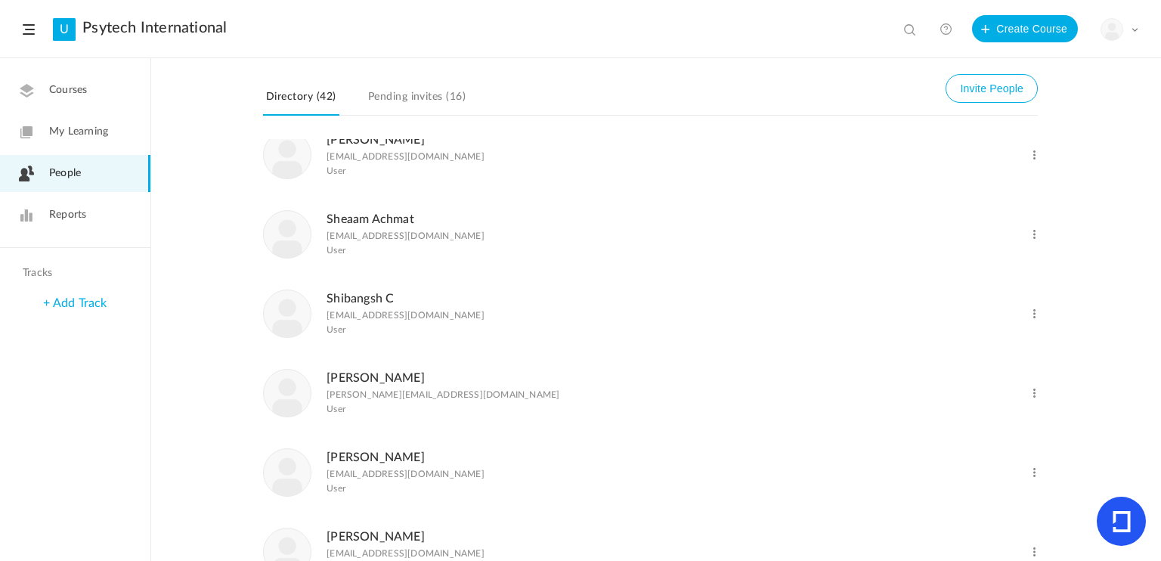
click at [367, 225] on link "Sheaam Achmat" at bounding box center [371, 219] width 88 height 12
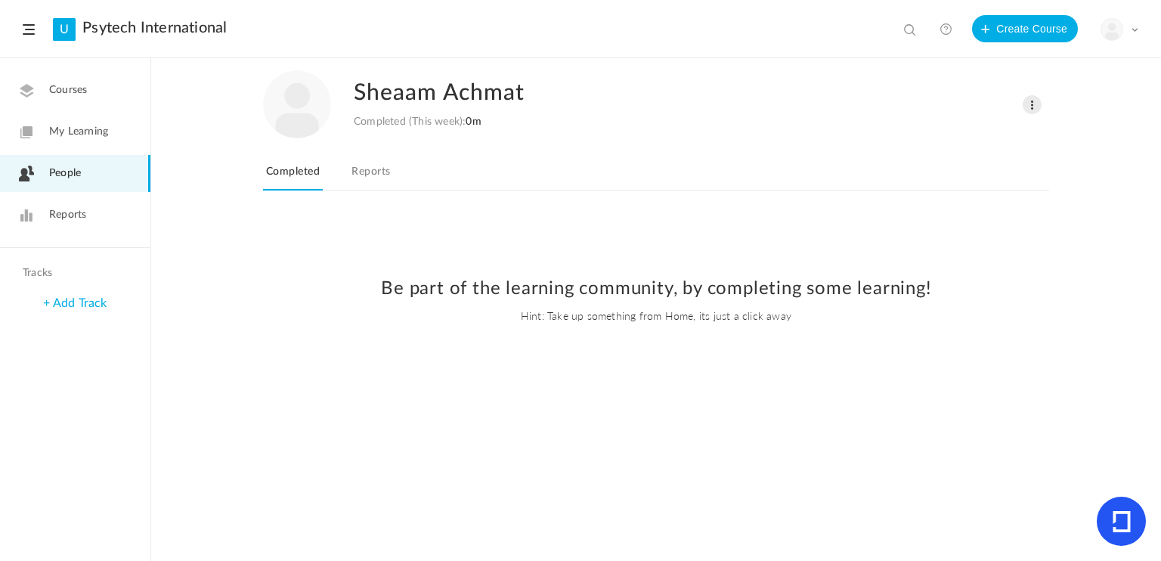
click at [380, 176] on link "Reports" at bounding box center [371, 176] width 45 height 29
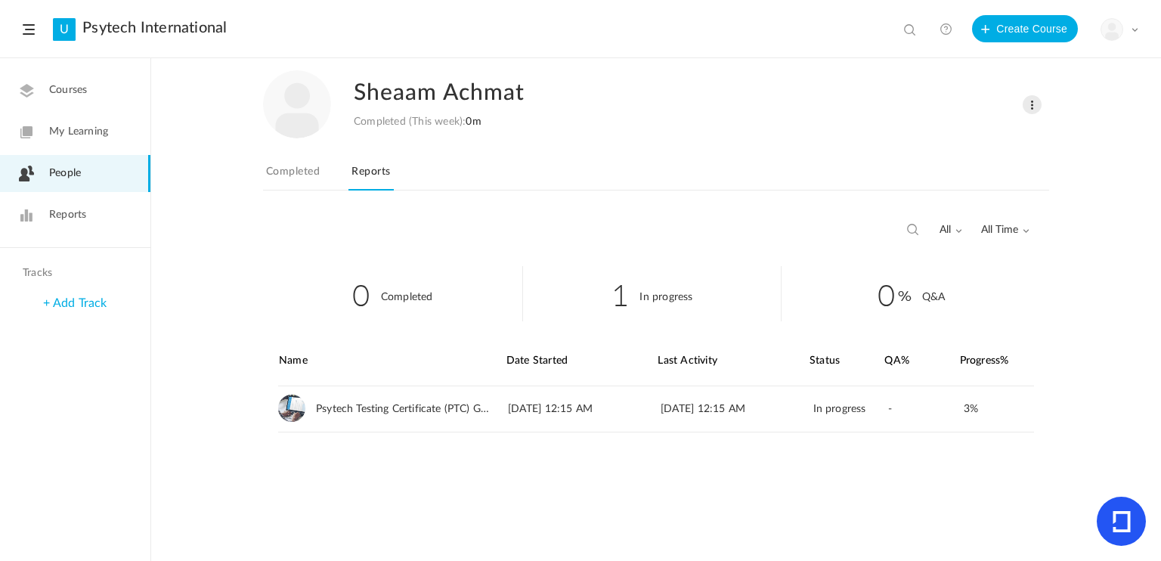
click at [67, 172] on span "People" at bounding box center [65, 174] width 32 height 16
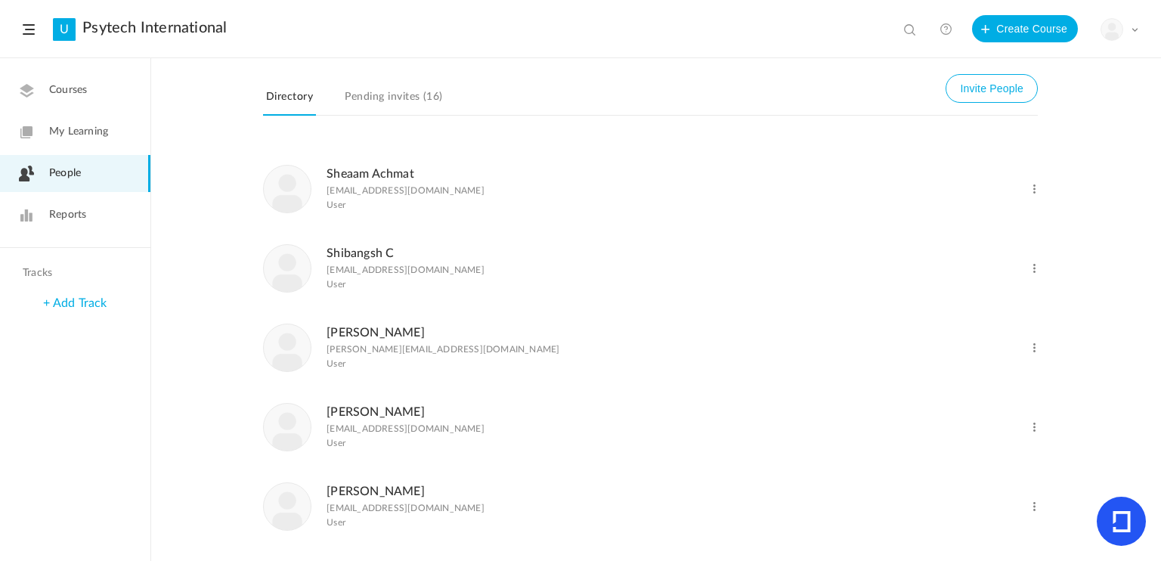
scroll to position [2957, 0]
click at [358, 410] on link "[PERSON_NAME]" at bounding box center [376, 412] width 98 height 12
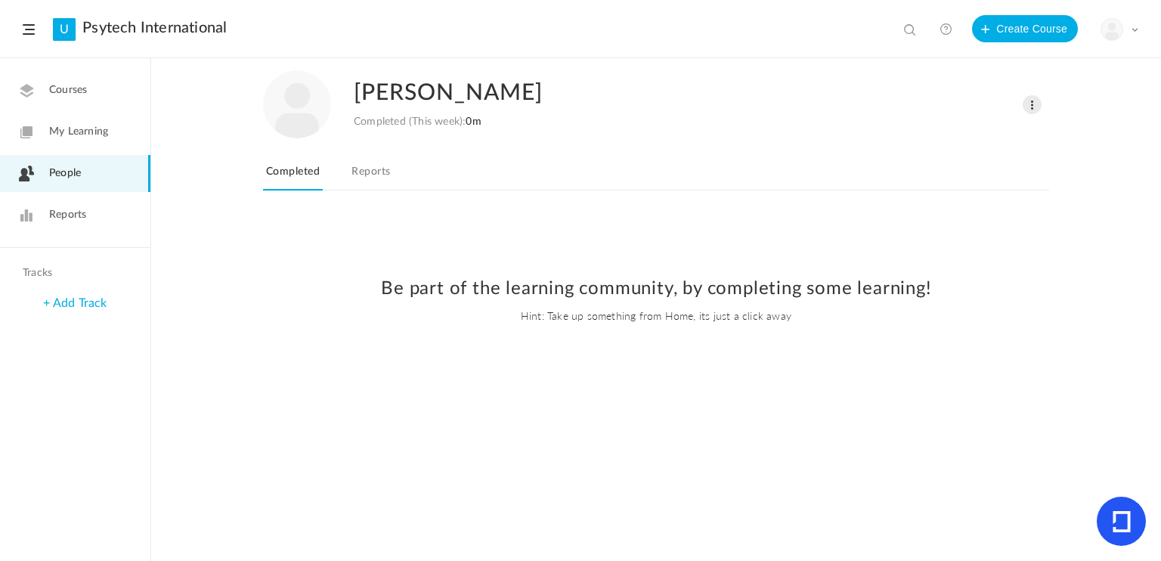
click at [369, 168] on link "Reports" at bounding box center [371, 176] width 45 height 29
